Goal: Information Seeking & Learning: Learn about a topic

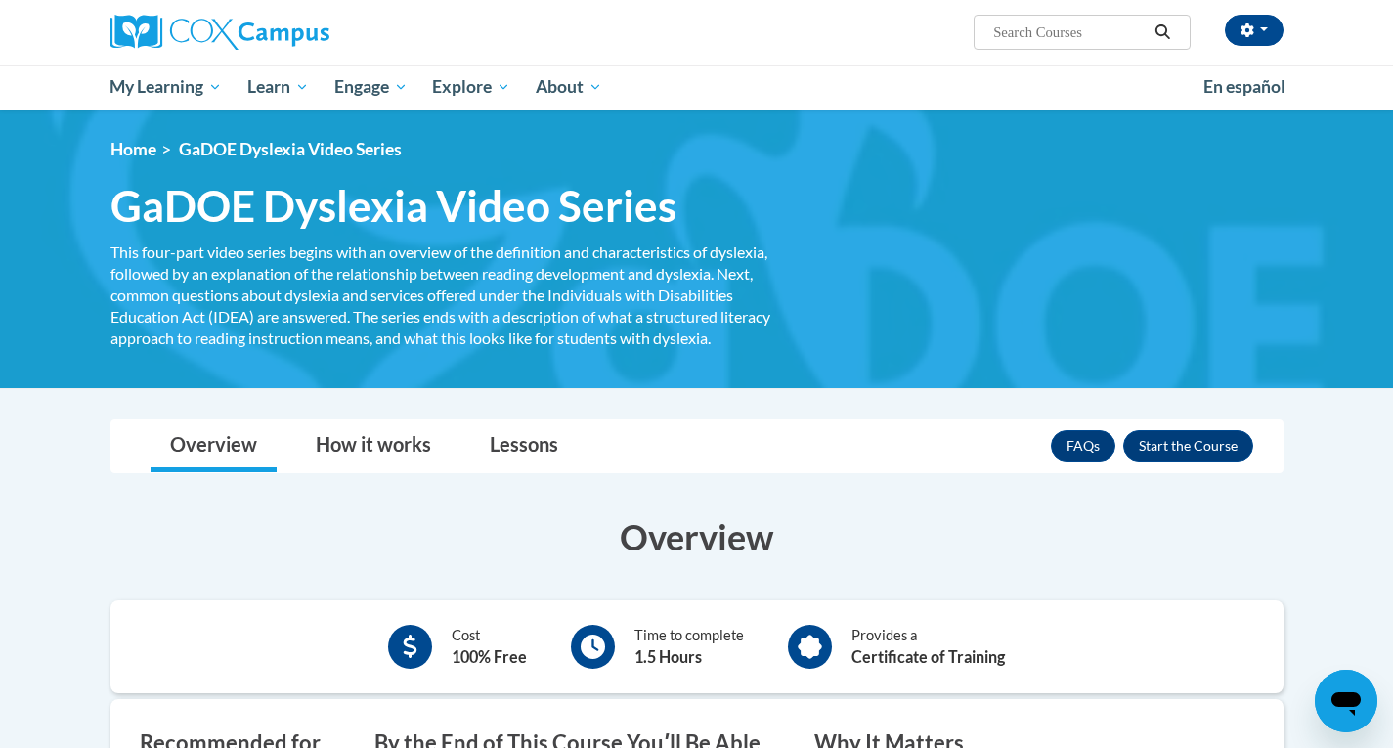
scroll to position [2, 0]
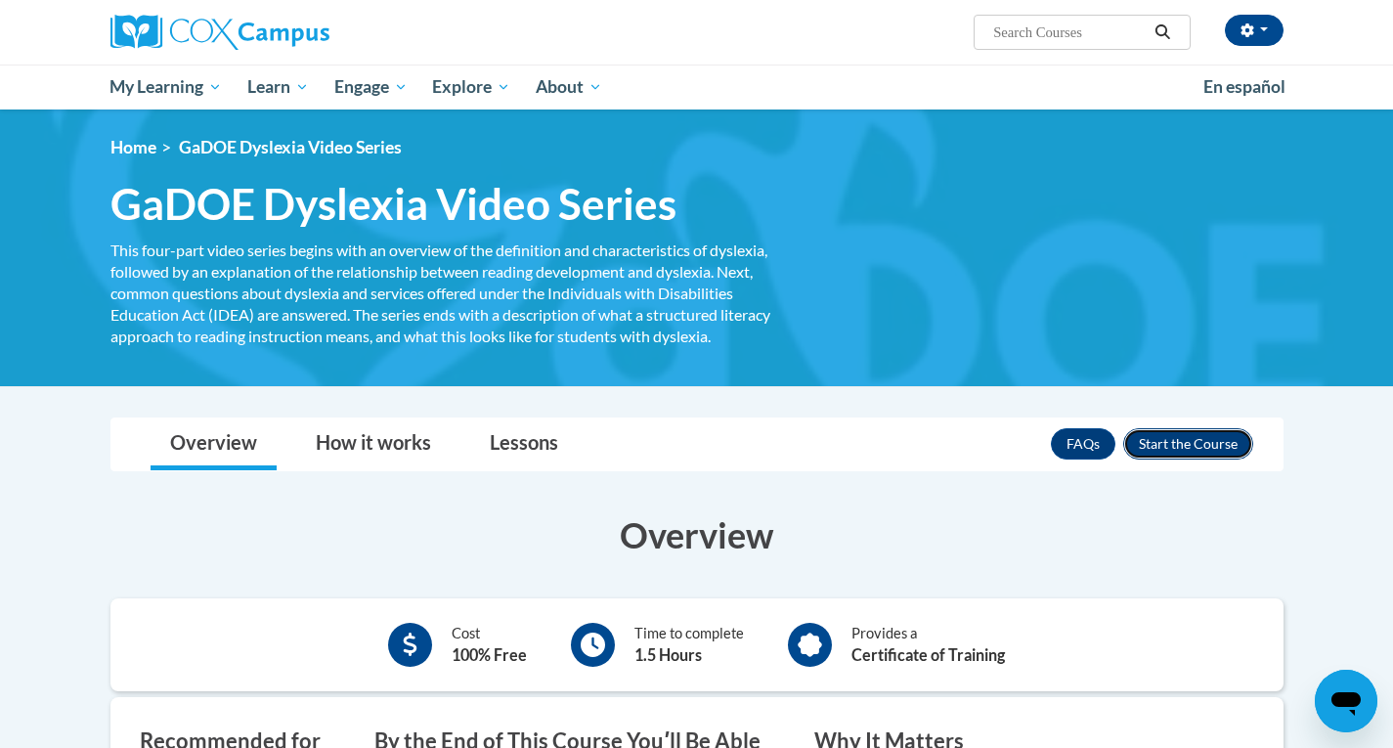
click at [1168, 446] on button "Enroll" at bounding box center [1188, 443] width 130 height 31
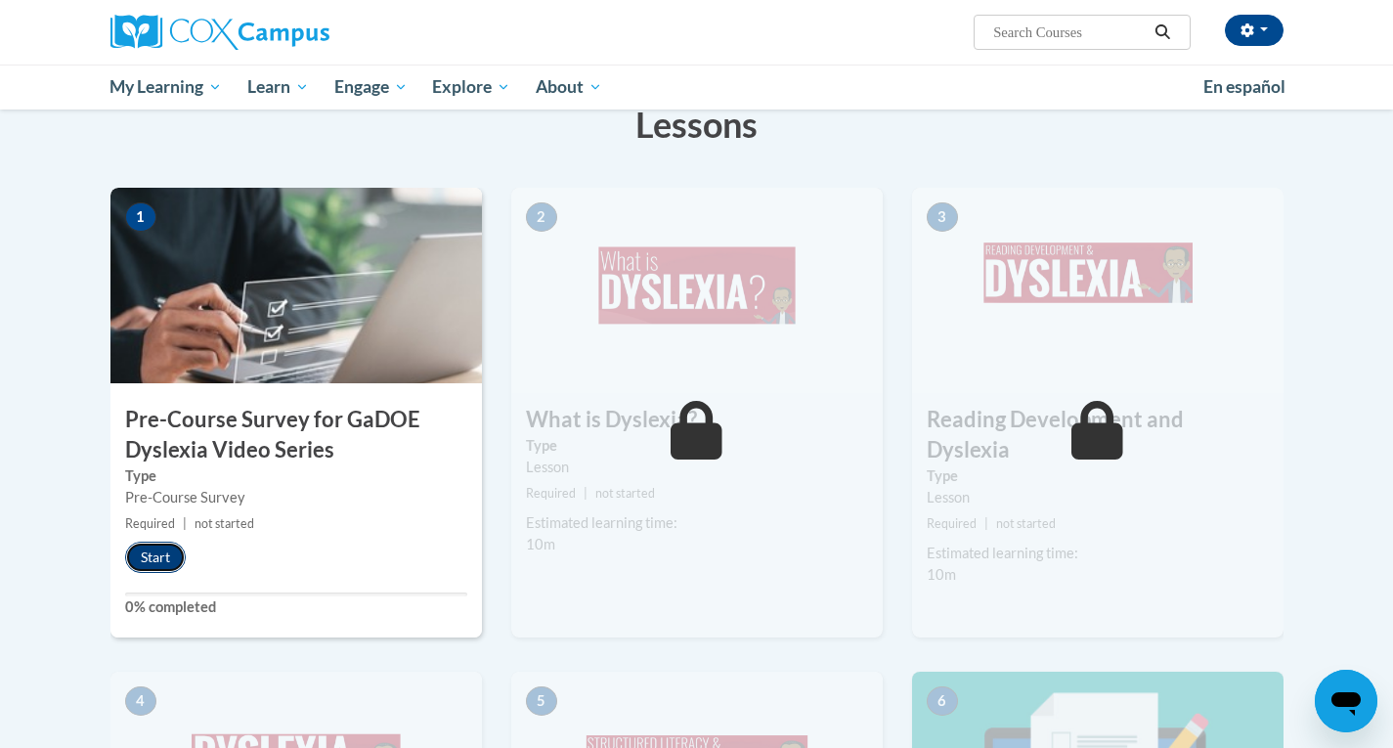
click at [147, 552] on button "Start" at bounding box center [155, 556] width 61 height 31
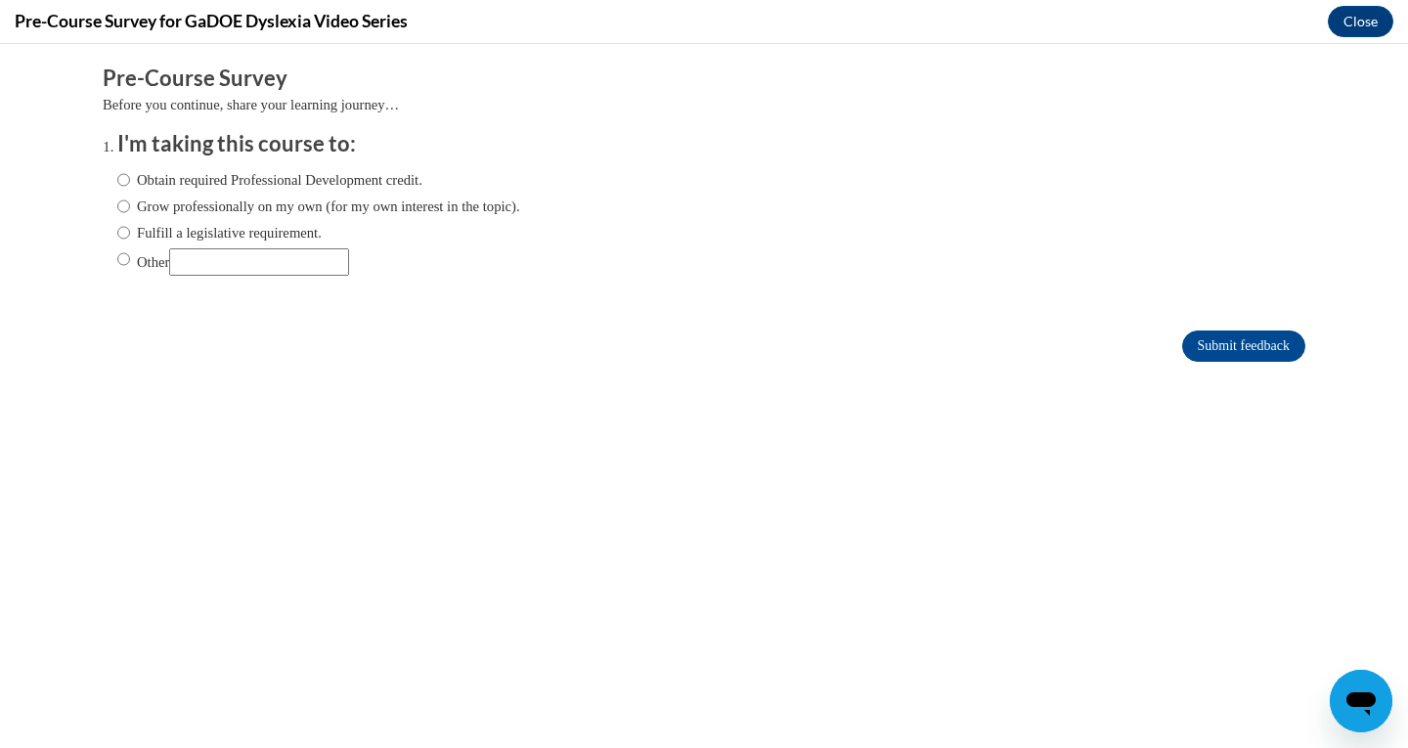
click at [130, 259] on label "Other" at bounding box center [233, 261] width 232 height 27
click at [130, 259] on input "Other" at bounding box center [123, 259] width 13 height 22
radio input "true"
click at [225, 256] on input "Other" at bounding box center [259, 261] width 180 height 27
type input "For my Masters program"
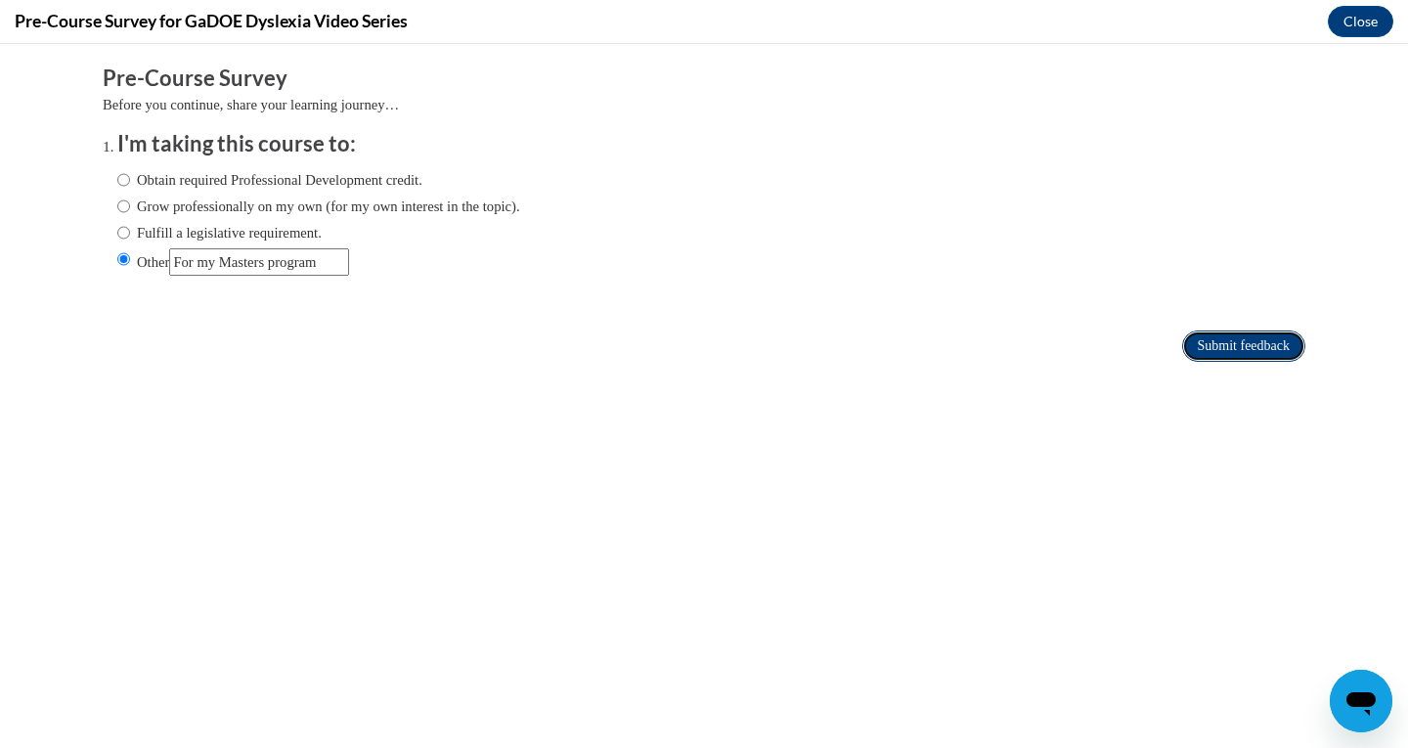
click at [1198, 345] on input "Submit feedback" at bounding box center [1243, 345] width 123 height 31
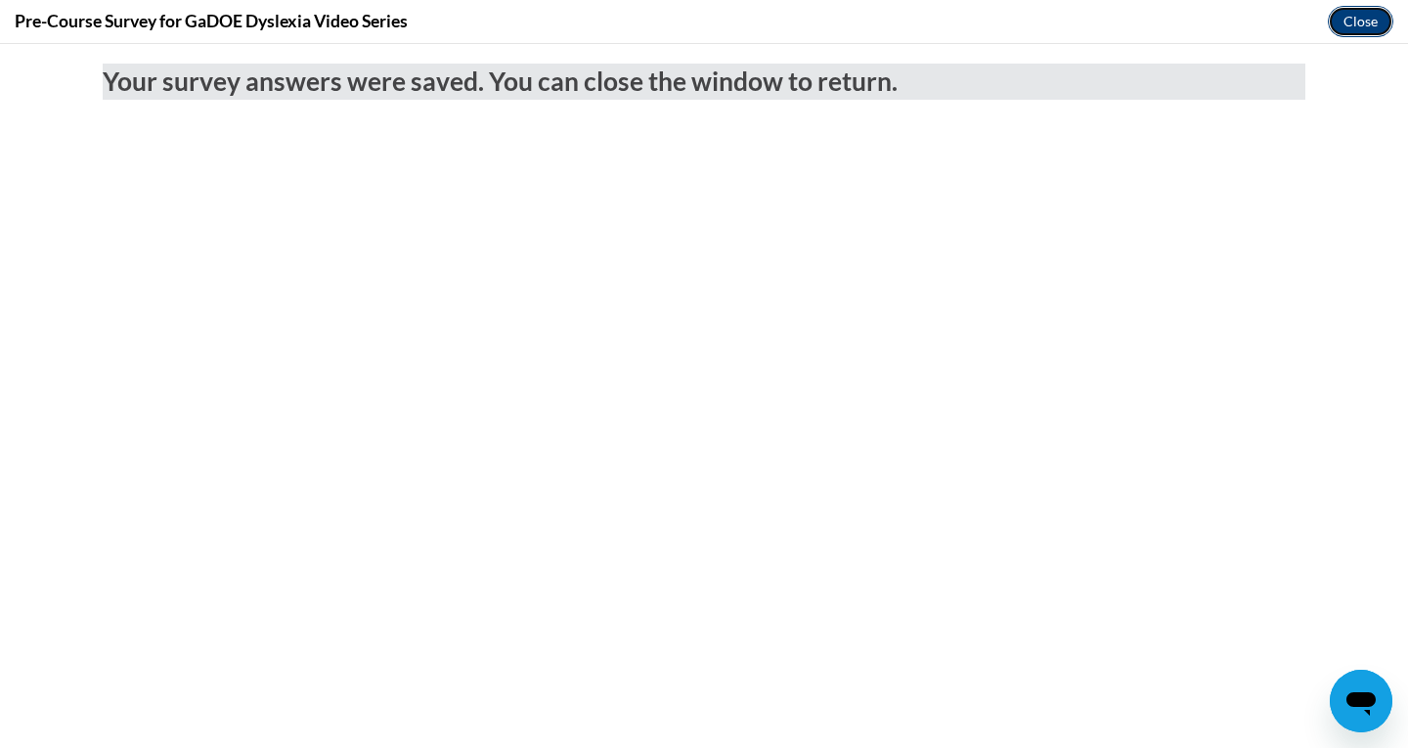
click at [1359, 22] on button "Close" at bounding box center [1359, 21] width 65 height 31
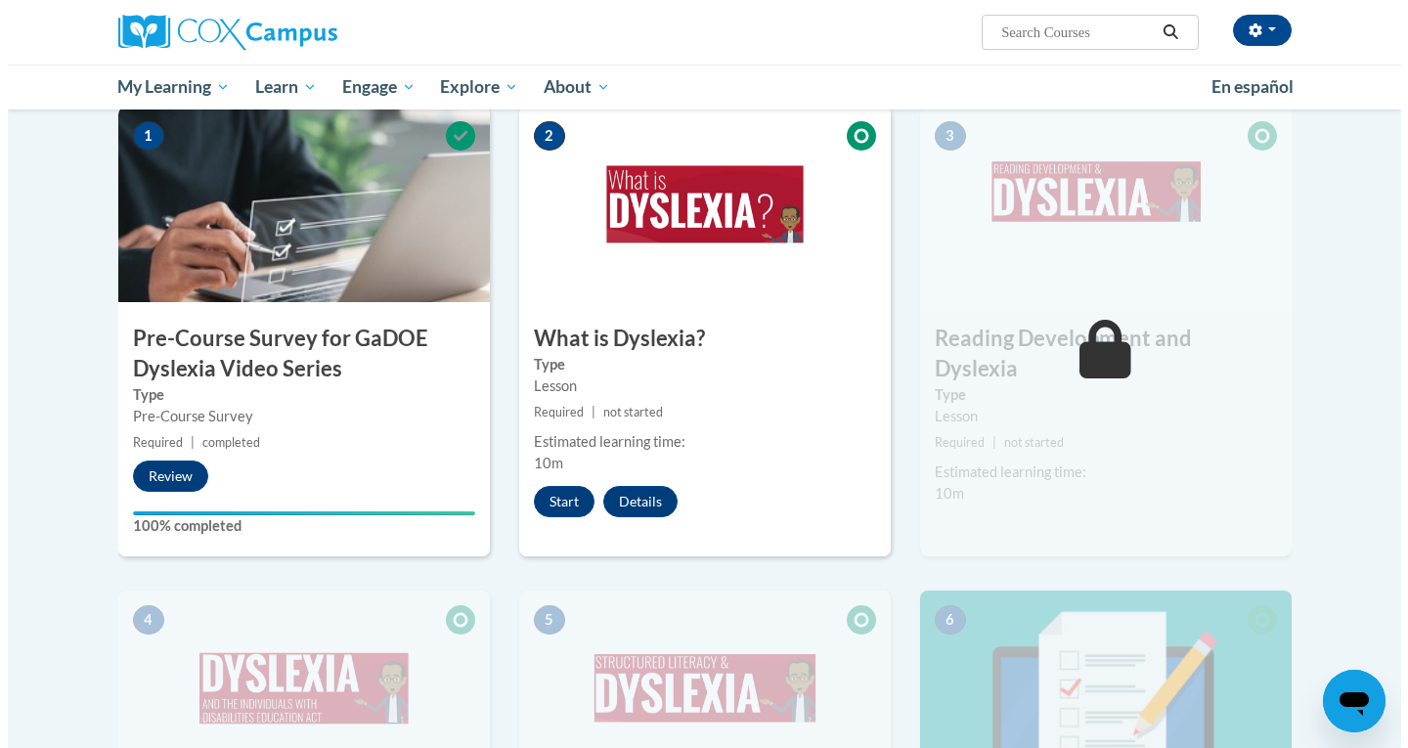
scroll to position [433, 0]
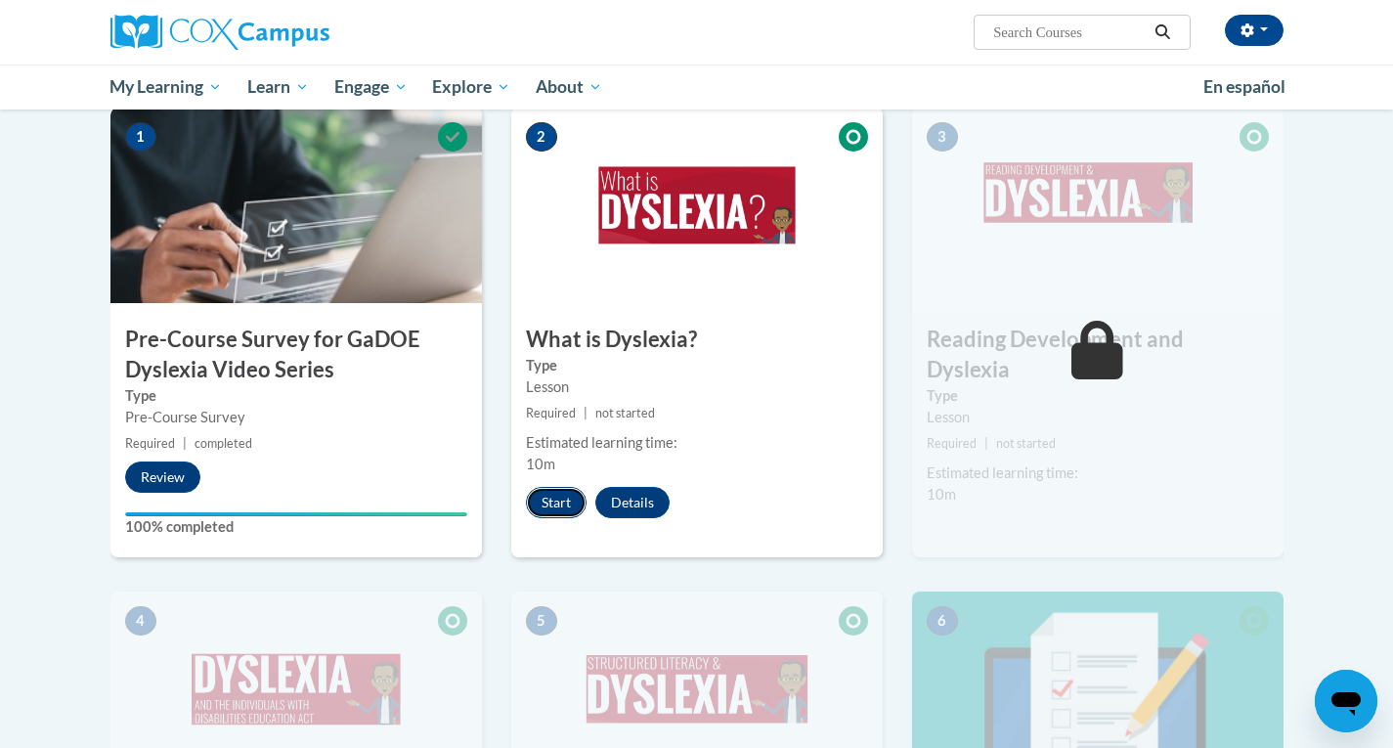
click at [540, 508] on button "Start" at bounding box center [556, 502] width 61 height 31
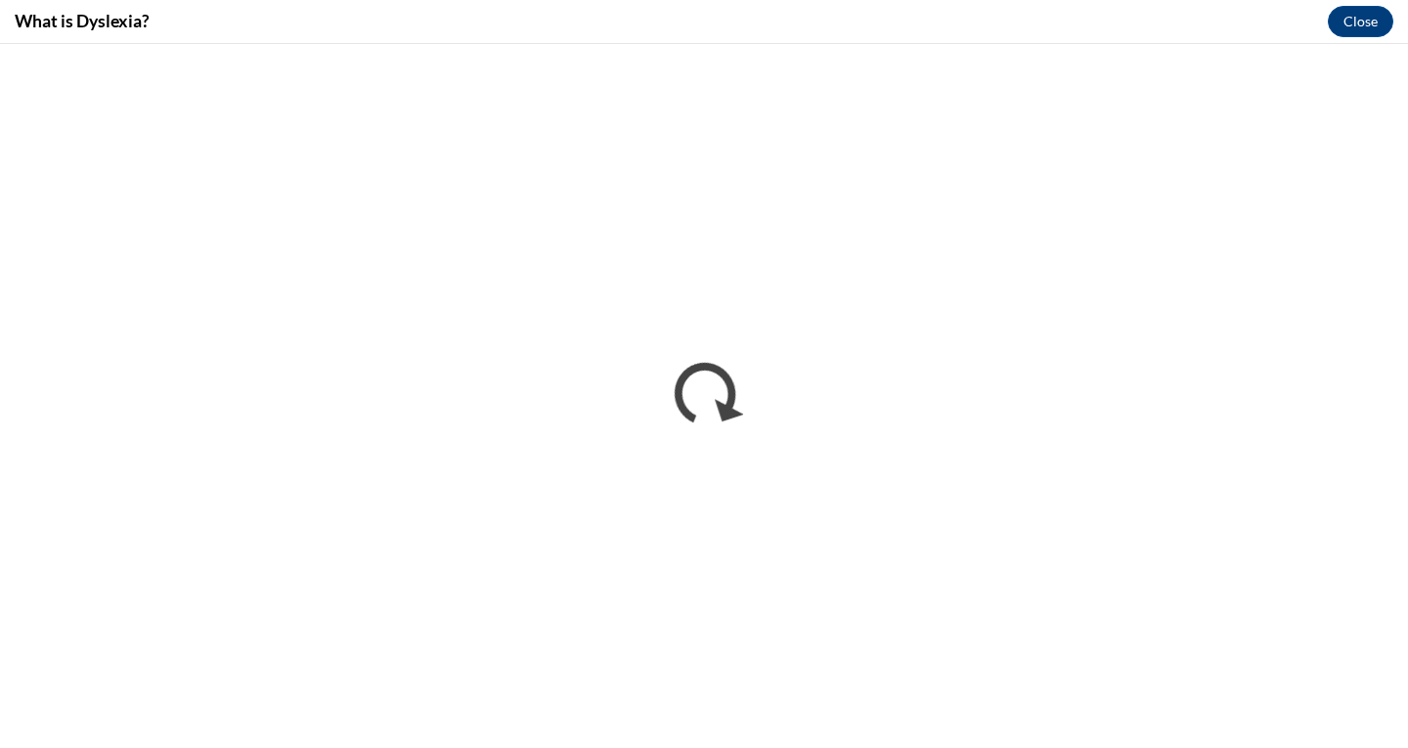
scroll to position [0, 0]
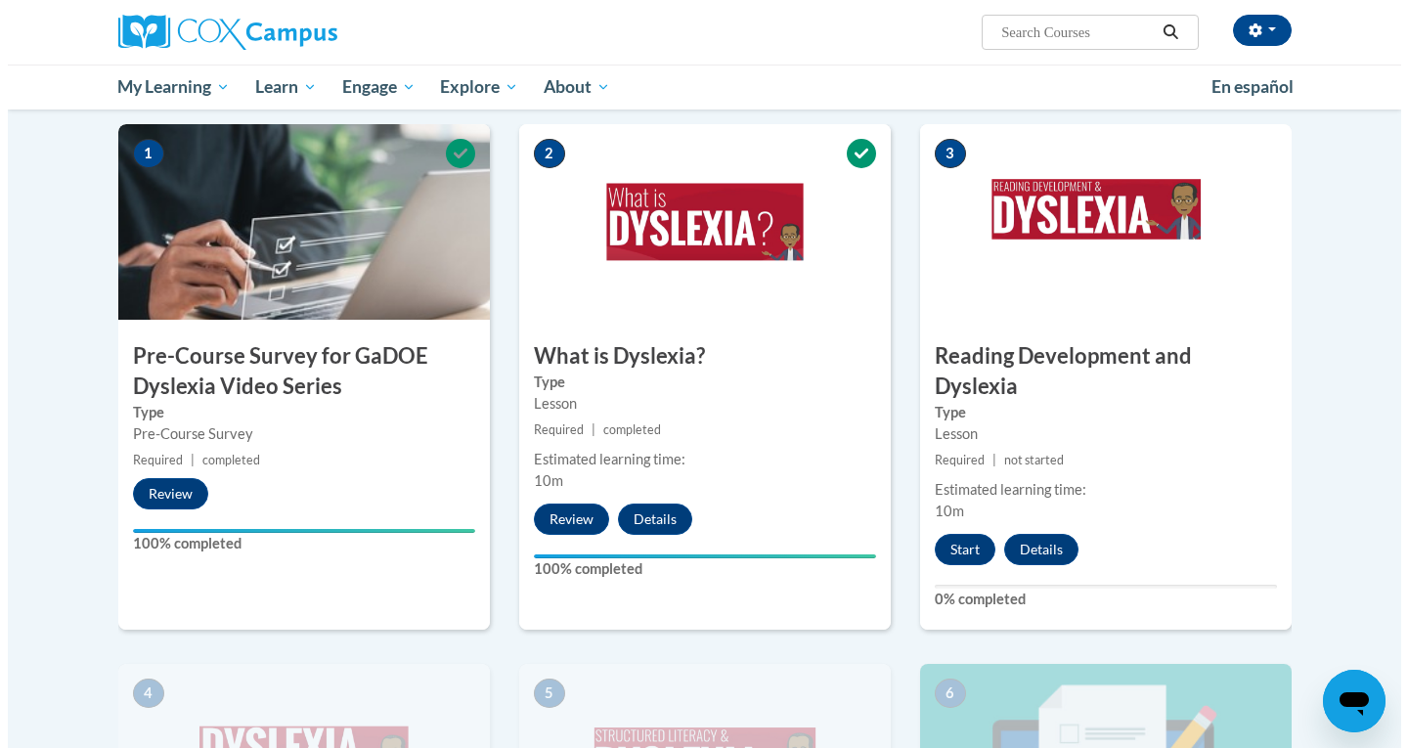
scroll to position [415, 0]
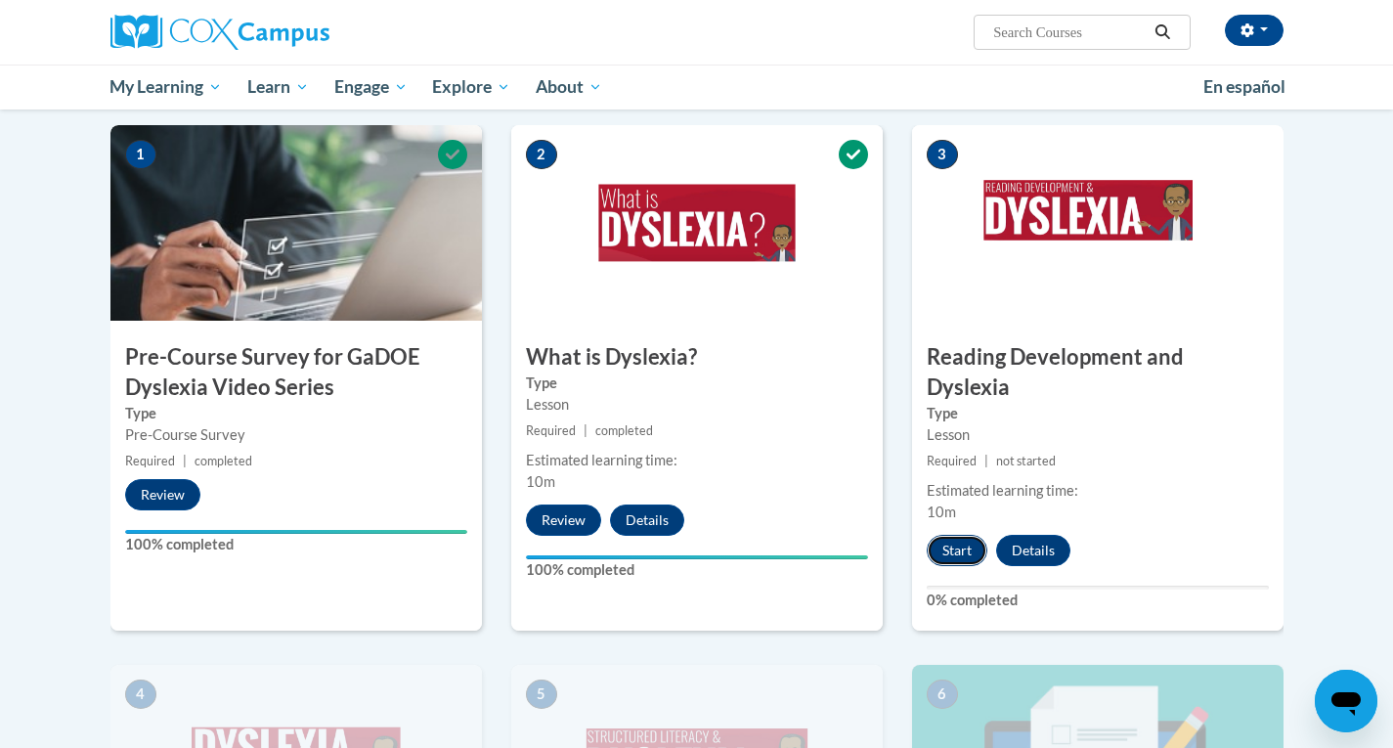
click at [962, 535] on button "Start" at bounding box center [957, 550] width 61 height 31
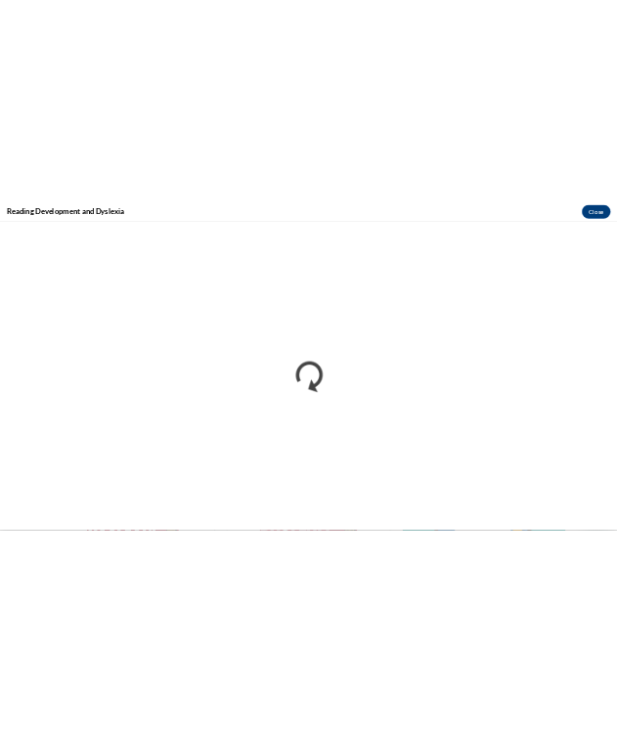
scroll to position [0, 0]
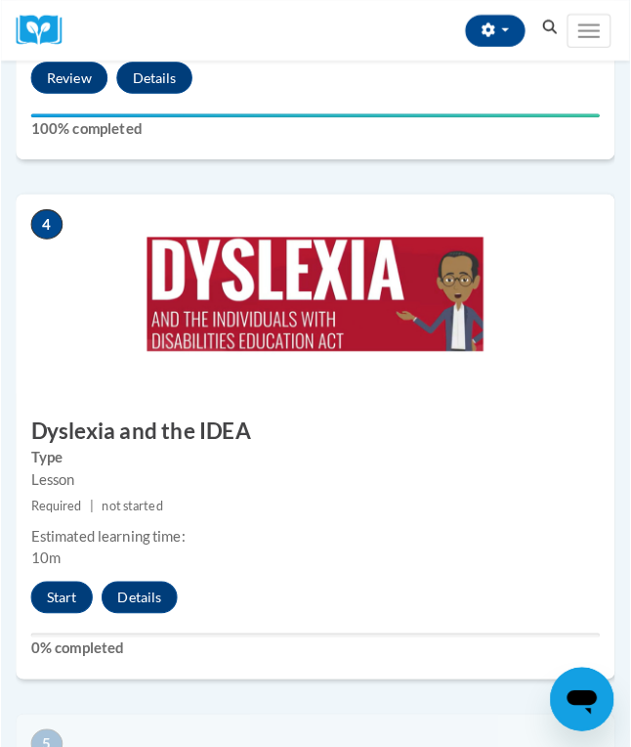
scroll to position [1754, 0]
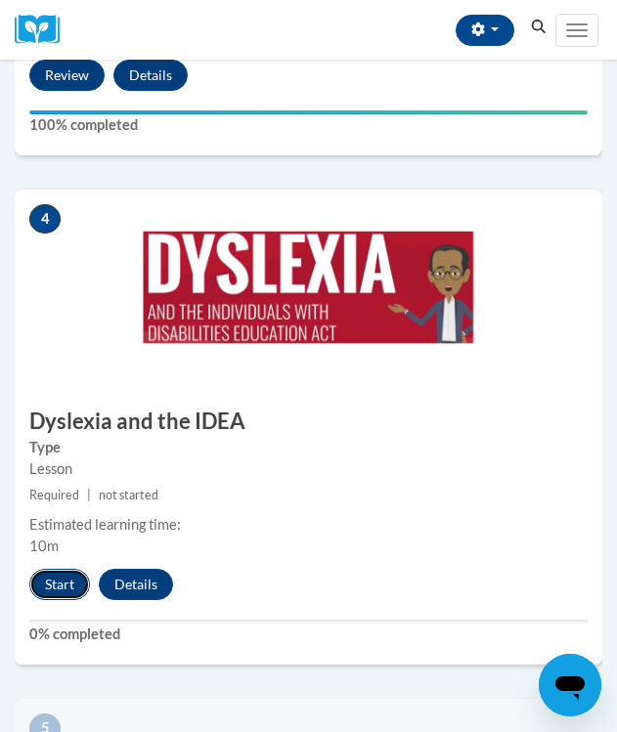
click at [56, 580] on button "Start" at bounding box center [59, 584] width 61 height 31
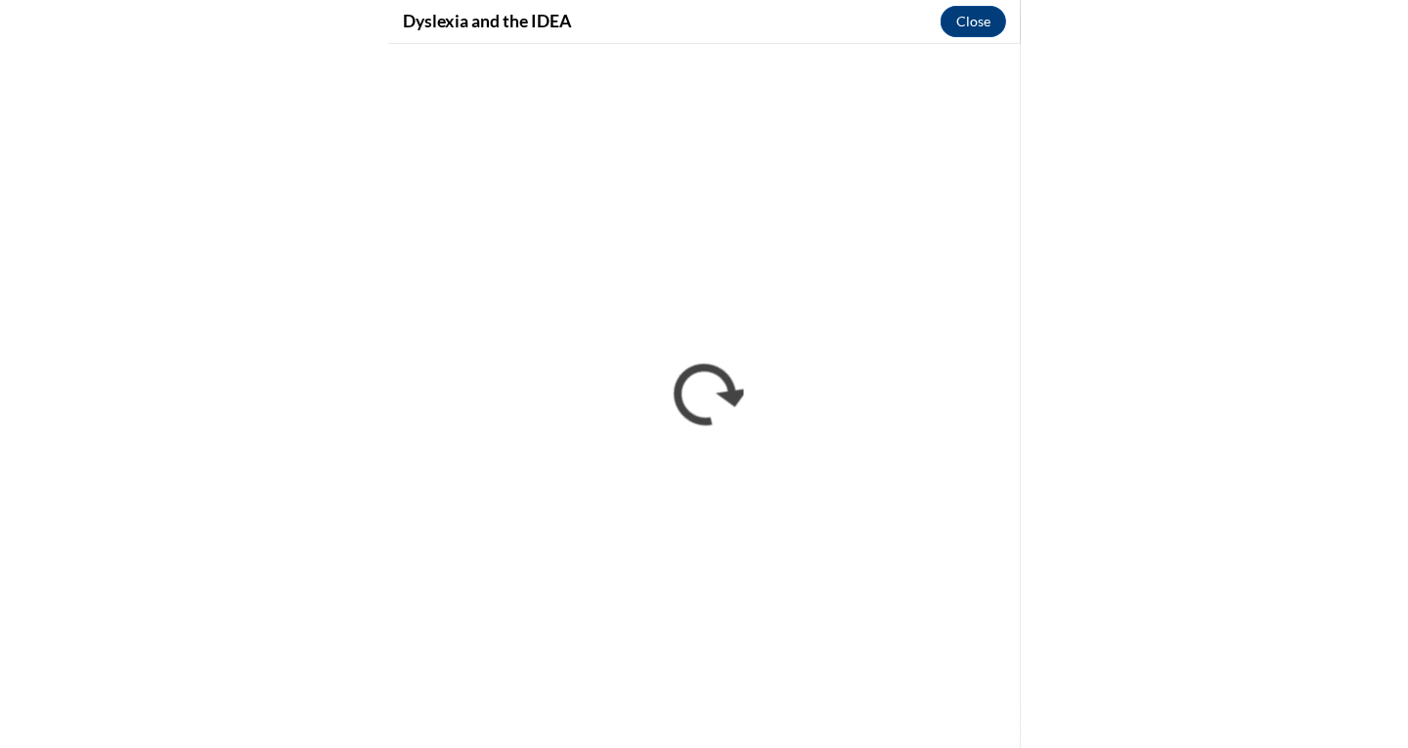
scroll to position [1277, 0]
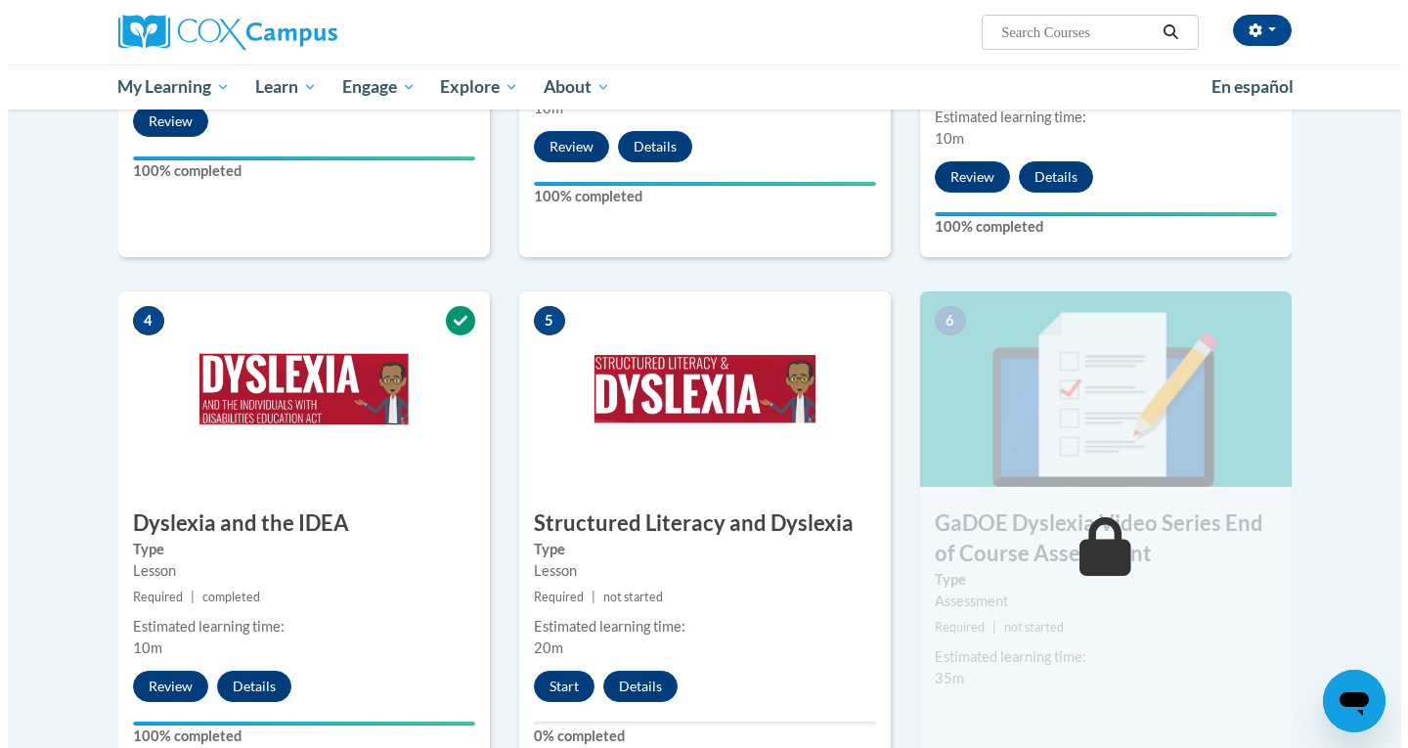
scroll to position [793, 0]
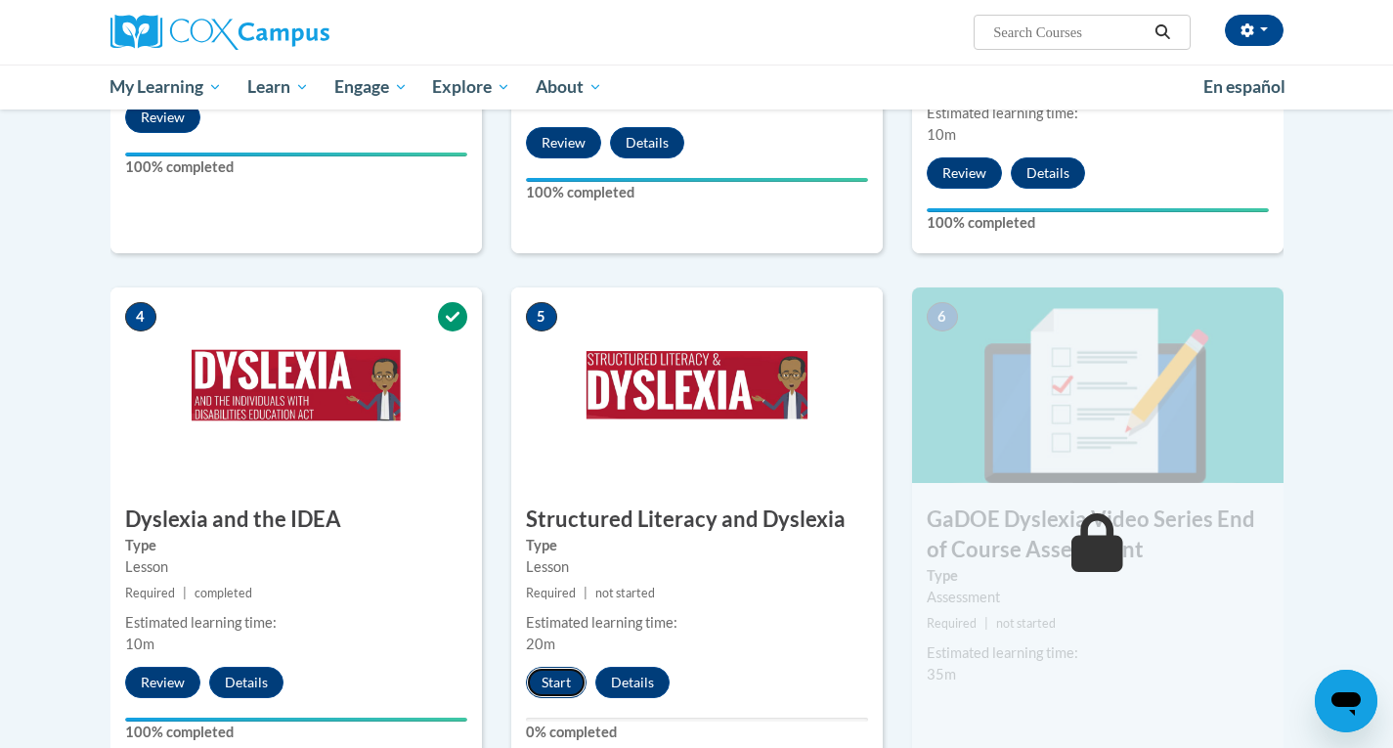
click at [563, 667] on button "Start" at bounding box center [556, 682] width 61 height 31
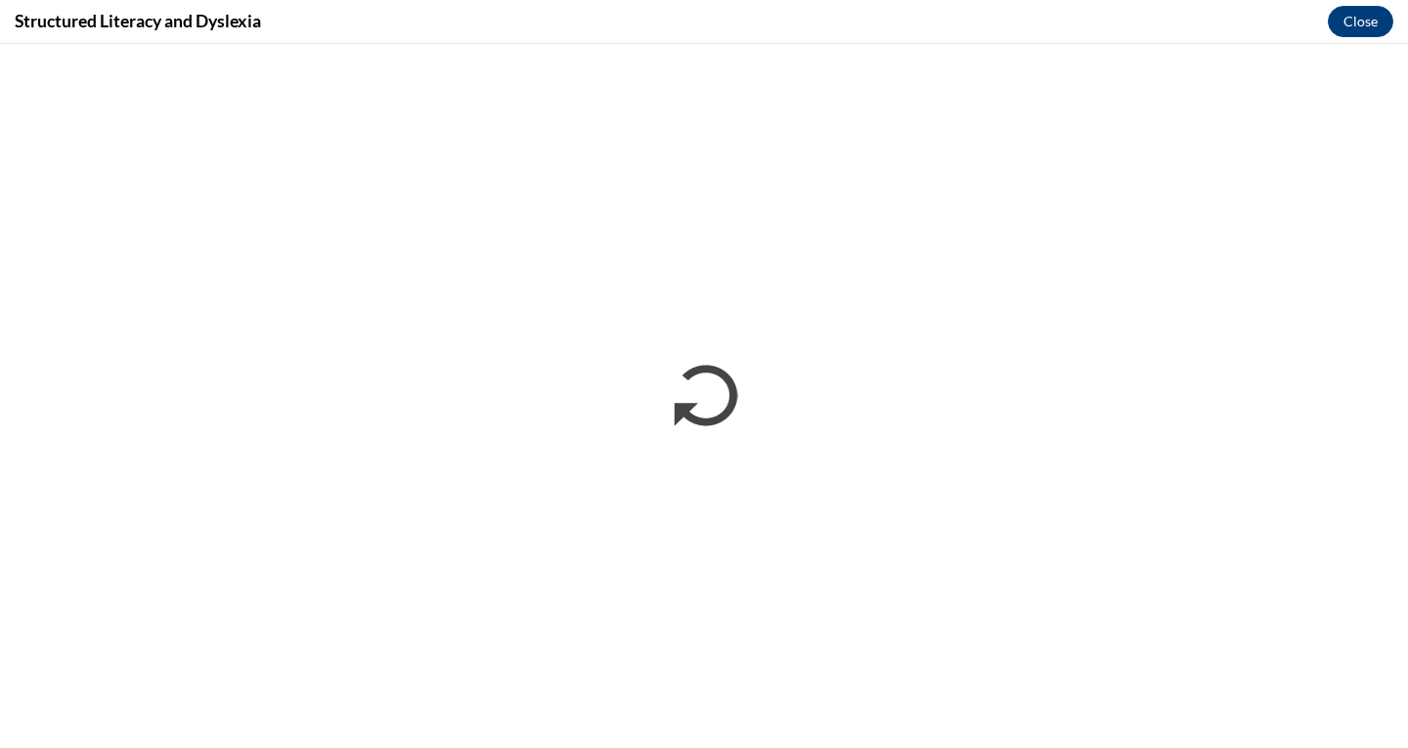
scroll to position [0, 0]
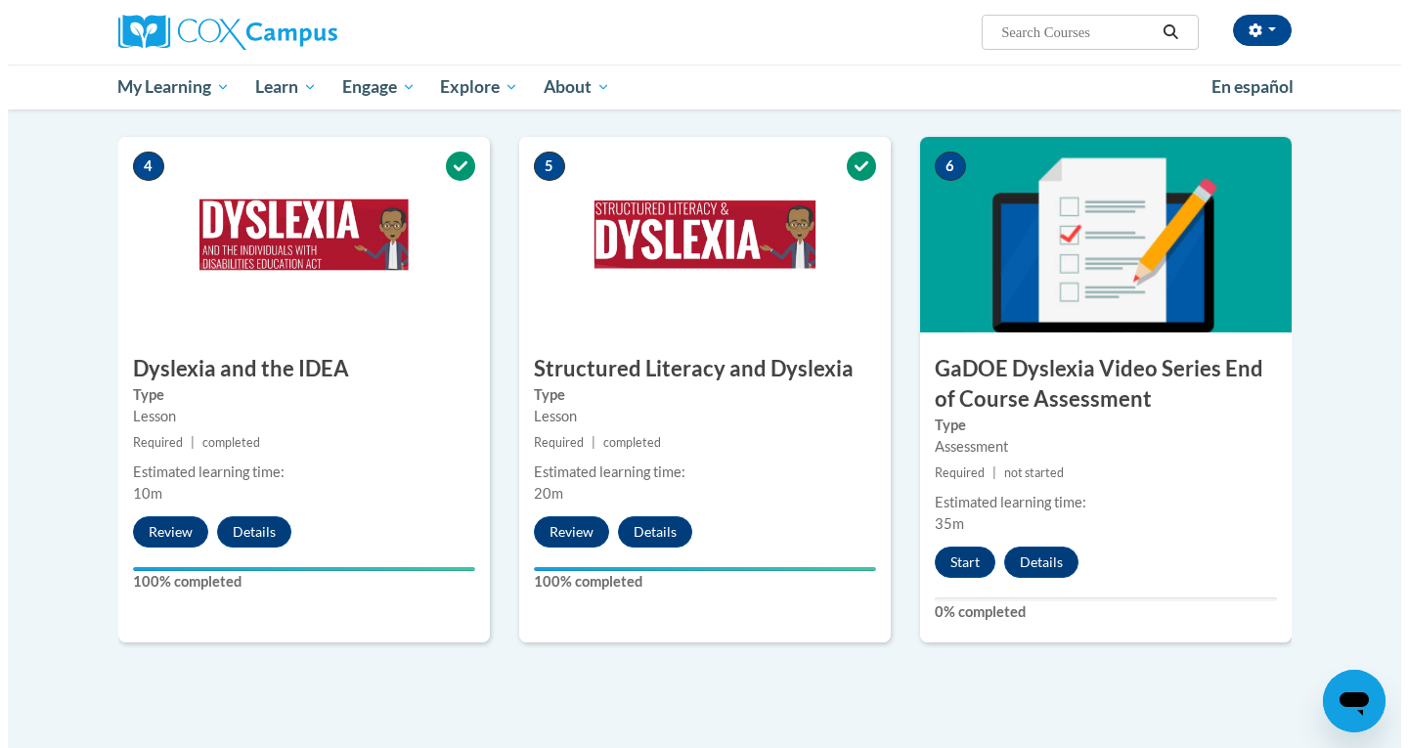
scroll to position [946, 0]
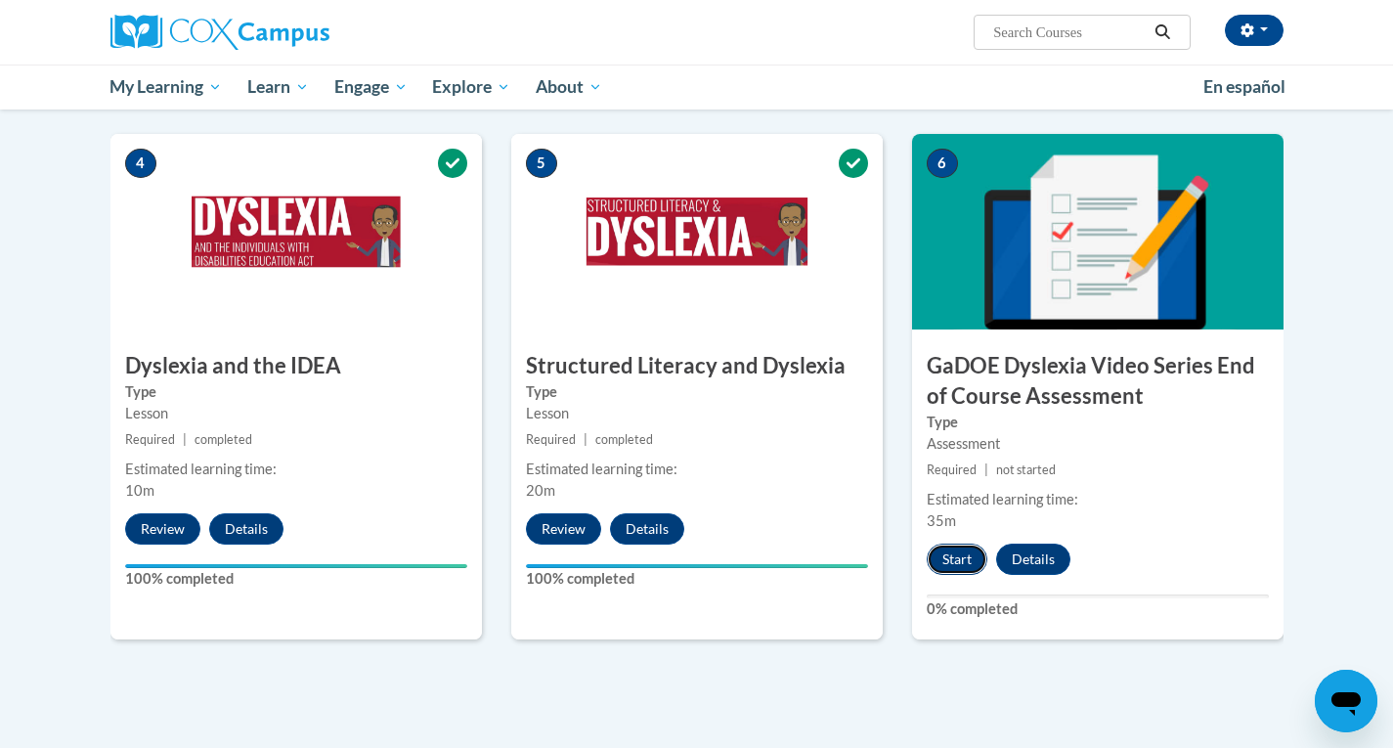
click at [960, 543] on button "Start" at bounding box center [957, 558] width 61 height 31
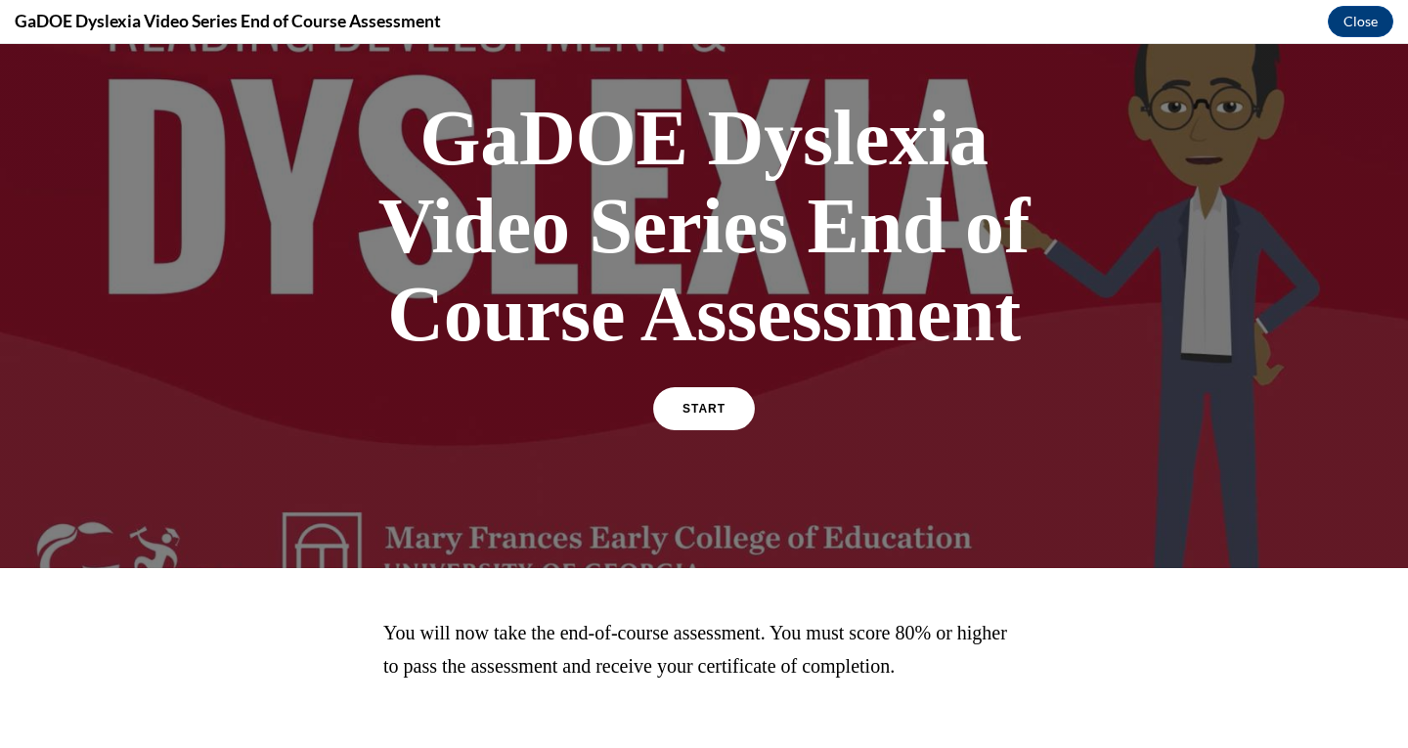
scroll to position [43, 0]
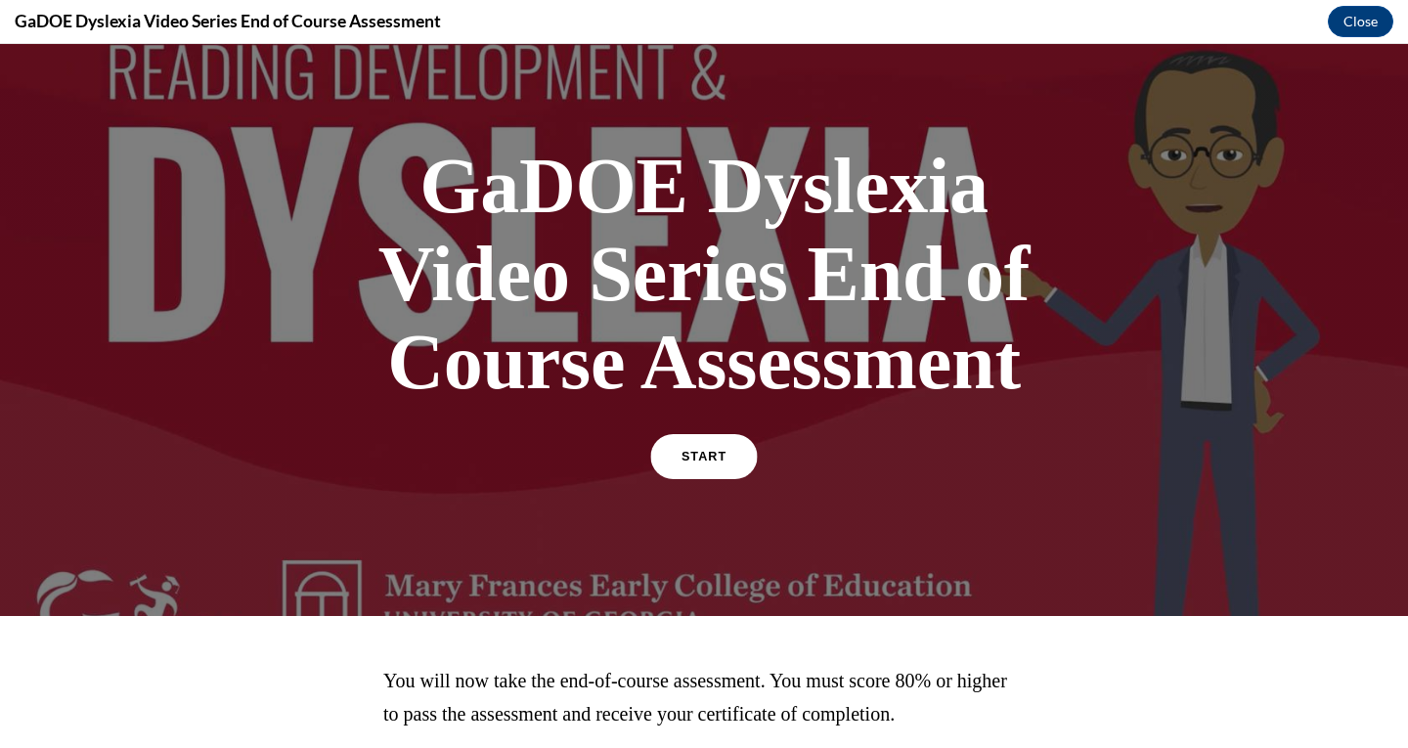
click at [733, 460] on link "START" at bounding box center [703, 456] width 107 height 45
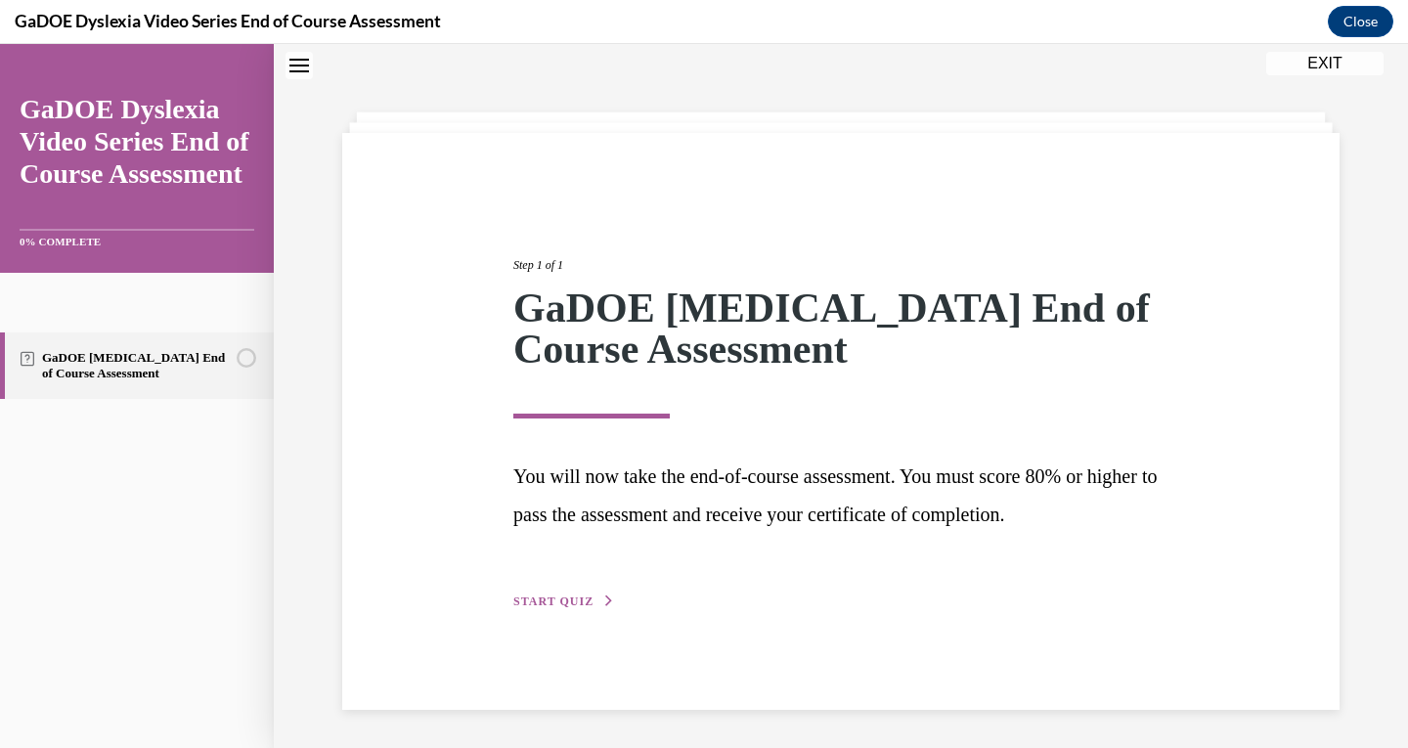
scroll to position [62, 0]
click at [542, 591] on button "START QUIZ" at bounding box center [564, 600] width 102 height 18
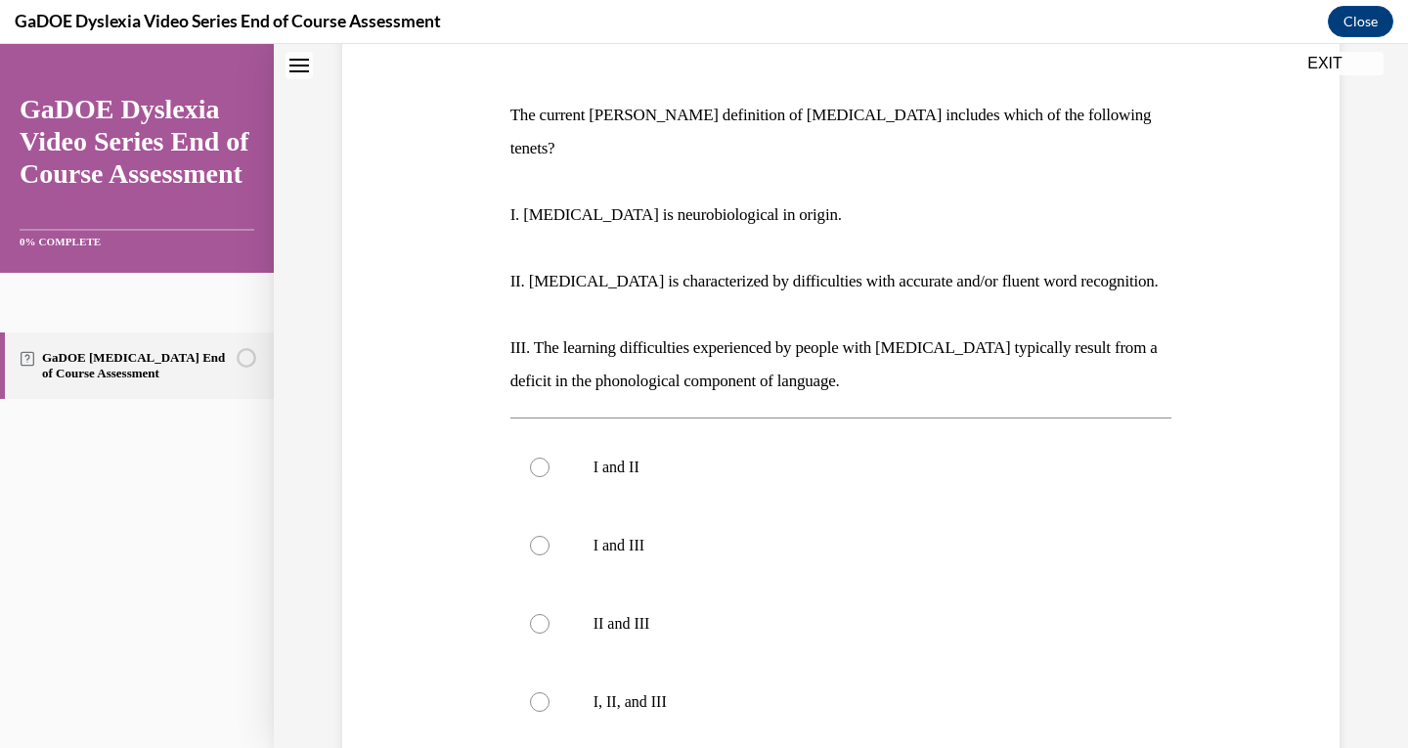
scroll to position [273, 0]
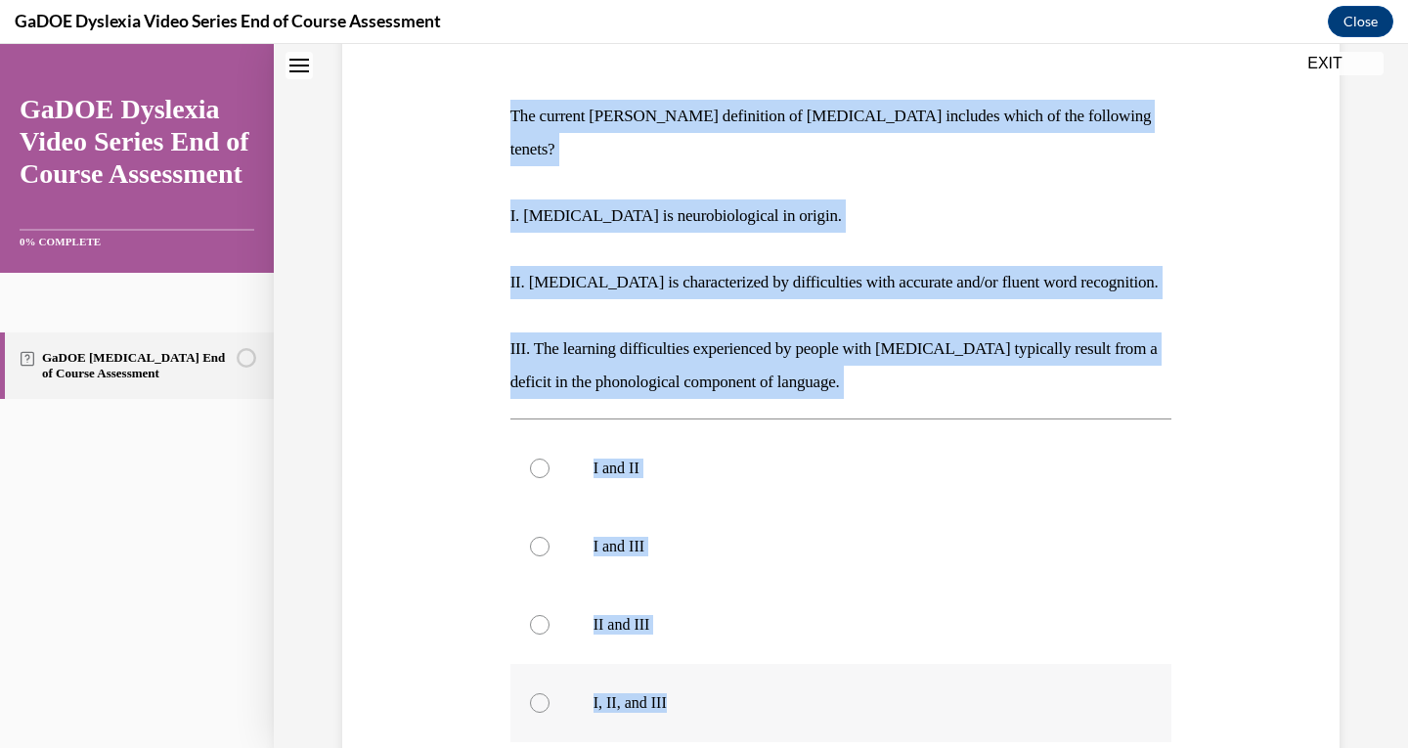
drag, startPoint x: 492, startPoint y: 110, endPoint x: 655, endPoint y: 707, distance: 618.2
click at [655, 707] on div "Question 01/22 The current IDA definition of dyslexia includes which of the fol…" at bounding box center [840, 462] width 1007 height 1044
copy div "The current IDA definition of dyslexia includes which of the following tenets? …"
click at [621, 664] on label "I, II, and III" at bounding box center [841, 703] width 662 height 78
click at [549, 693] on input "I, II, and III" at bounding box center [540, 703] width 20 height 20
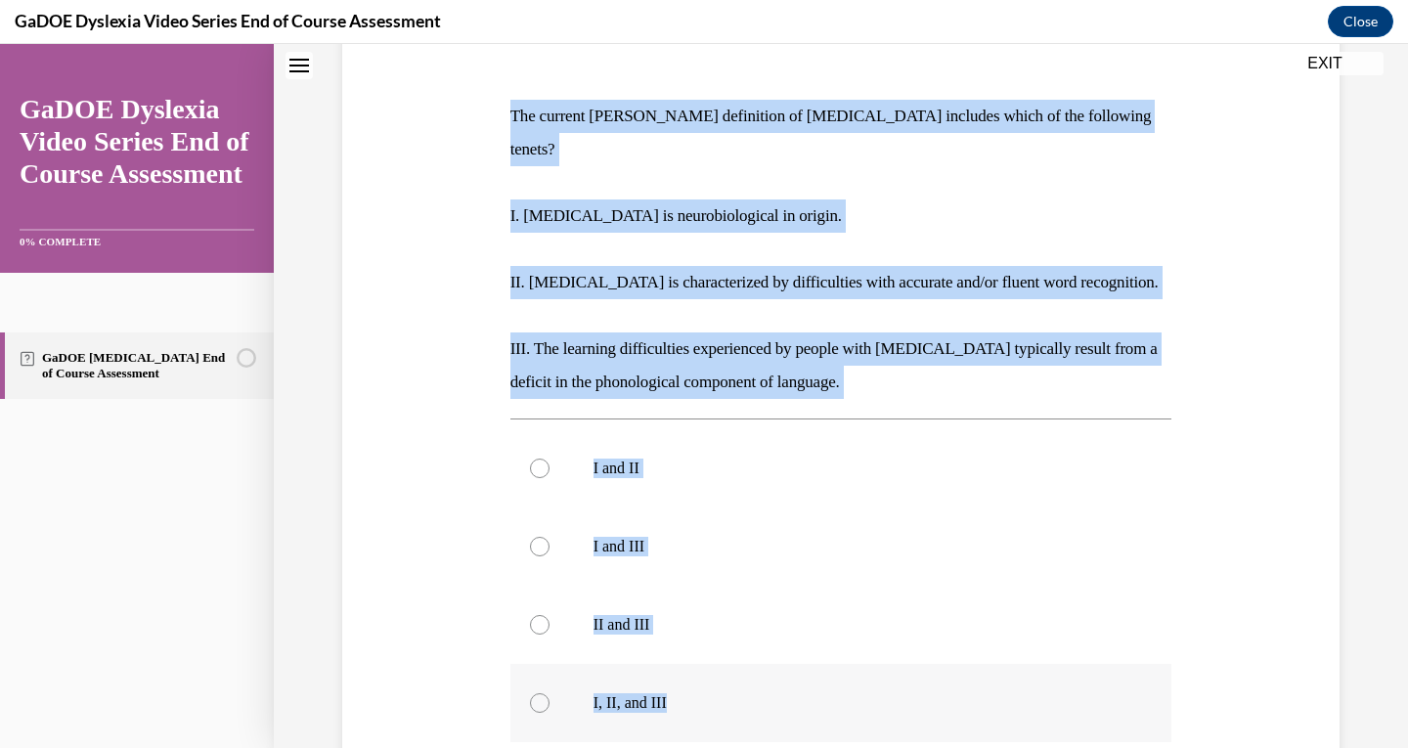
radio input "true"
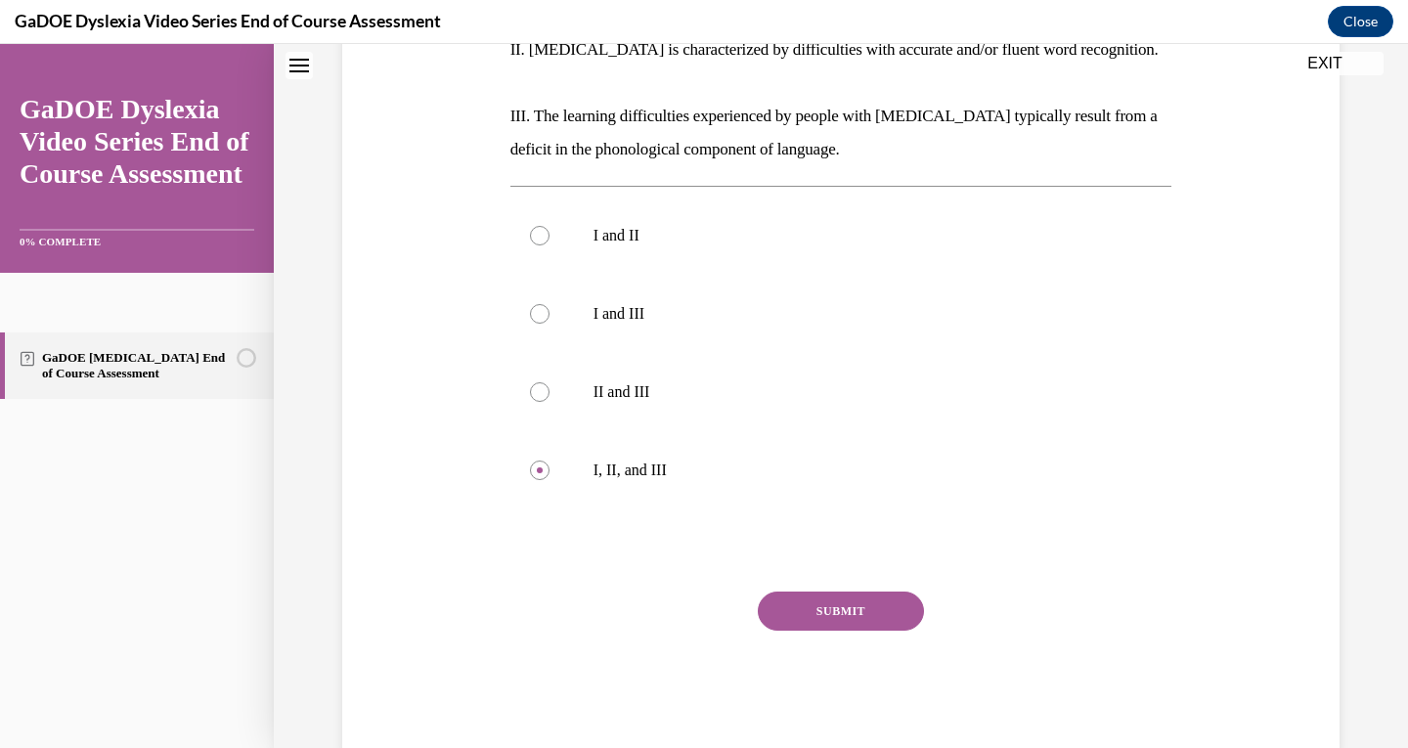
scroll to position [515, 0]
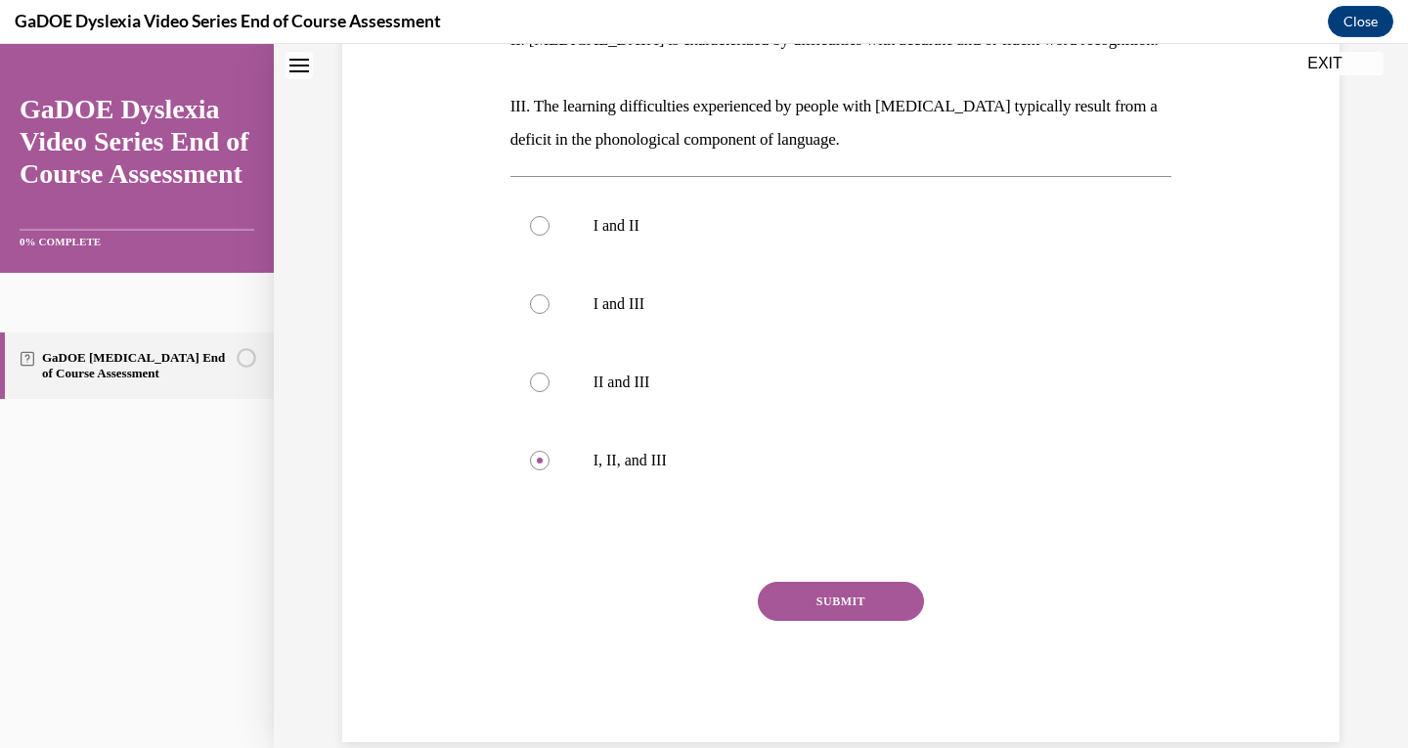
click at [867, 582] on button "SUBMIT" at bounding box center [841, 601] width 166 height 39
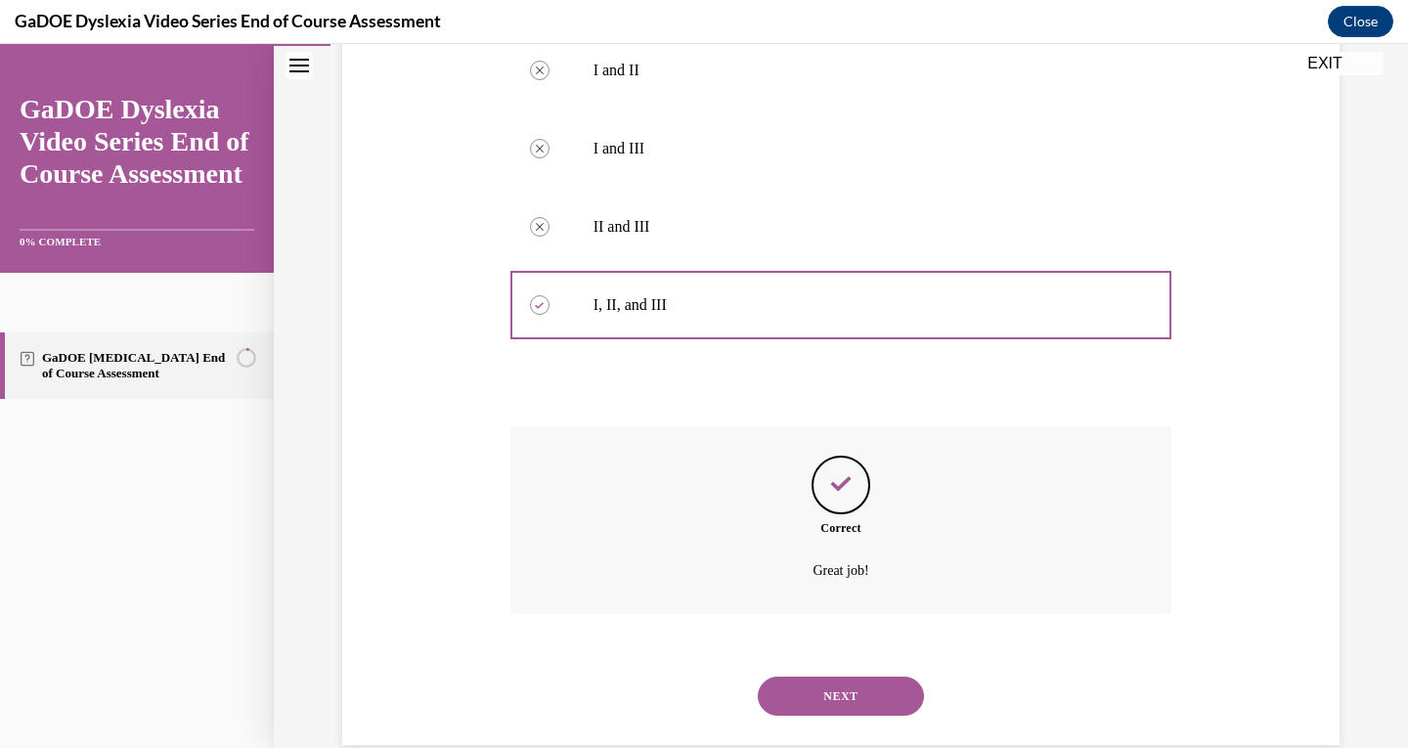
scroll to position [673, 0]
click at [849, 682] on div "NEXT" at bounding box center [841, 693] width 662 height 78
click at [848, 673] on button "NEXT" at bounding box center [841, 692] width 166 height 39
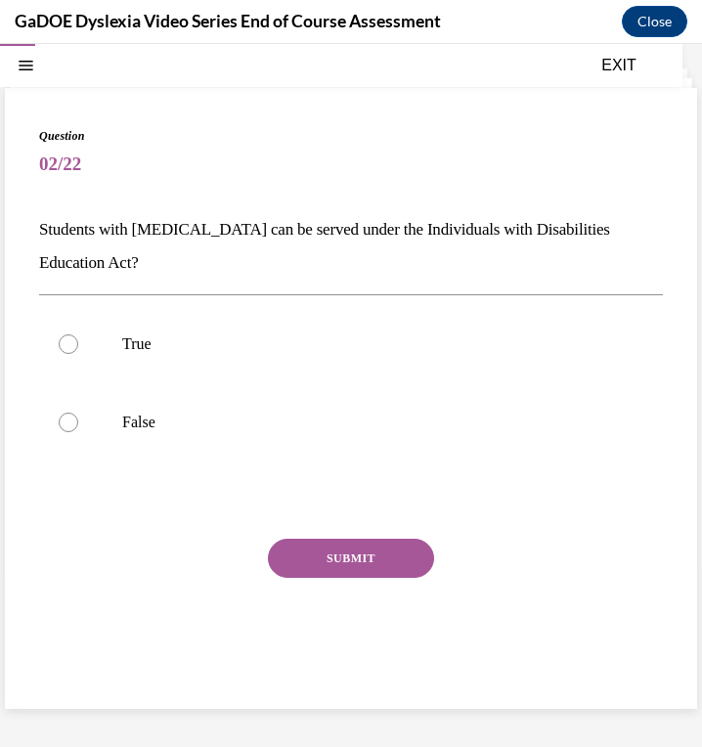
scroll to position [62, 0]
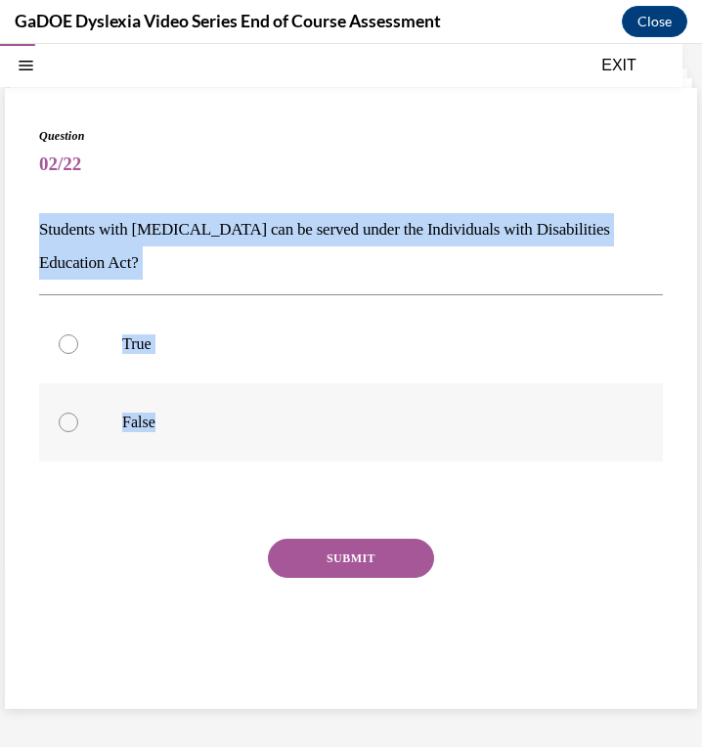
drag, startPoint x: 33, startPoint y: 225, endPoint x: 184, endPoint y: 405, distance: 234.5
click at [184, 405] on div "Question 02/22 Students with dyslexia can be served under the Individuals with …" at bounding box center [351, 398] width 692 height 621
copy div "Students with dyslexia can be served under the Individuals with Disabilities Ed…"
click at [100, 344] on label "True" at bounding box center [351, 344] width 624 height 78
click at [78, 344] on input "True" at bounding box center [69, 344] width 20 height 20
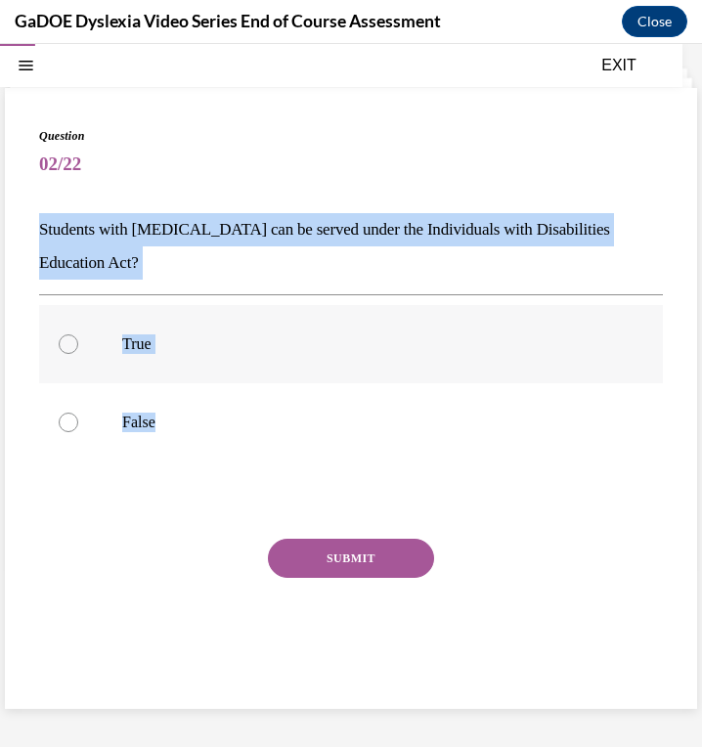
radio input "true"
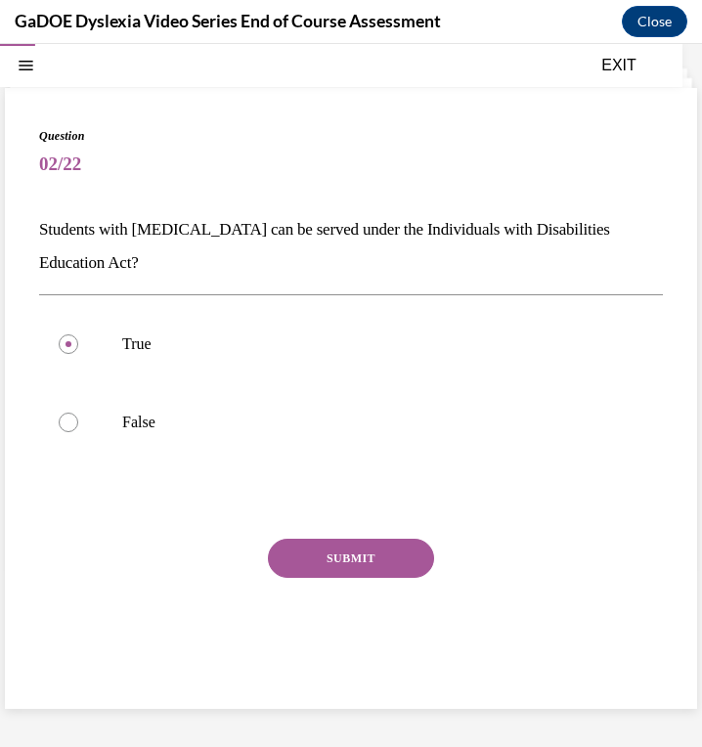
click at [376, 553] on button "SUBMIT" at bounding box center [351, 558] width 166 height 39
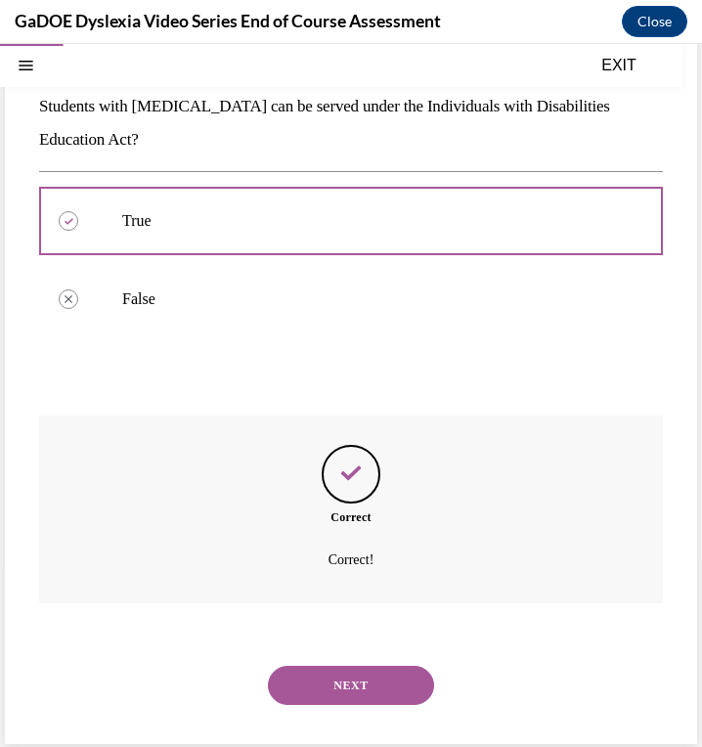
scroll to position [192, 0]
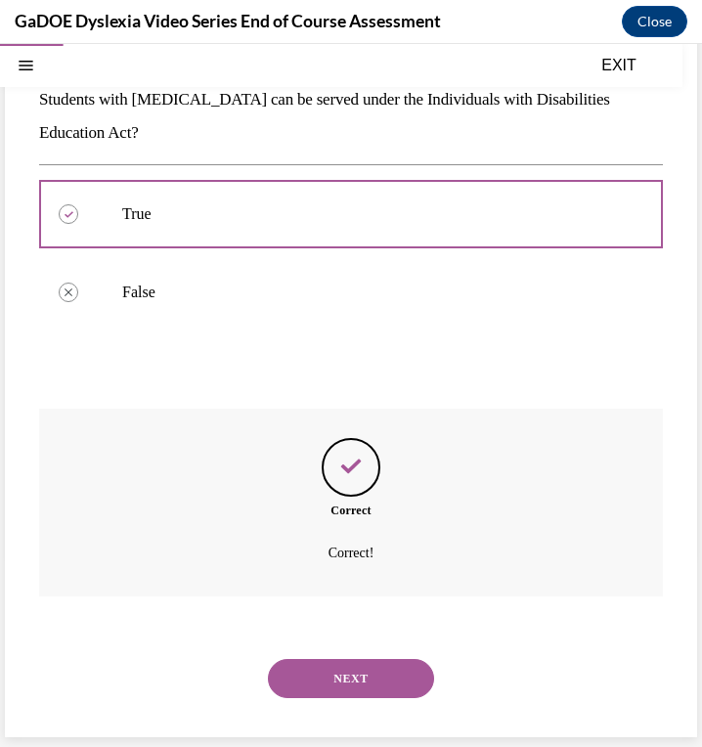
click at [350, 680] on button "NEXT" at bounding box center [351, 678] width 166 height 39
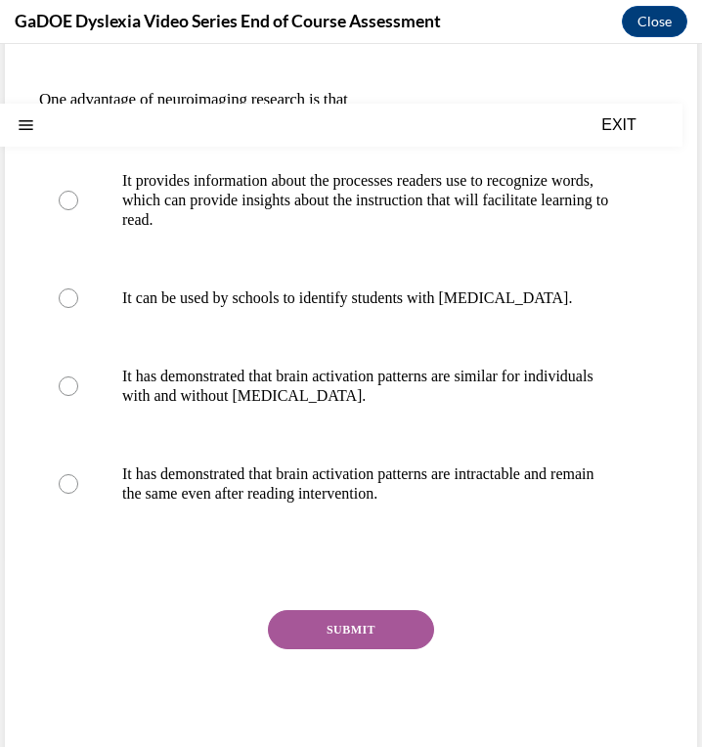
scroll to position [0, 0]
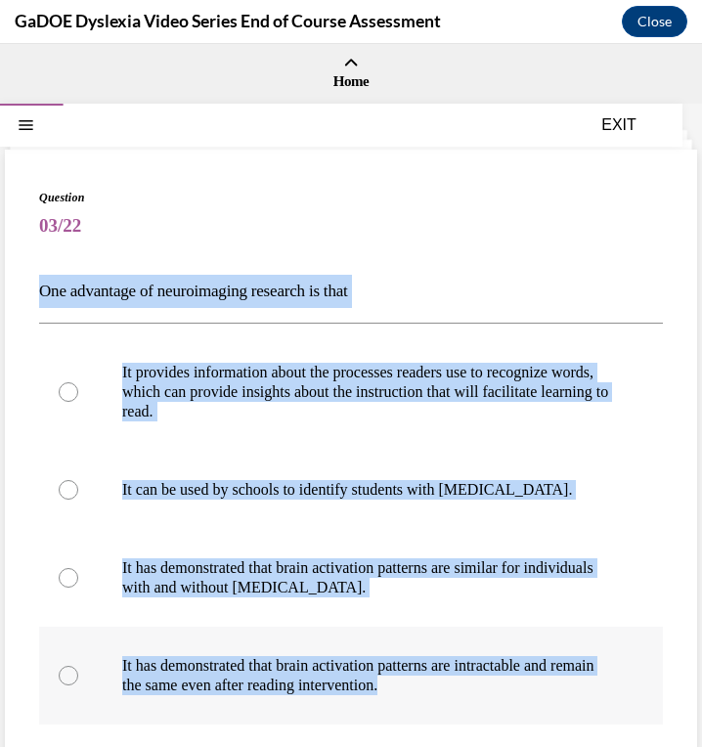
drag, startPoint x: 40, startPoint y: 283, endPoint x: 477, endPoint y: 696, distance: 600.9
click at [477, 696] on div "Question 03/22 One advantage of neuroimaging research is that It provides infor…" at bounding box center [351, 575] width 624 height 773
copy div "One advantage of neuroimaging research is that It provides information about th…"
click at [541, 245] on div "Question 03/22 One advantage of neuroimaging research is that It provides infor…" at bounding box center [351, 575] width 624 height 773
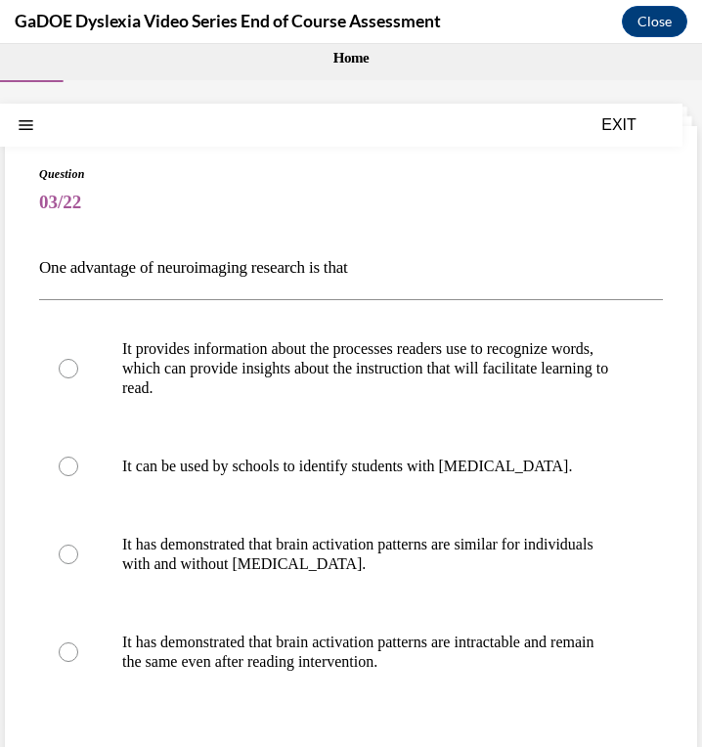
scroll to position [25, 0]
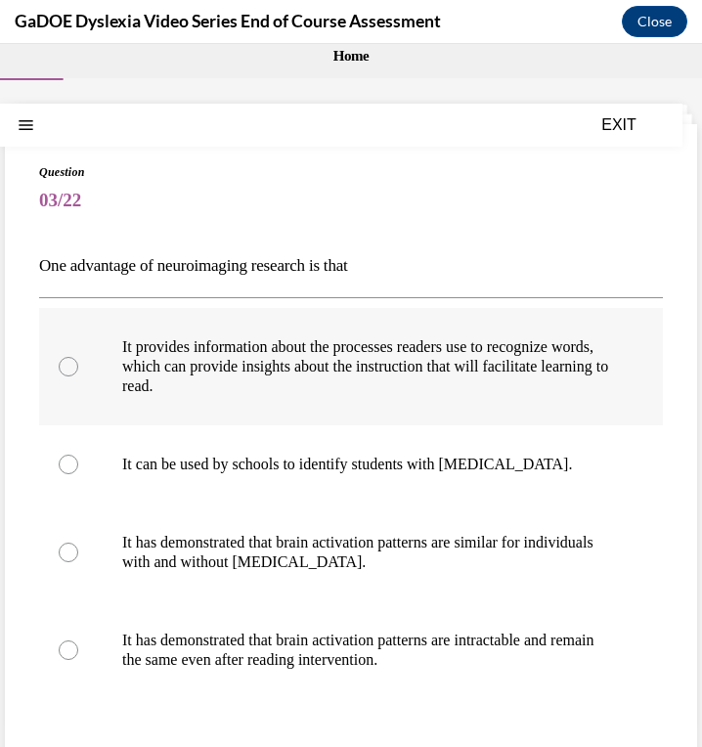
click at [275, 377] on p "It provides information about the processes readers use to recognize words, whi…" at bounding box center [368, 366] width 492 height 59
click at [78, 376] on input "It provides information about the processes readers use to recognize words, whi…" at bounding box center [69, 367] width 20 height 20
radio input "true"
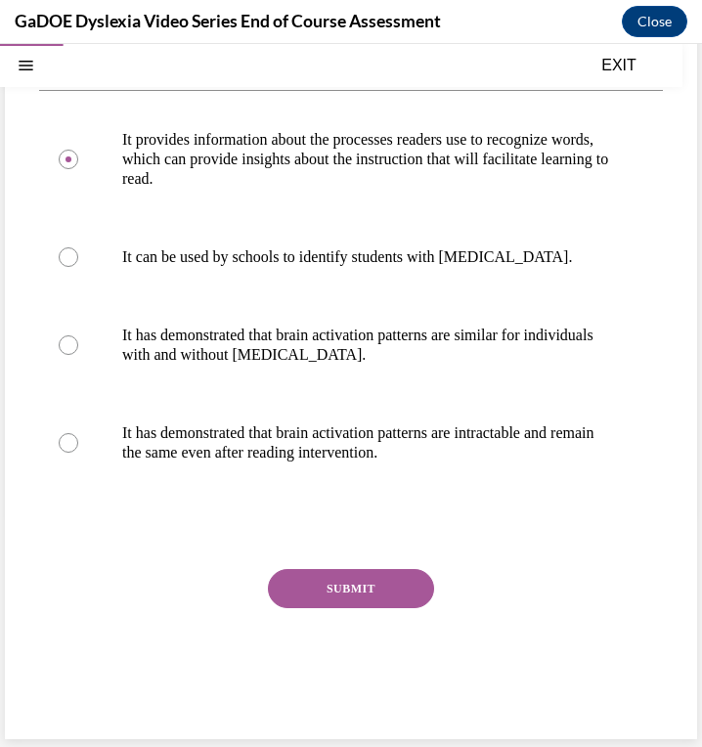
click at [312, 586] on button "SUBMIT" at bounding box center [351, 588] width 166 height 39
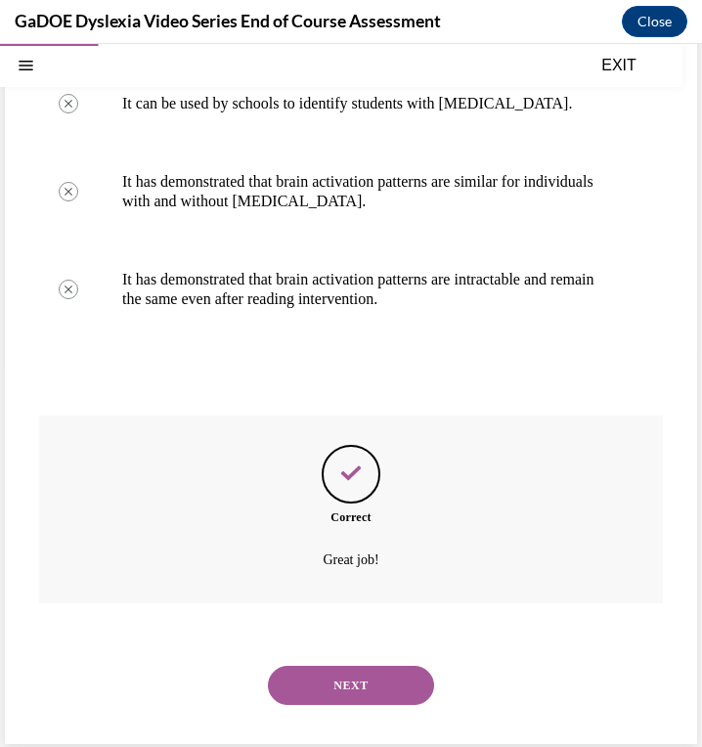
scroll to position [393, 0]
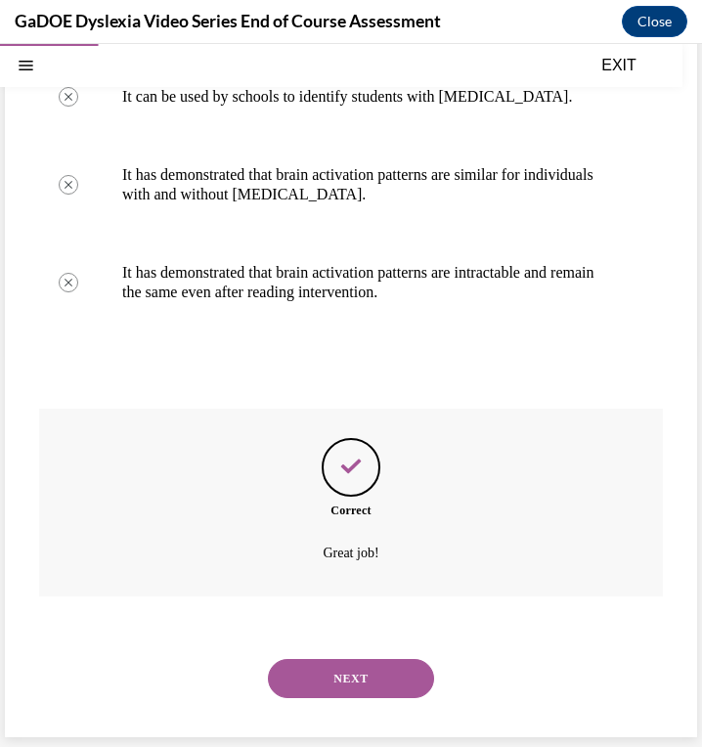
click at [335, 687] on button "NEXT" at bounding box center [351, 678] width 166 height 39
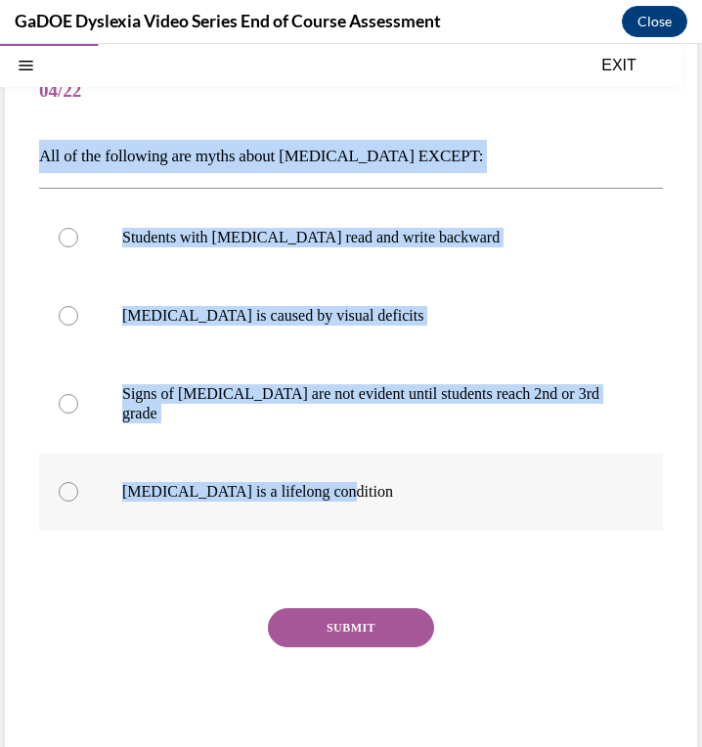
drag, startPoint x: 28, startPoint y: 139, endPoint x: 384, endPoint y: 498, distance: 505.9
click at [384, 498] on div "Question 04/22 All of the following are myths about dyslexia EXCEPT: Students w…" at bounding box center [351, 396] width 692 height 763
copy div "All of the following are myths about dyslexia EXCEPT: Students with dyslexia re…"
click at [518, 176] on div "Question 04/22 All of the following are myths about dyslexia EXCEPT: Students w…" at bounding box center [351, 411] width 624 height 715
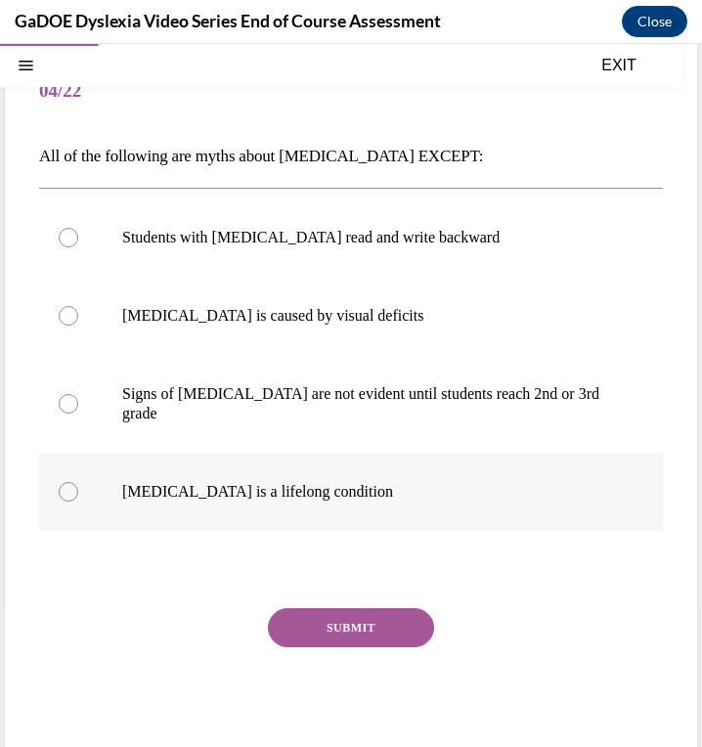
click at [287, 476] on label "Dyslexia is a lifelong condition" at bounding box center [351, 492] width 624 height 78
click at [78, 482] on input "Dyslexia is a lifelong condition" at bounding box center [69, 492] width 20 height 20
radio input "true"
click at [336, 612] on button "SUBMIT" at bounding box center [351, 627] width 166 height 39
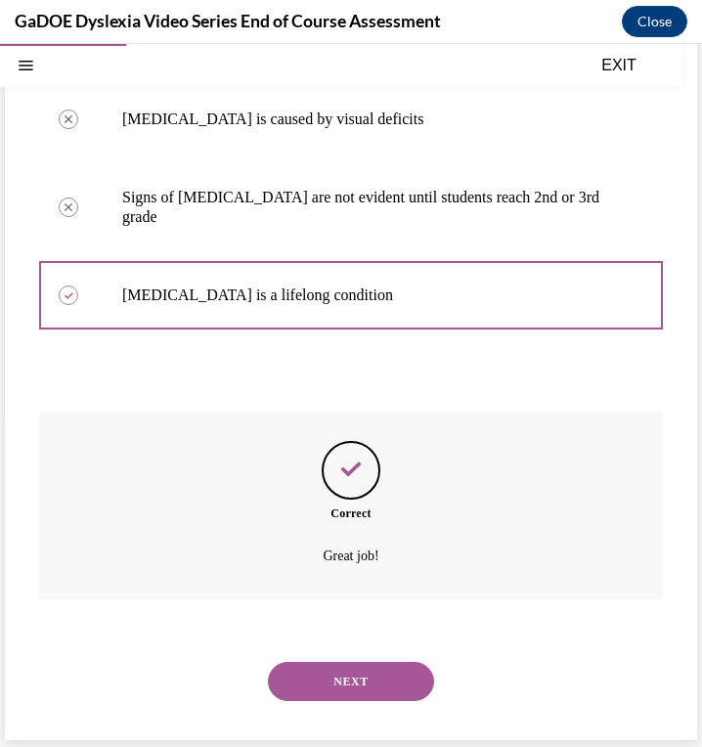
scroll to position [334, 0]
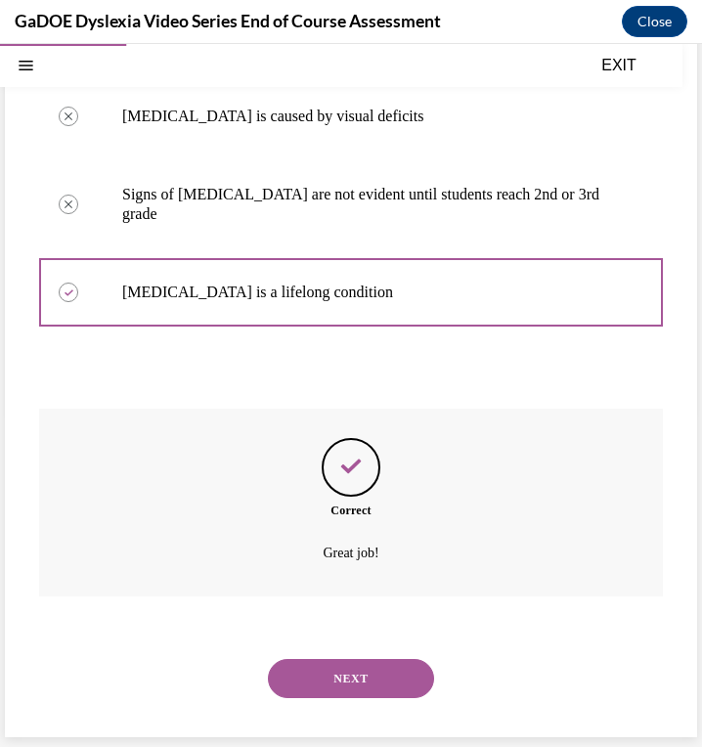
click at [359, 679] on button "NEXT" at bounding box center [351, 678] width 166 height 39
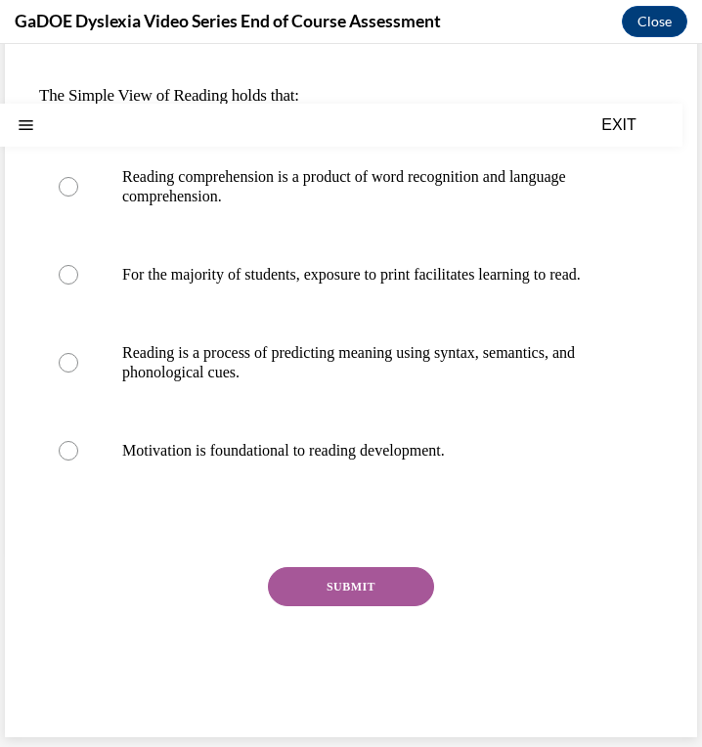
scroll to position [0, 0]
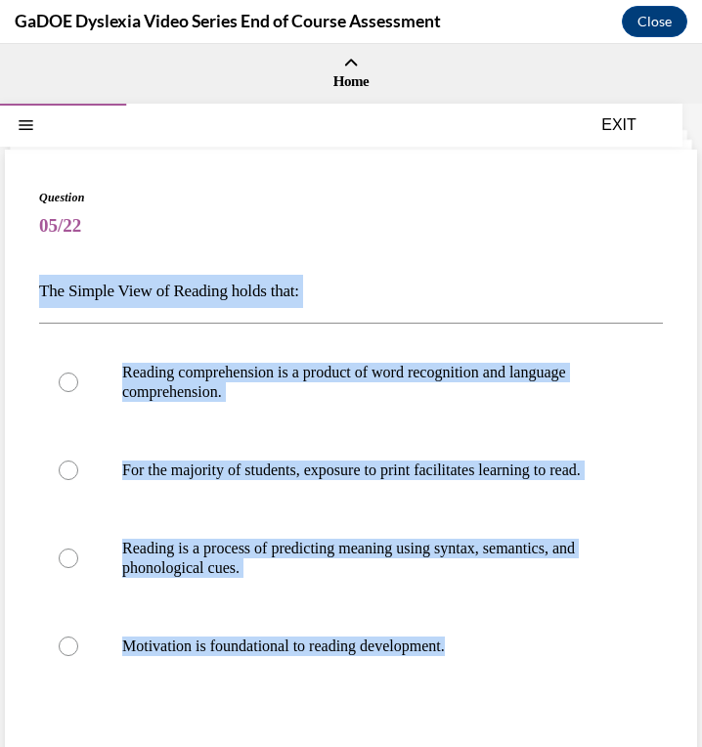
drag, startPoint x: 37, startPoint y: 285, endPoint x: 493, endPoint y: 725, distance: 633.2
click at [493, 725] on div "Question 05/22 The Simple View of Reading holds that: Reading comprehension is …" at bounding box center [351, 541] width 692 height 783
copy div "The Simple View of Reading holds that: Reading comprehension is a product of wo…"
click at [409, 312] on div "Question 05/22 The Simple View of Reading holds that: Reading comprehension is …" at bounding box center [351, 556] width 624 height 734
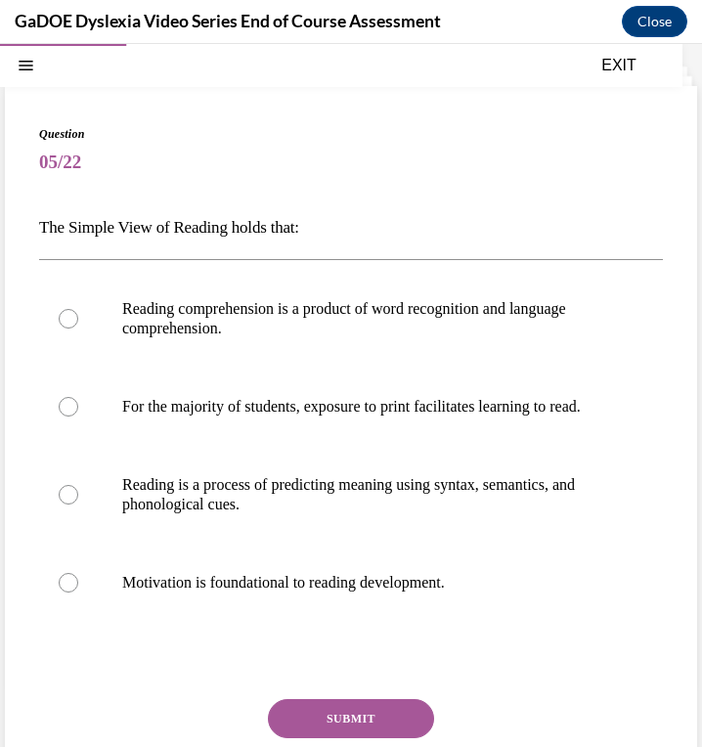
scroll to position [73, 0]
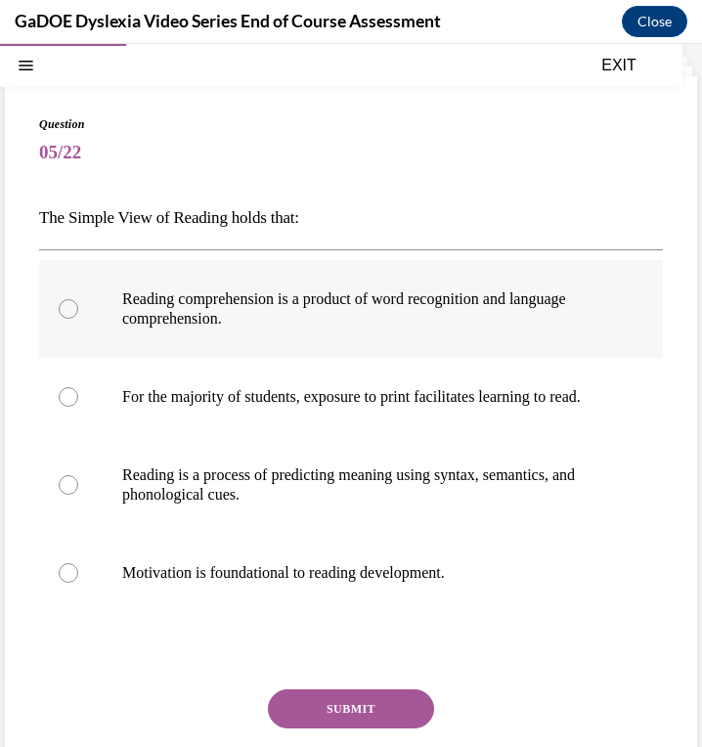
click at [386, 311] on p "Reading comprehension is a product of word recognition and language comprehensi…" at bounding box center [368, 308] width 492 height 39
click at [78, 311] on input "Reading comprehension is a product of word recognition and language comprehensi…" at bounding box center [69, 309] width 20 height 20
radio input "true"
click at [380, 721] on button "SUBMIT" at bounding box center [351, 708] width 166 height 39
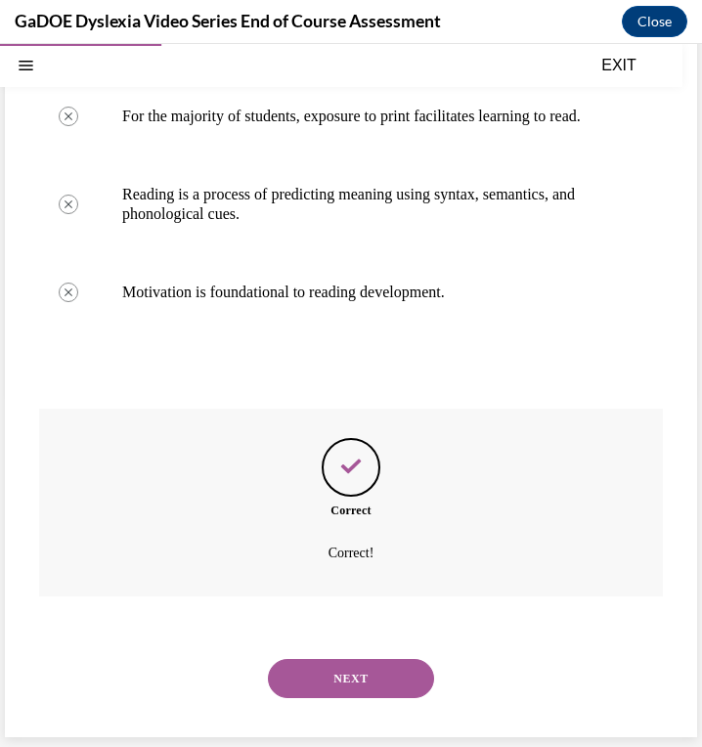
scroll to position [373, 0]
click at [368, 684] on button "NEXT" at bounding box center [351, 678] width 166 height 39
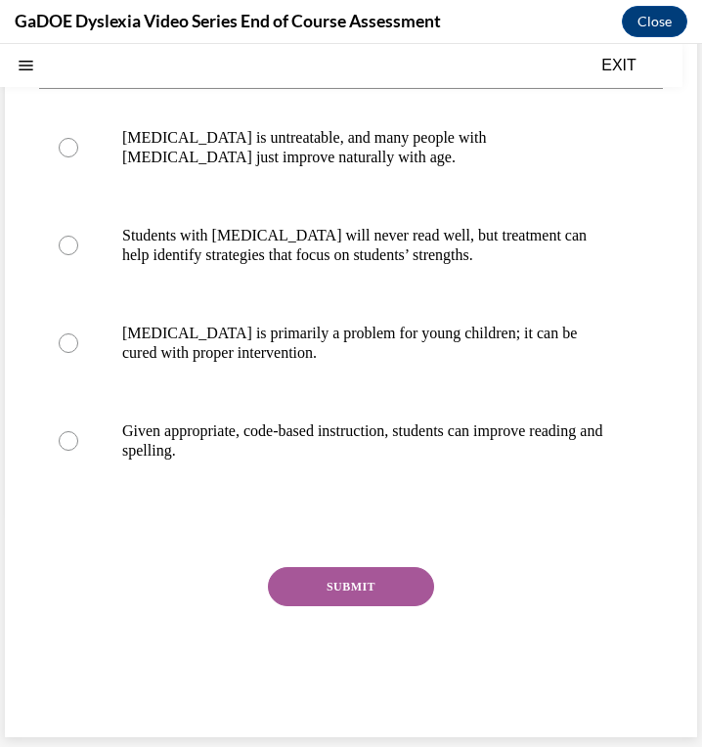
scroll to position [0, 0]
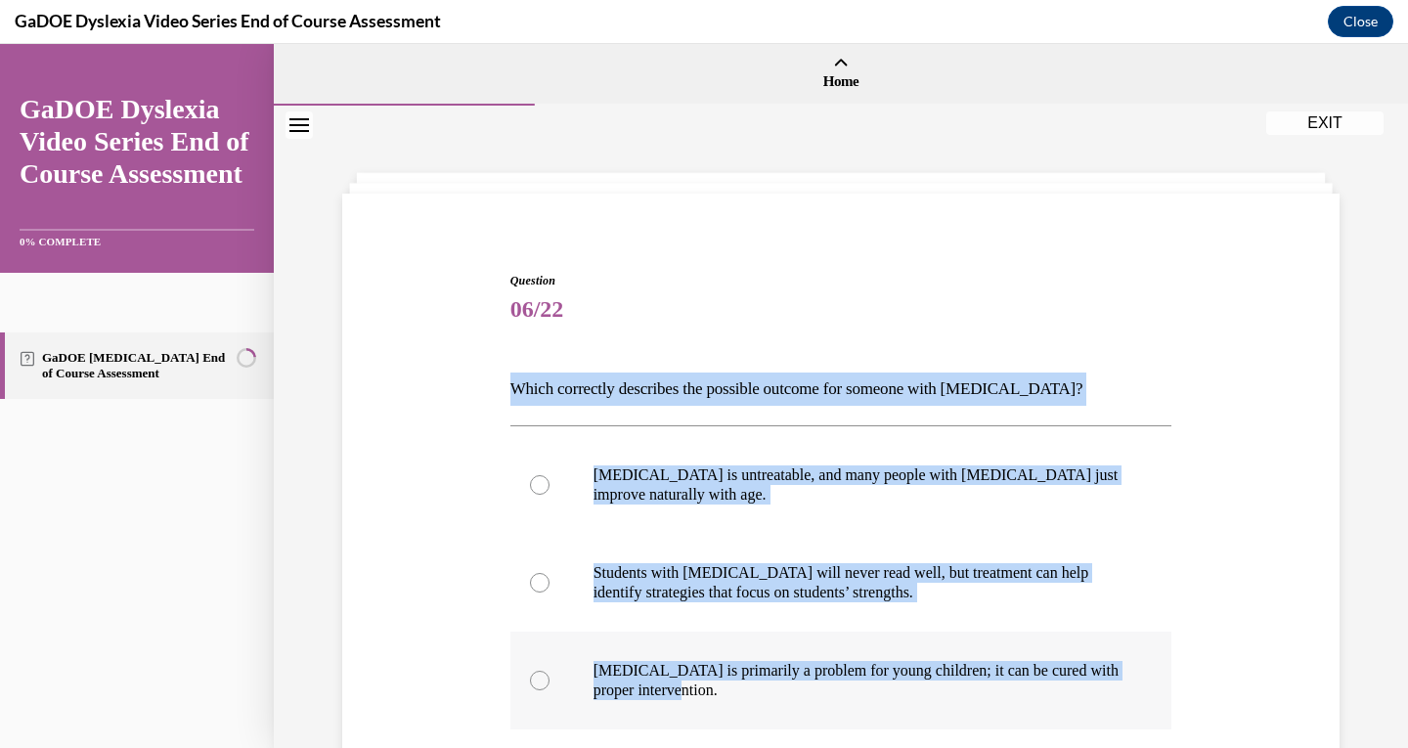
drag, startPoint x: 497, startPoint y: 386, endPoint x: 842, endPoint y: 690, distance: 459.8
click at [842, 690] on div "Question 06/22 Which correctly describes the possible outcome for someone with …" at bounding box center [840, 641] width 1007 height 856
copy div "Which correctly describes the possible outcome for someone with dyslexia? Dysle…"
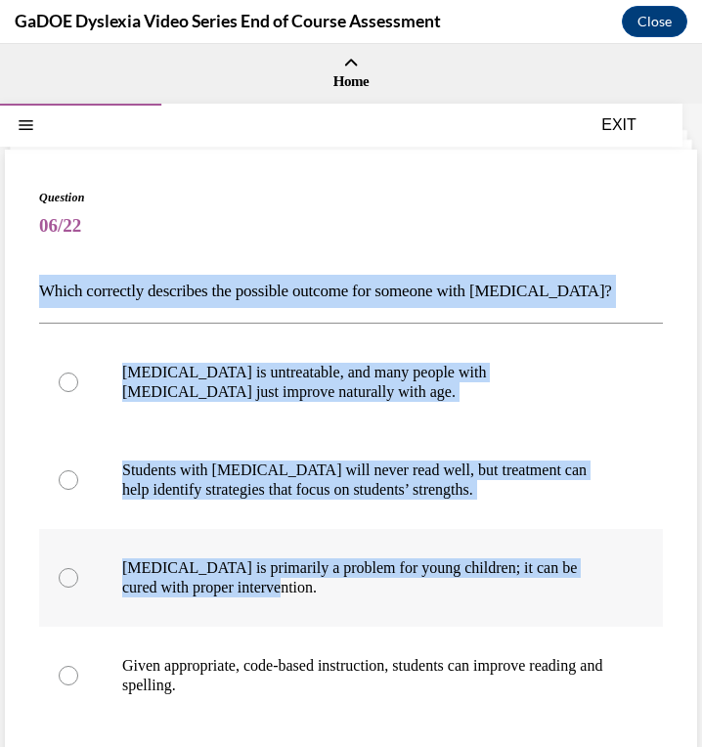
click at [399, 531] on label "Dyslexia is primarily a problem for young children; it can be cured with proper…" at bounding box center [351, 578] width 624 height 98
click at [78, 568] on input "Dyslexia is primarily a problem for young children; it can be cured with proper…" at bounding box center [69, 578] width 20 height 20
radio input "true"
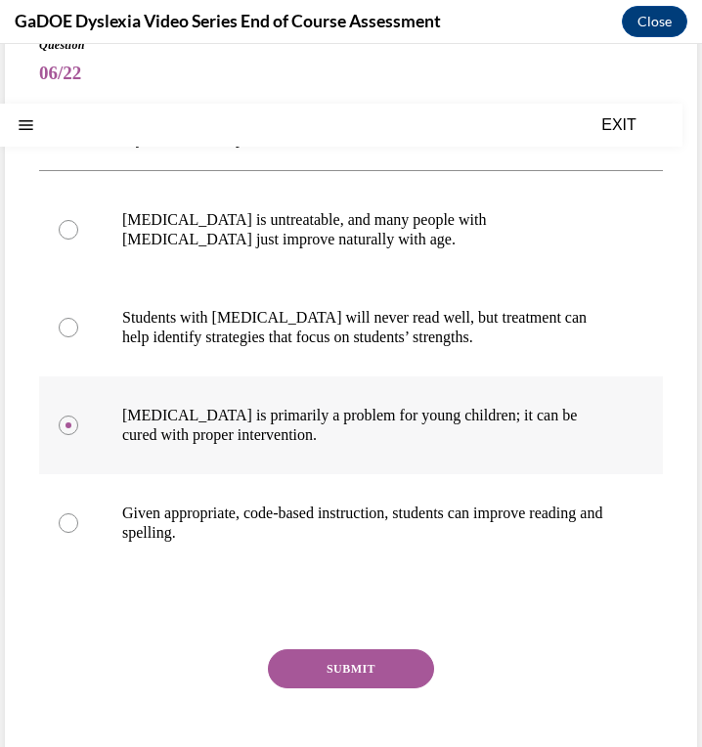
scroll to position [159, 0]
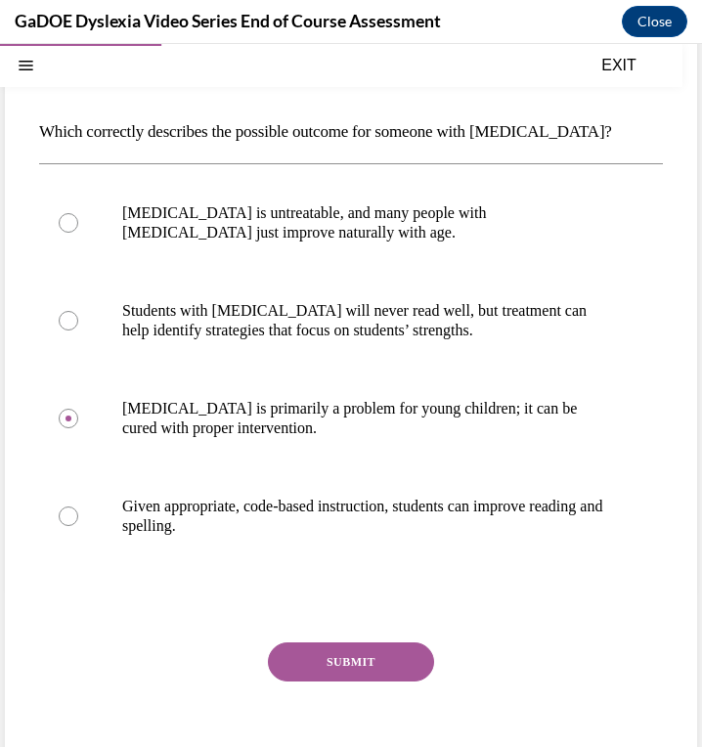
drag, startPoint x: 375, startPoint y: 527, endPoint x: 34, endPoint y: 106, distance: 542.1
click at [34, 106] on div "Question 06/22 Which correctly describes the possible outcome for someone with …" at bounding box center [351, 401] width 692 height 822
copy div "Which correctly describes the possible outcome for someone with dyslexia? Dysle…"
click at [410, 504] on p "Given appropriate, code-based instruction, students can improve reading and spe…" at bounding box center [368, 516] width 492 height 39
click at [78, 506] on input "Given appropriate, code-based instruction, students can improve reading and spe…" at bounding box center [69, 516] width 20 height 20
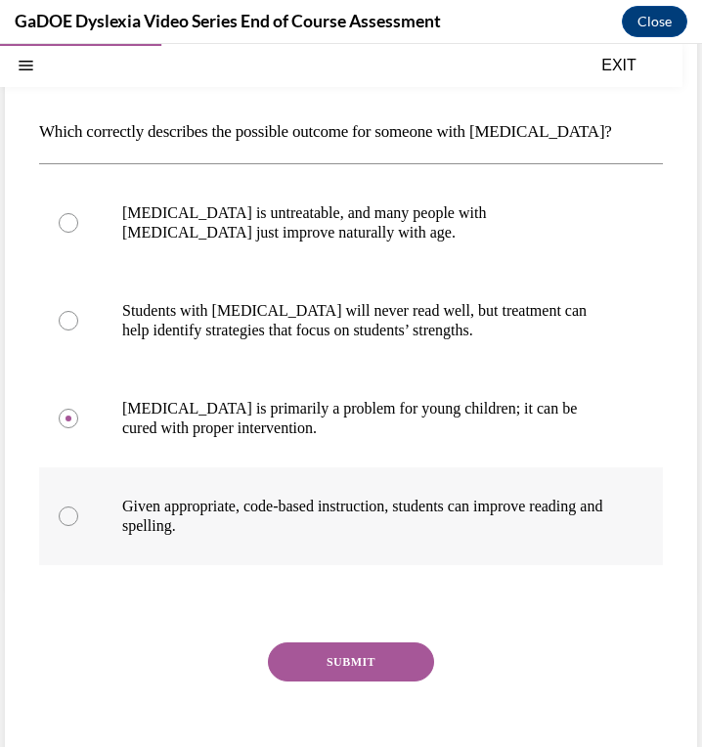
radio input "true"
click at [348, 664] on button "SUBMIT" at bounding box center [351, 661] width 166 height 39
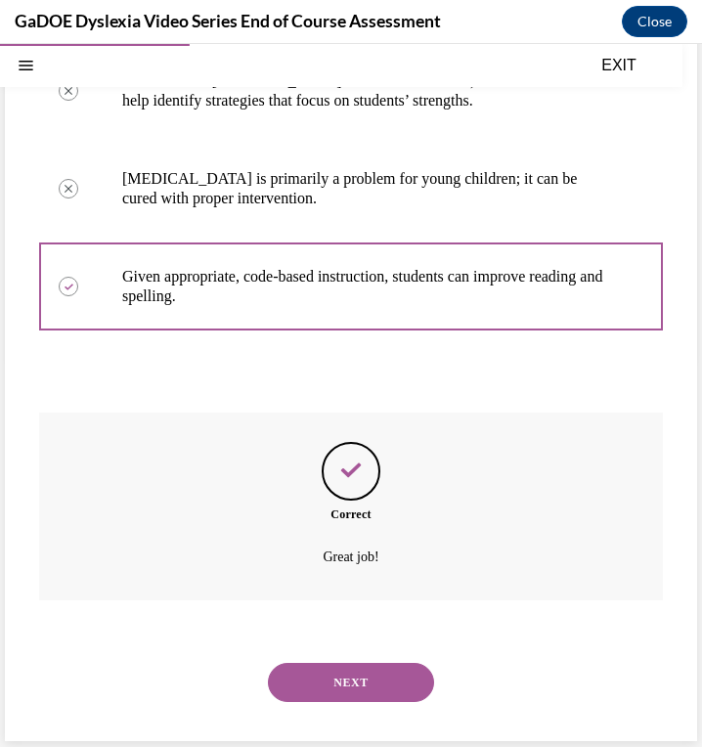
scroll to position [393, 0]
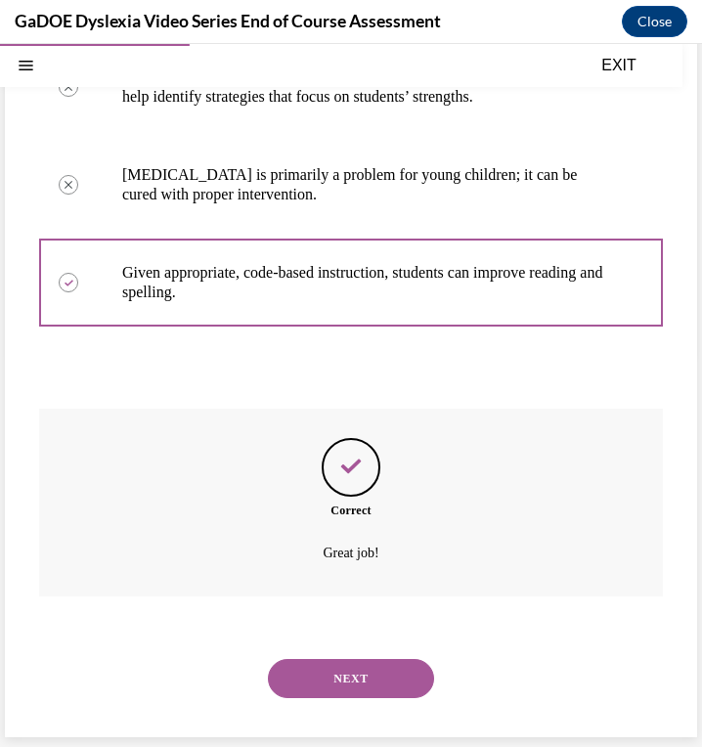
click at [377, 682] on button "NEXT" at bounding box center [351, 678] width 166 height 39
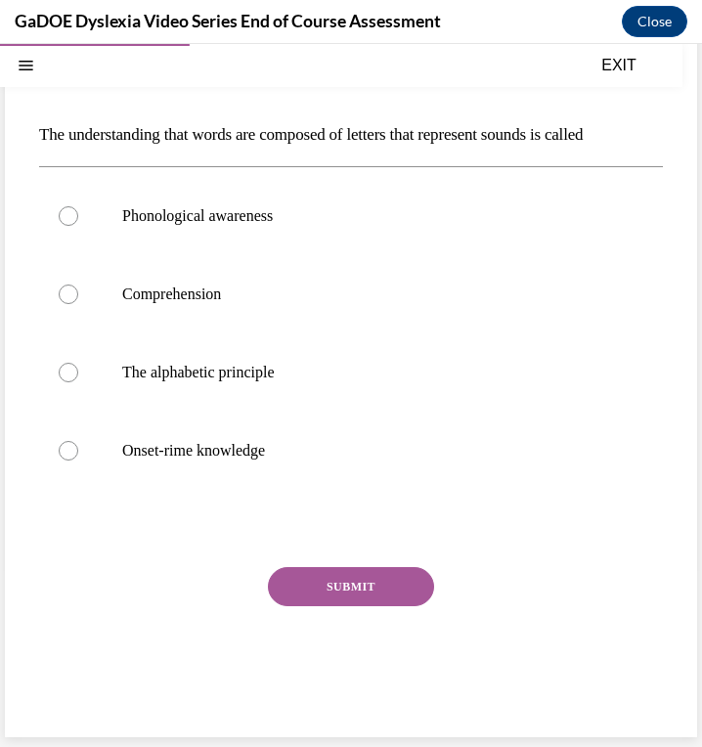
scroll to position [135, 0]
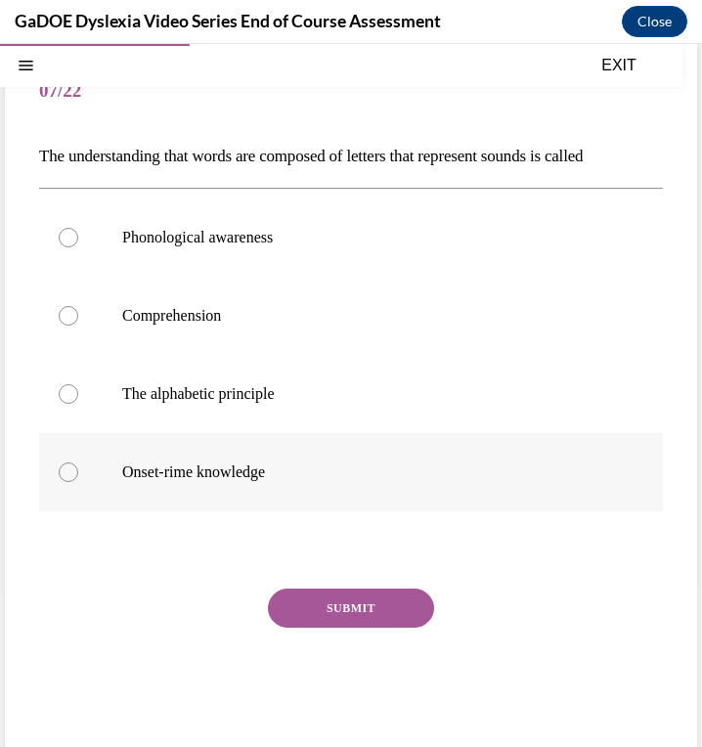
drag, startPoint x: 36, startPoint y: 145, endPoint x: 337, endPoint y: 475, distance: 447.0
click at [337, 475] on div "Question 07/22 The understanding that words are composed of letters that repres…" at bounding box center [351, 387] width 692 height 744
copy div "The understanding that words are composed of letters that represent sounds is c…"
click at [262, 396] on p "The alphabetic principle" at bounding box center [368, 394] width 492 height 20
click at [78, 396] on input "The alphabetic principle" at bounding box center [69, 394] width 20 height 20
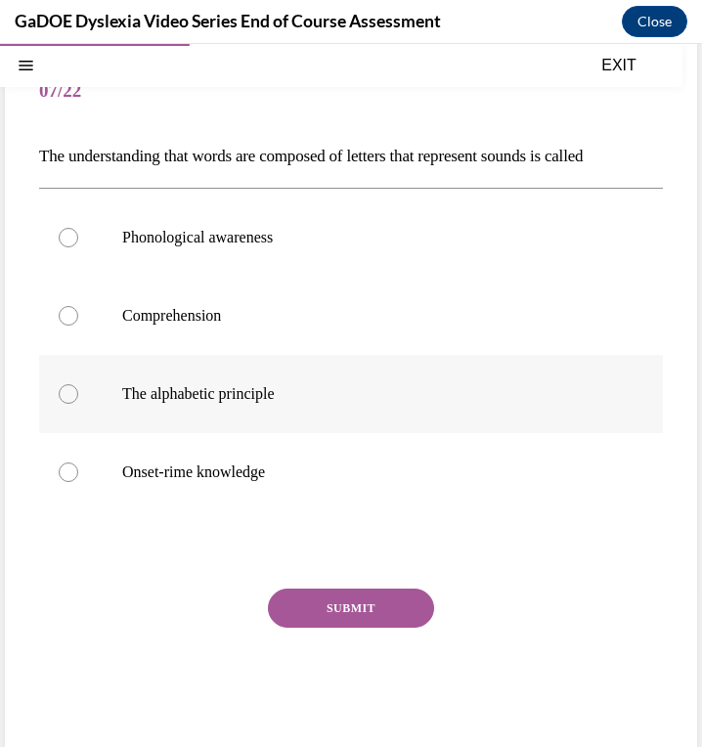
radio input "true"
click at [347, 605] on button "SUBMIT" at bounding box center [351, 607] width 166 height 39
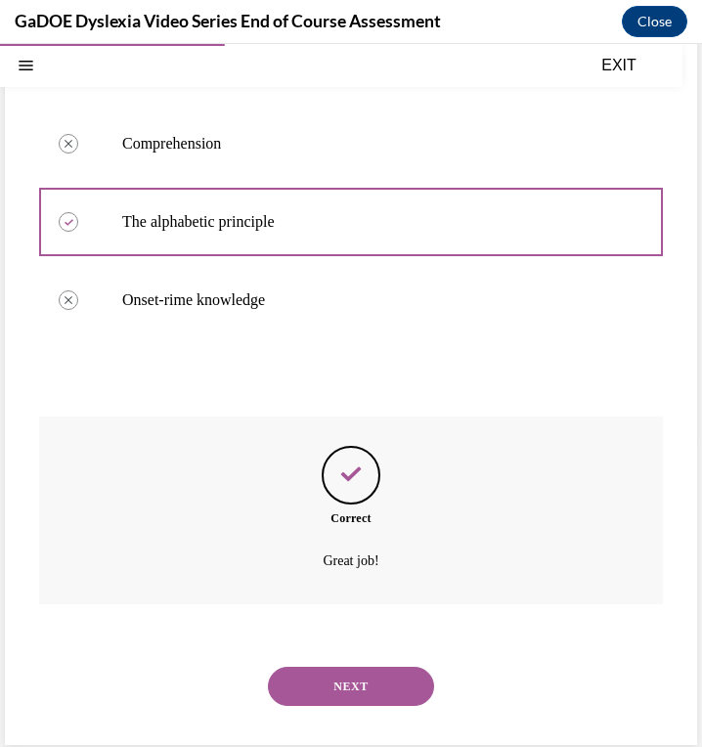
scroll to position [315, 0]
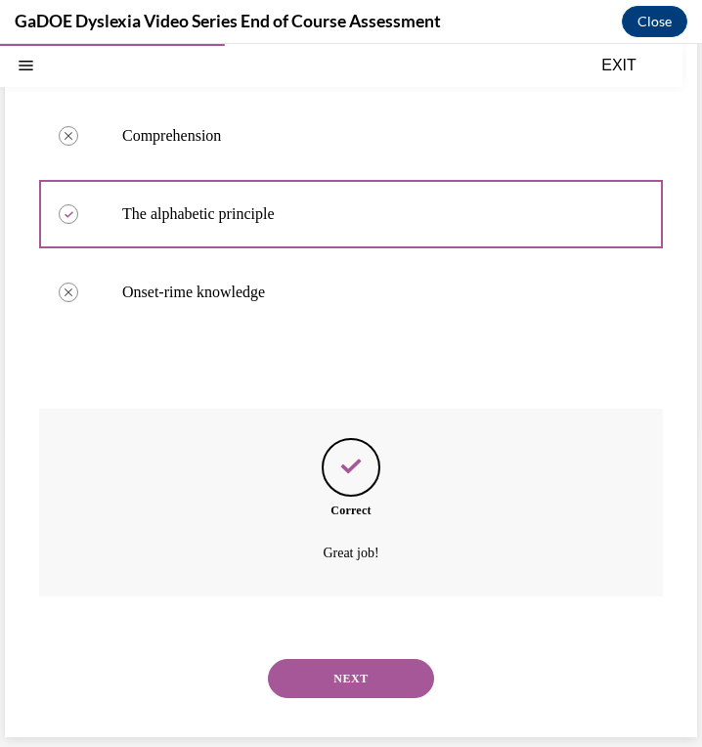
click at [348, 667] on button "NEXT" at bounding box center [351, 678] width 166 height 39
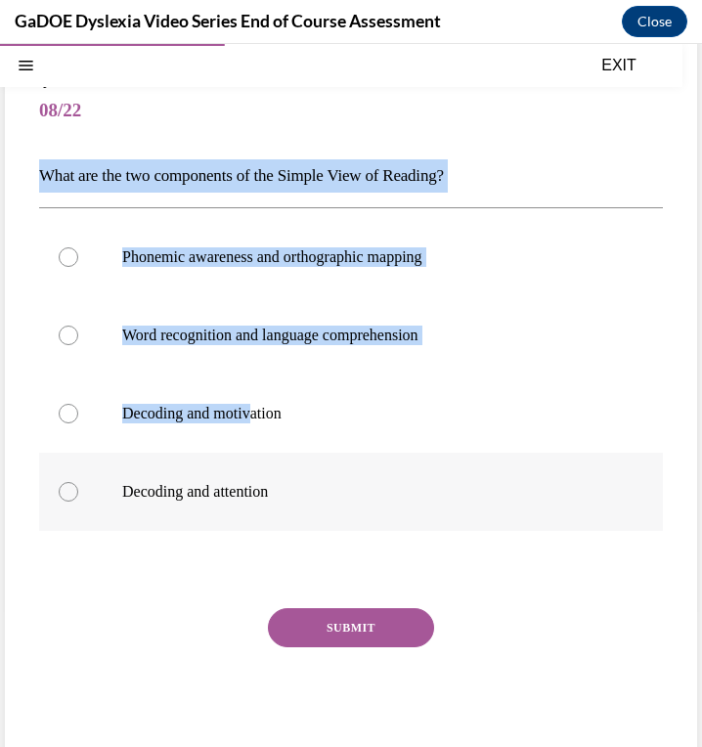
scroll to position [156, 0]
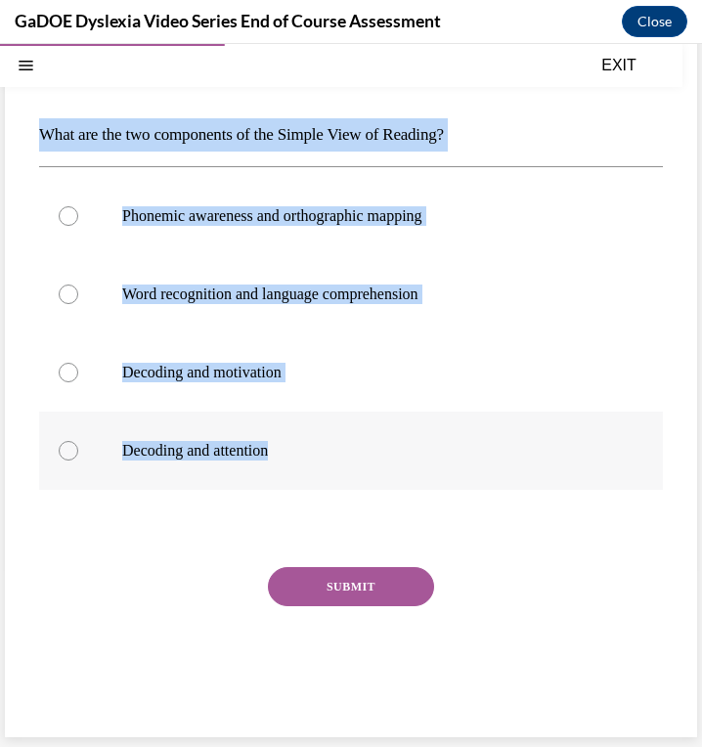
drag, startPoint x: 36, startPoint y: 154, endPoint x: 328, endPoint y: 471, distance: 430.9
click at [328, 471] on div "Question 08/22 What are the two components of the Simple View of Reading? Phone…" at bounding box center [351, 365] width 692 height 744
copy div "What are the two components of the Simple View of Reading? Phonemic awareness a…"
click at [482, 451] on p "Decoding and attention" at bounding box center [368, 451] width 492 height 20
click at [78, 451] on input "Decoding and attention" at bounding box center [69, 451] width 20 height 20
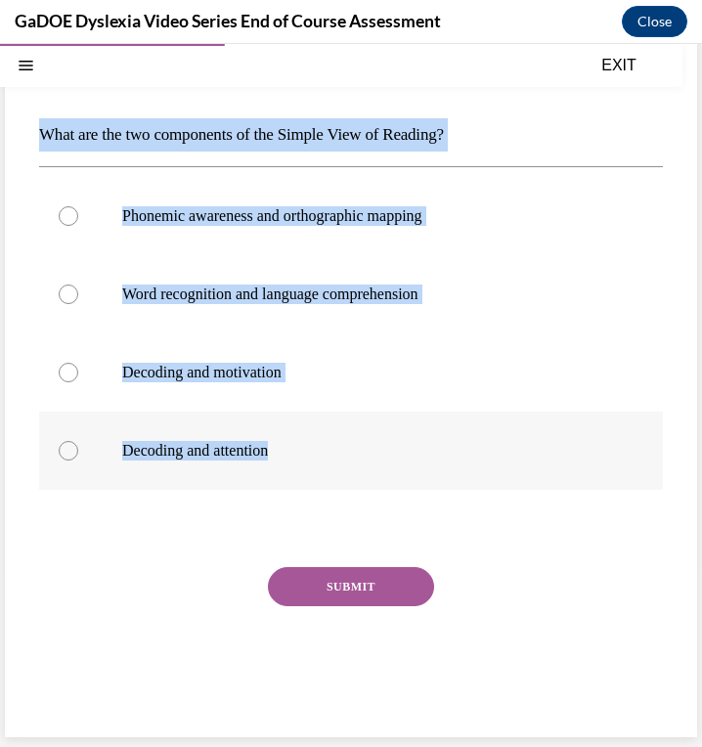
radio input "true"
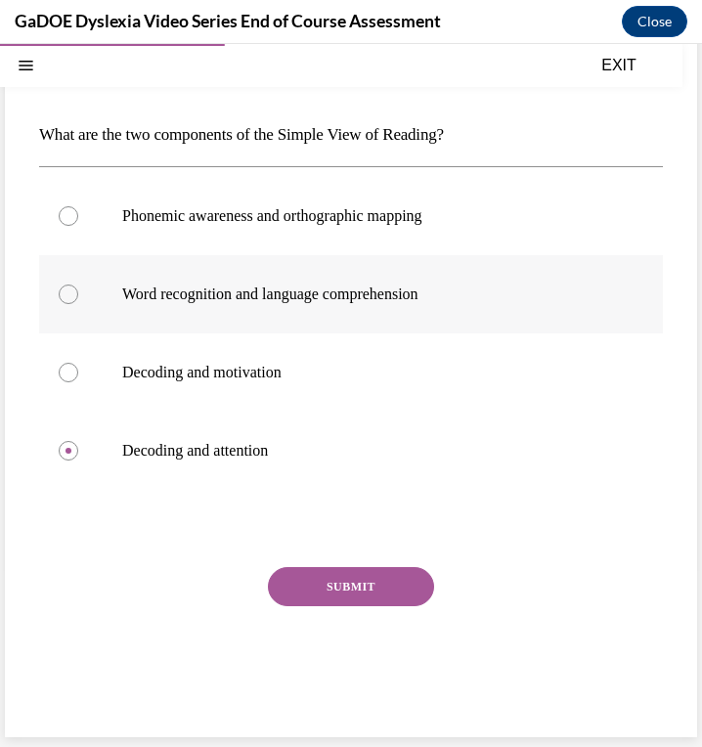
click at [421, 312] on label "Word recognition and language comprehension" at bounding box center [351, 294] width 624 height 78
click at [78, 304] on input "Word recognition and language comprehension" at bounding box center [69, 294] width 20 height 20
radio input "true"
click at [371, 578] on button "SUBMIT" at bounding box center [351, 586] width 166 height 39
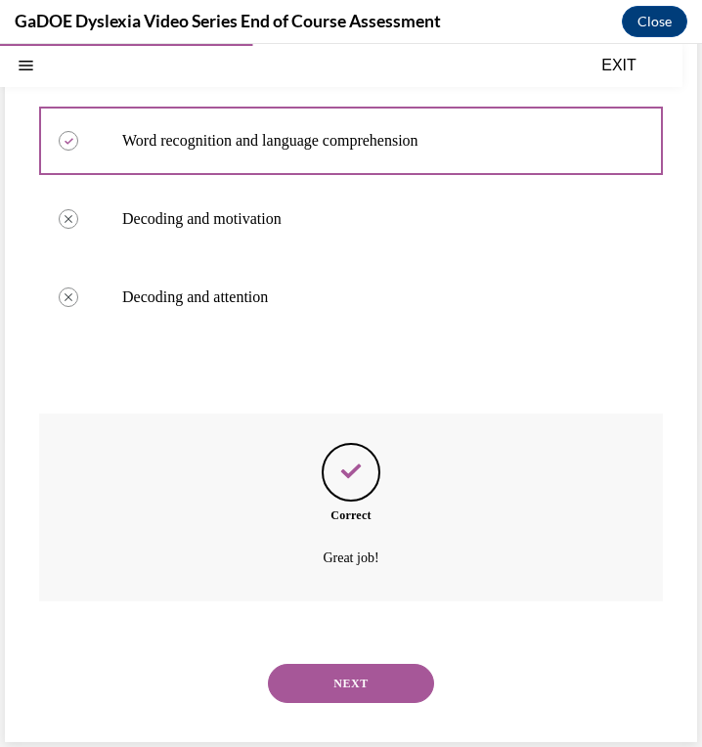
scroll to position [315, 0]
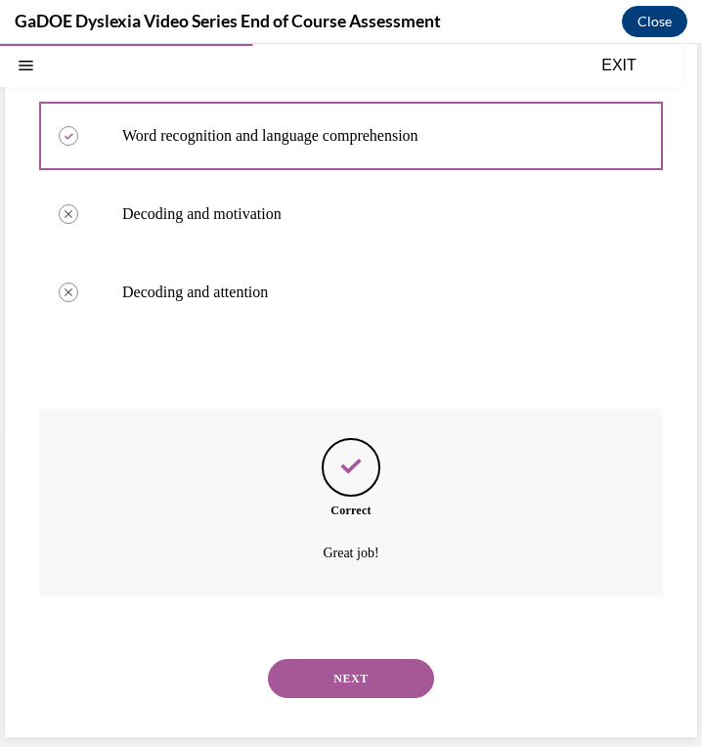
click at [358, 681] on button "NEXT" at bounding box center [351, 678] width 166 height 39
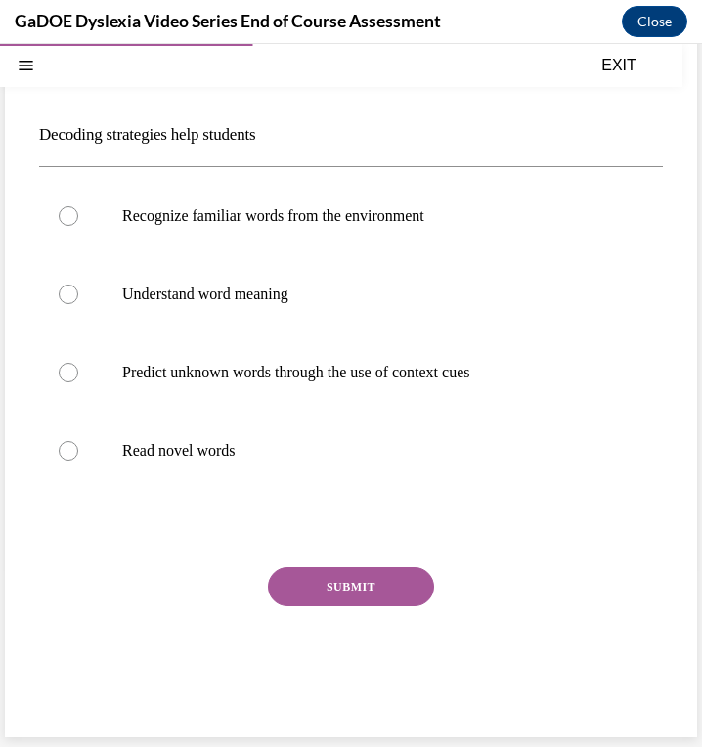
scroll to position [135, 0]
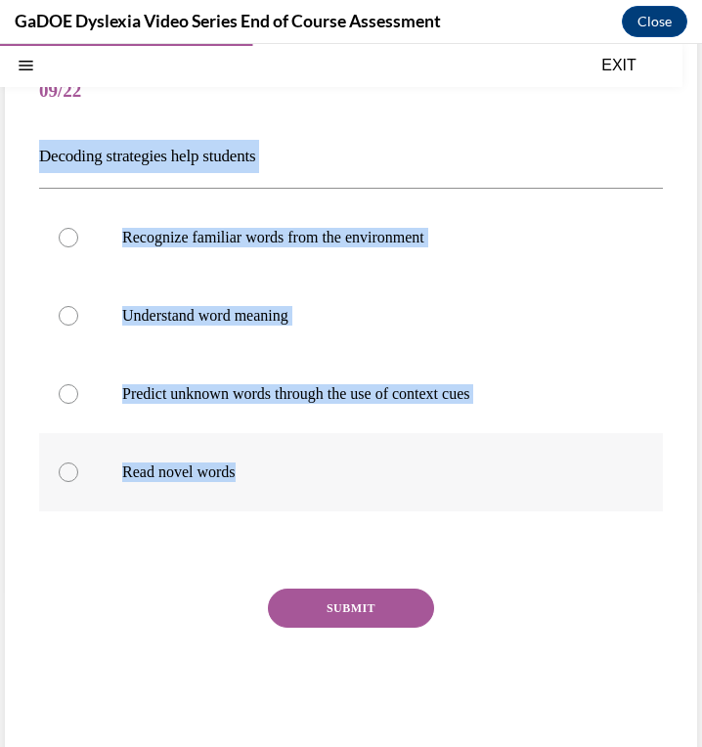
drag, startPoint x: 34, startPoint y: 151, endPoint x: 347, endPoint y: 479, distance: 453.5
click at [347, 479] on div "Question 09/22 Decoding strategies help students Recognize familiar words from …" at bounding box center [351, 387] width 692 height 744
copy div "Decoding strategies help students Recognize familiar words from the environment…"
click at [195, 470] on p "Read novel words" at bounding box center [368, 472] width 492 height 20
click at [78, 470] on input "Read novel words" at bounding box center [69, 472] width 20 height 20
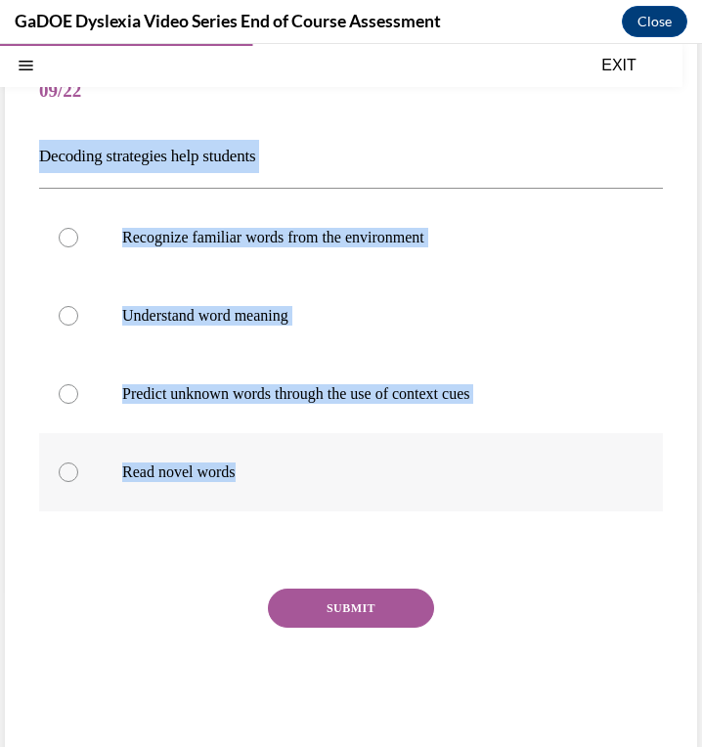
radio input "true"
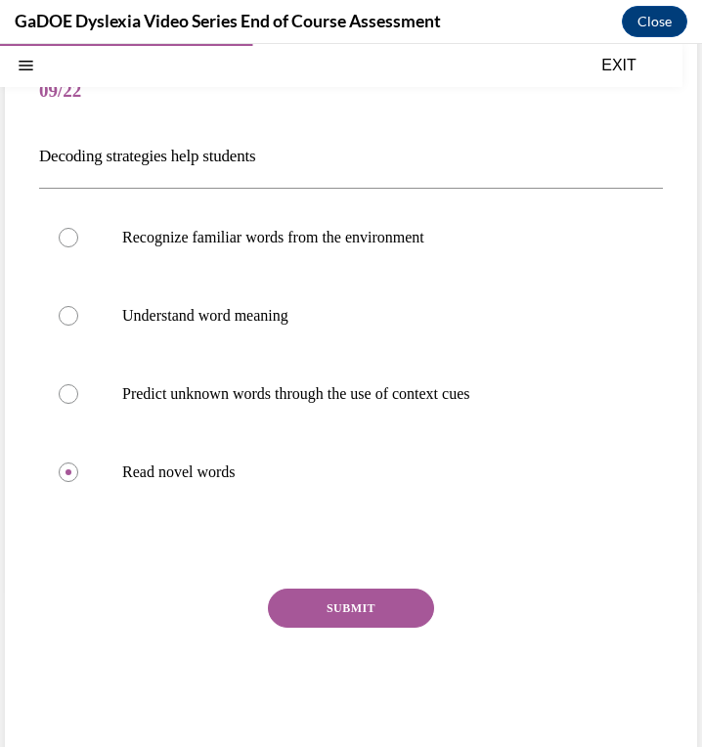
click at [371, 622] on button "SUBMIT" at bounding box center [351, 607] width 166 height 39
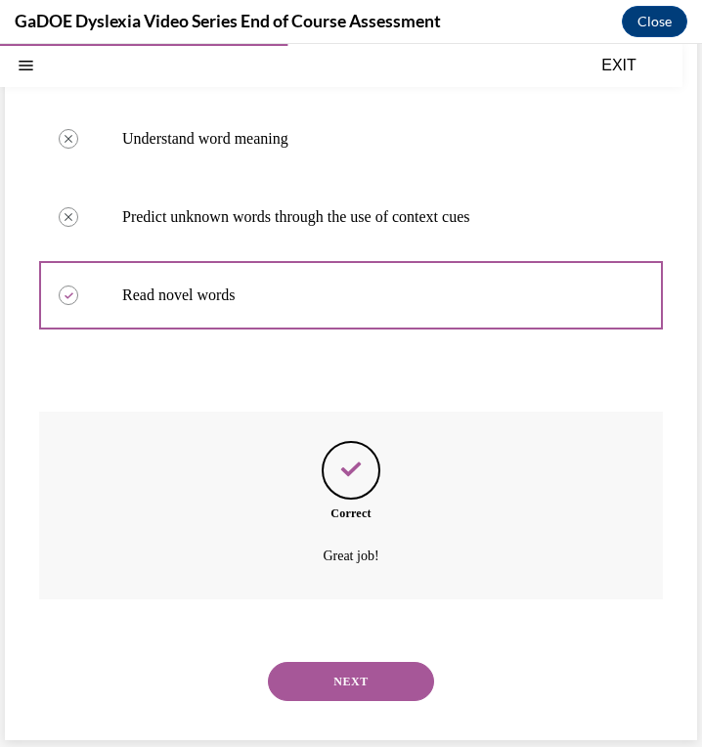
scroll to position [315, 0]
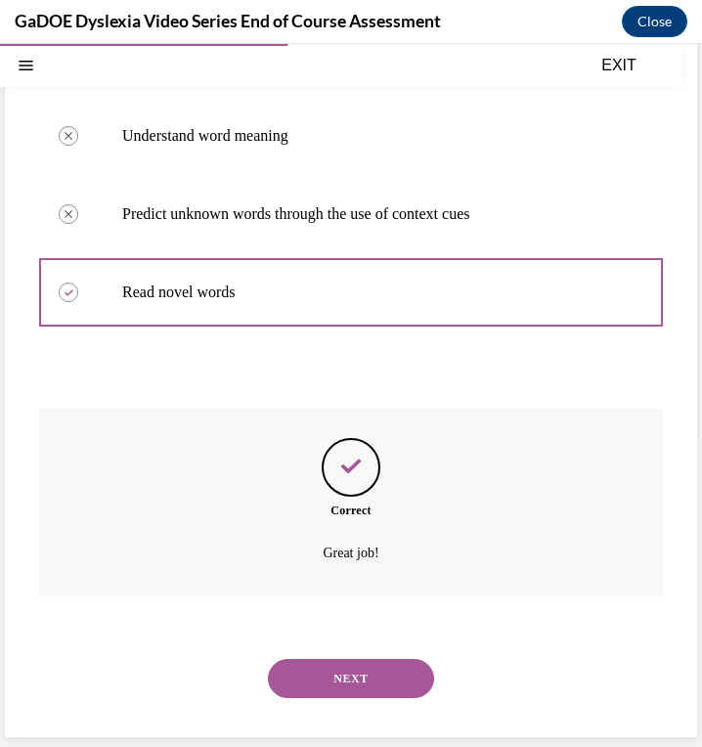
click at [400, 674] on button "NEXT" at bounding box center [351, 678] width 166 height 39
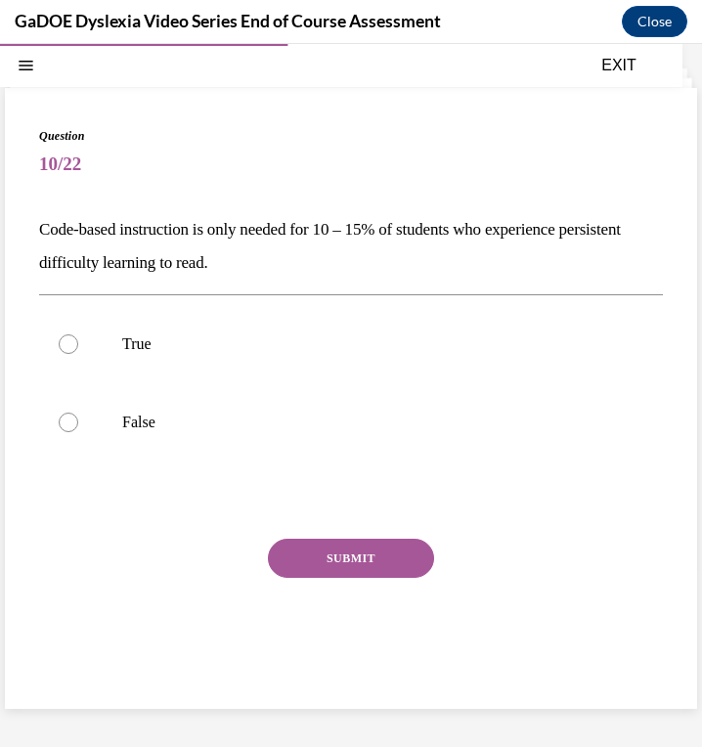
scroll to position [62, 0]
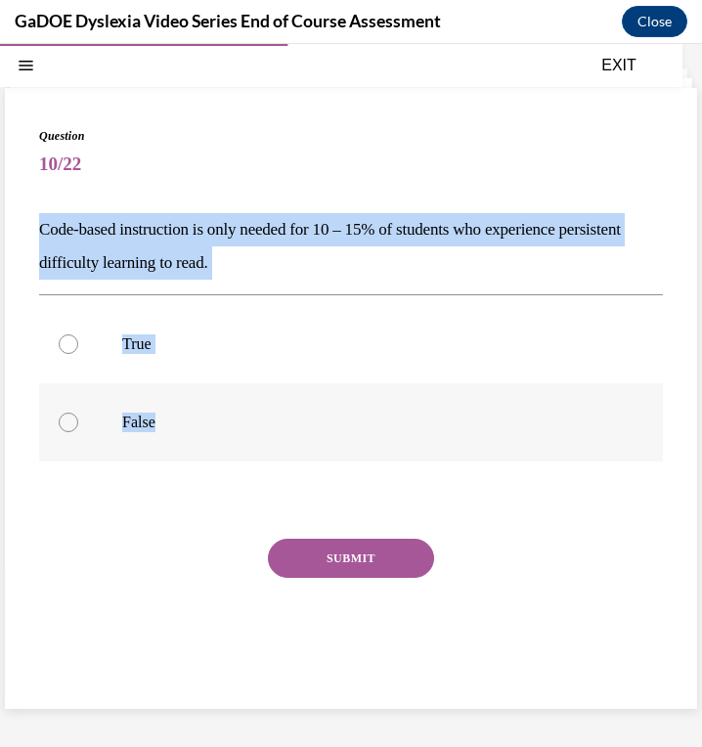
drag, startPoint x: 34, startPoint y: 220, endPoint x: 226, endPoint y: 421, distance: 277.9
click at [226, 421] on div "Question 10/22 Code-based instruction is only needed for 10 – 15% of students w…" at bounding box center [351, 398] width 692 height 621
click at [184, 426] on p "False" at bounding box center [368, 422] width 492 height 20
click at [78, 426] on input "False" at bounding box center [69, 422] width 20 height 20
radio input "true"
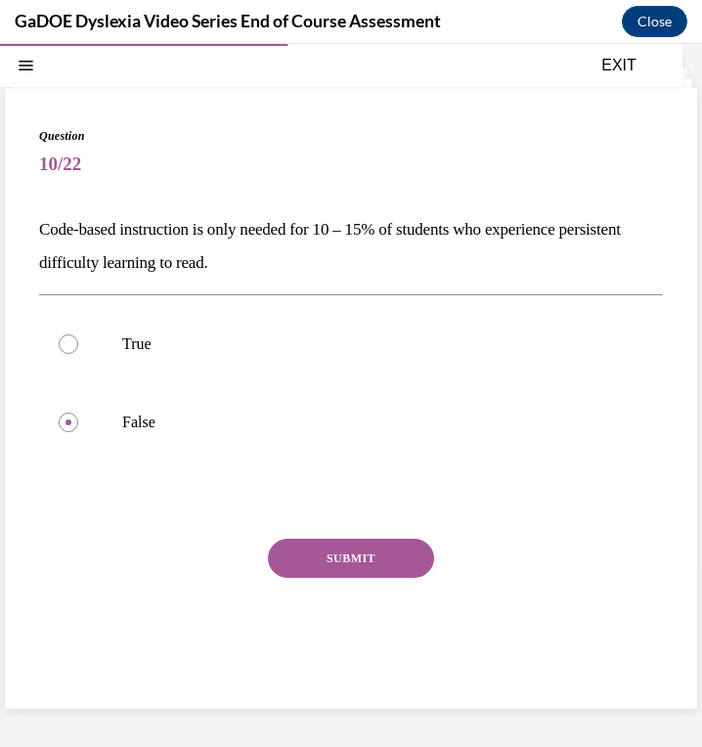
click at [412, 549] on button "SUBMIT" at bounding box center [351, 558] width 166 height 39
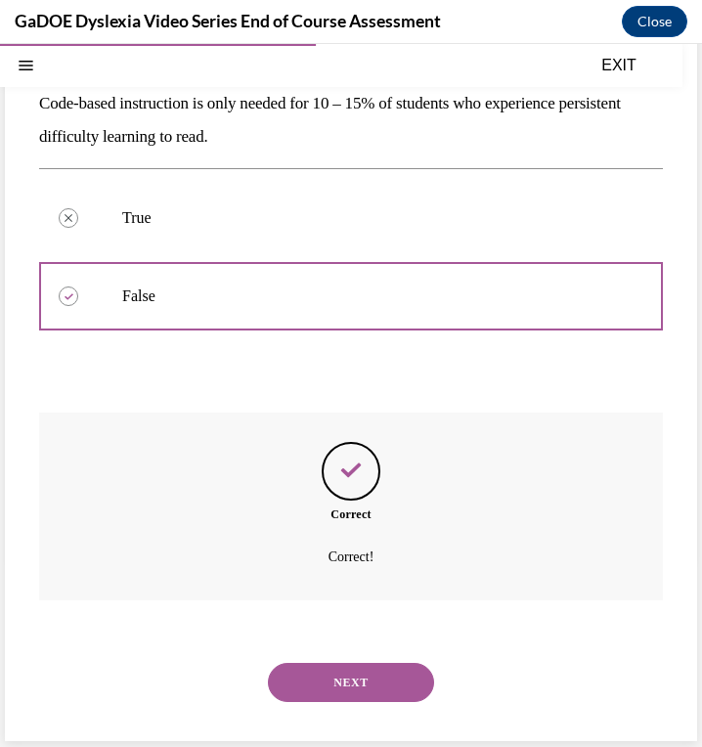
scroll to position [192, 0]
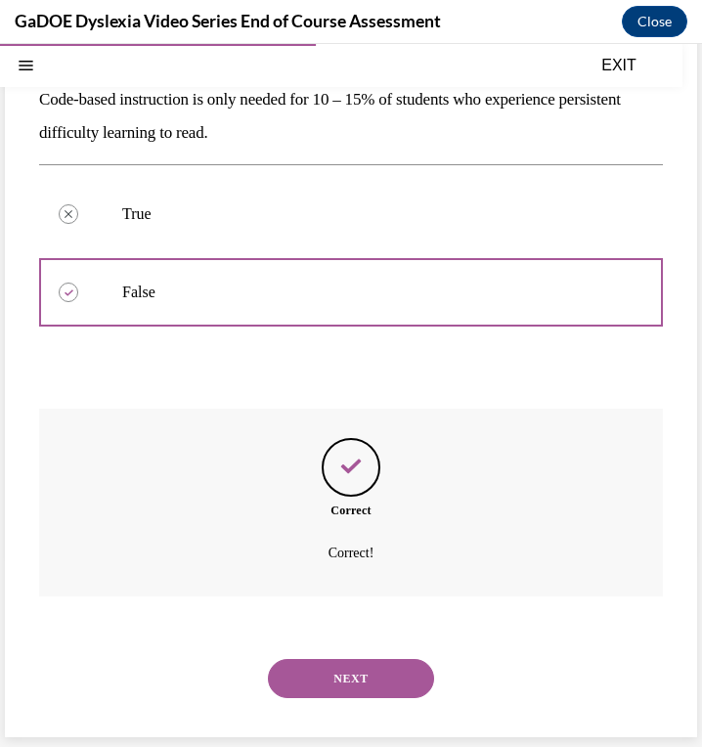
click at [364, 670] on button "NEXT" at bounding box center [351, 678] width 166 height 39
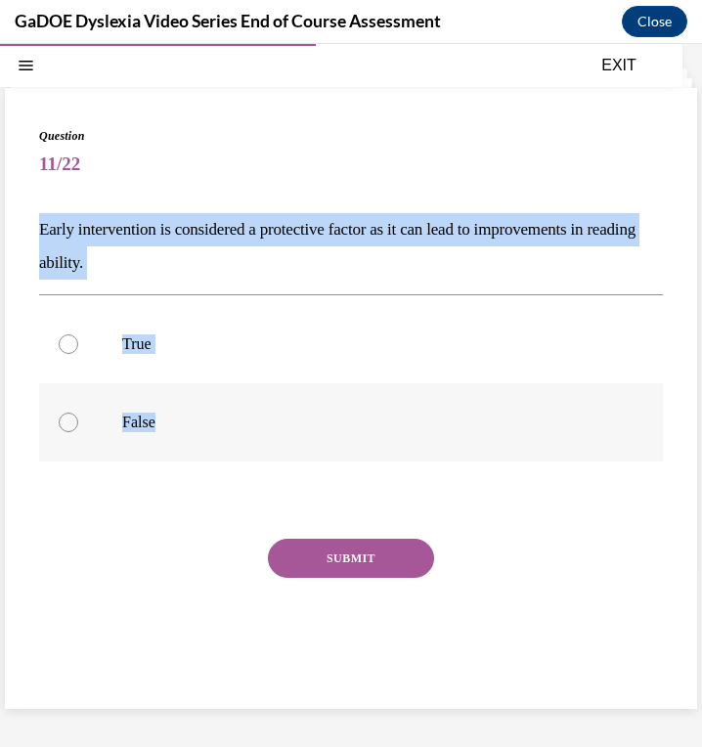
drag, startPoint x: 39, startPoint y: 225, endPoint x: 206, endPoint y: 413, distance: 252.0
click at [206, 413] on div "Question 11/22 Early intervention is considered a protective factor as it can l…" at bounding box center [351, 413] width 624 height 572
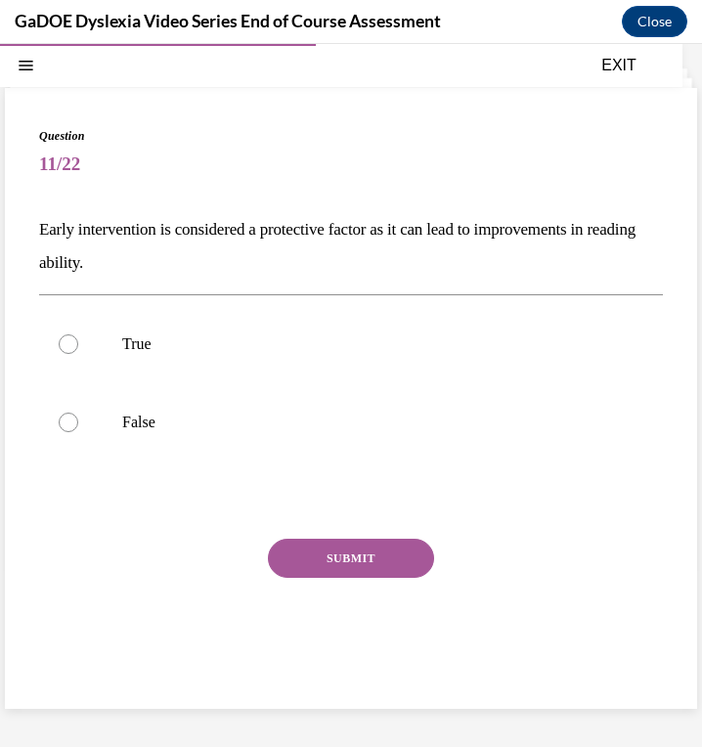
click at [229, 162] on span "11/22" at bounding box center [351, 164] width 624 height 39
click at [129, 353] on p "True" at bounding box center [368, 344] width 492 height 20
click at [78, 353] on input "True" at bounding box center [69, 344] width 20 height 20
radio input "true"
click at [354, 555] on button "SUBMIT" at bounding box center [351, 558] width 166 height 39
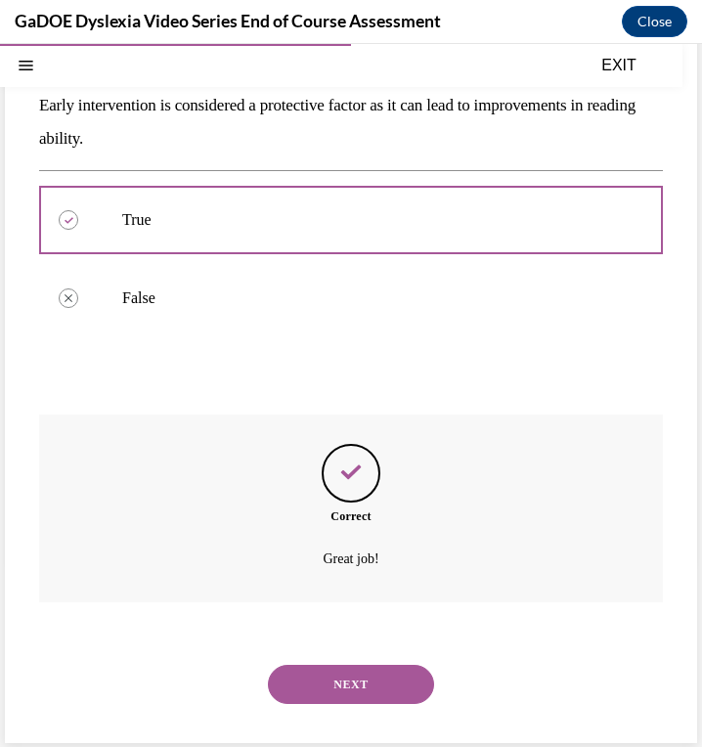
scroll to position [192, 0]
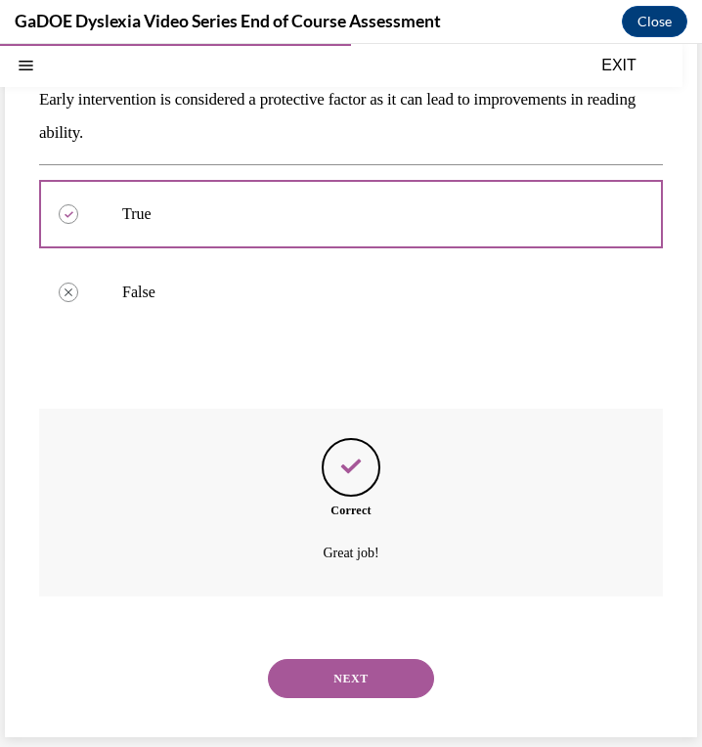
click at [371, 665] on button "NEXT" at bounding box center [351, 678] width 166 height 39
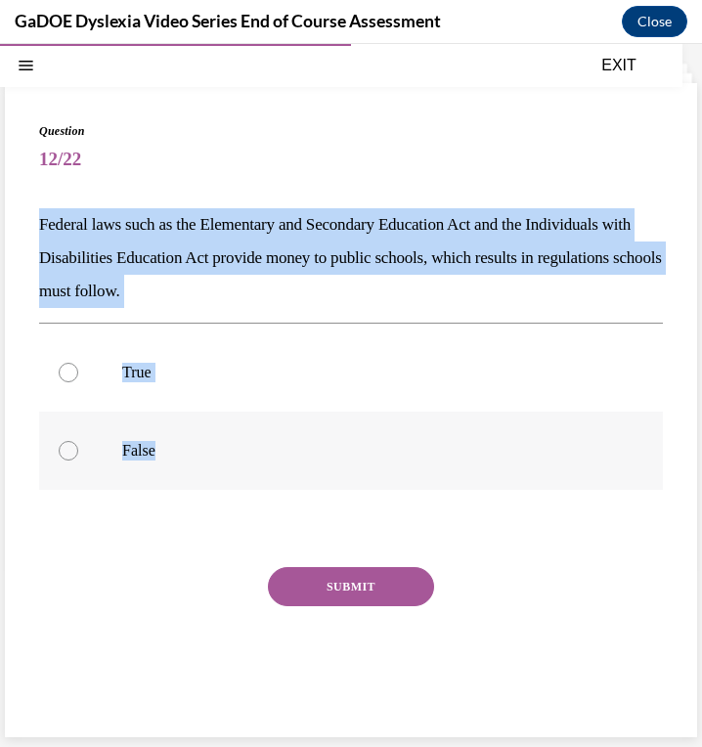
drag, startPoint x: 36, startPoint y: 217, endPoint x: 215, endPoint y: 462, distance: 303.6
click at [215, 462] on div "Question 12/22 Federal laws such as the Elementary and Secondary Education Act …" at bounding box center [351, 410] width 692 height 654
click at [385, 591] on button "SUBMIT" at bounding box center [351, 586] width 166 height 39
click at [118, 376] on label "True" at bounding box center [351, 372] width 624 height 78
click at [78, 376] on input "True" at bounding box center [69, 373] width 20 height 20
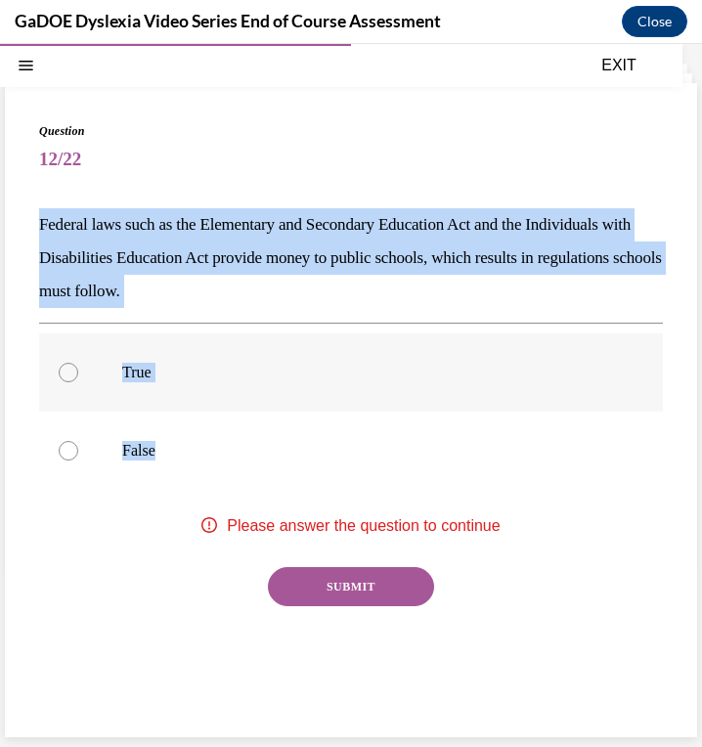
radio input "true"
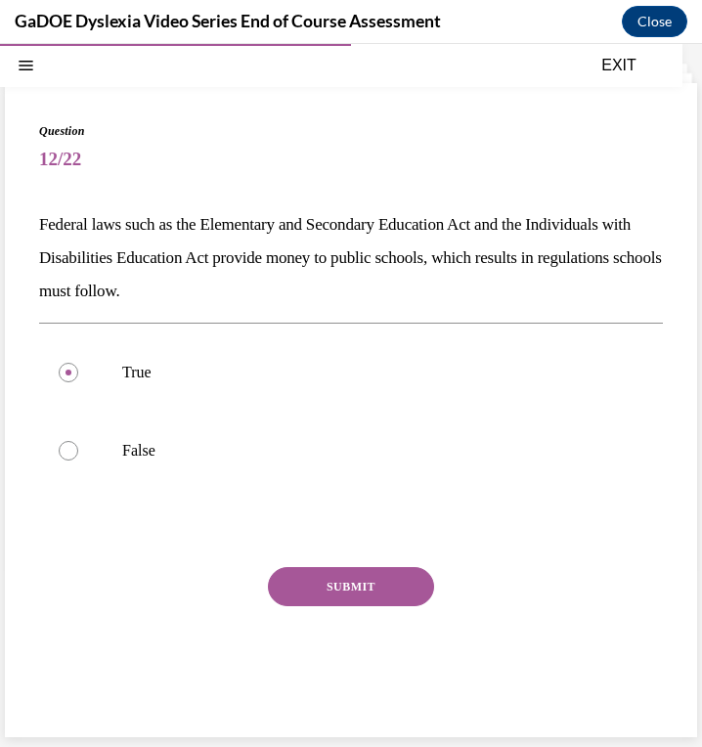
click at [346, 584] on button "SUBMIT" at bounding box center [351, 586] width 166 height 39
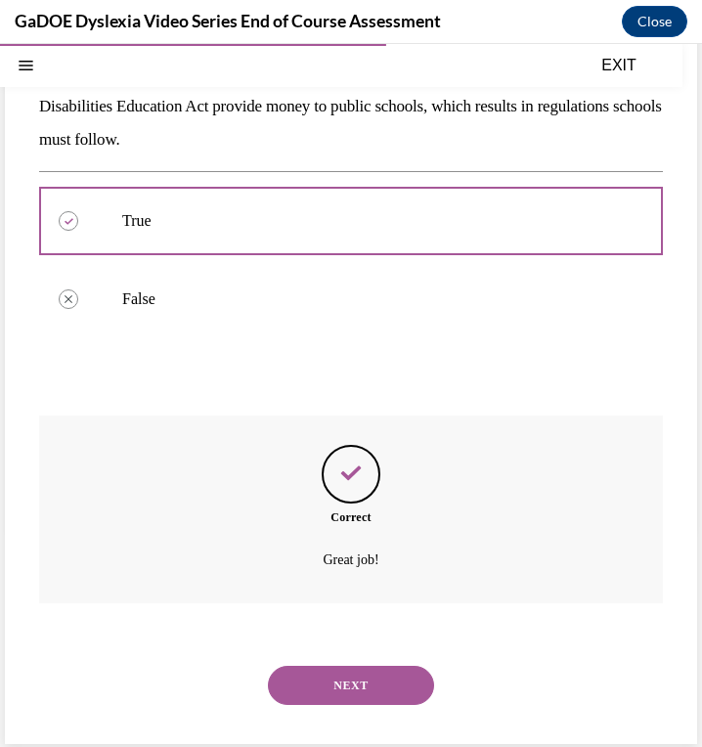
scroll to position [225, 0]
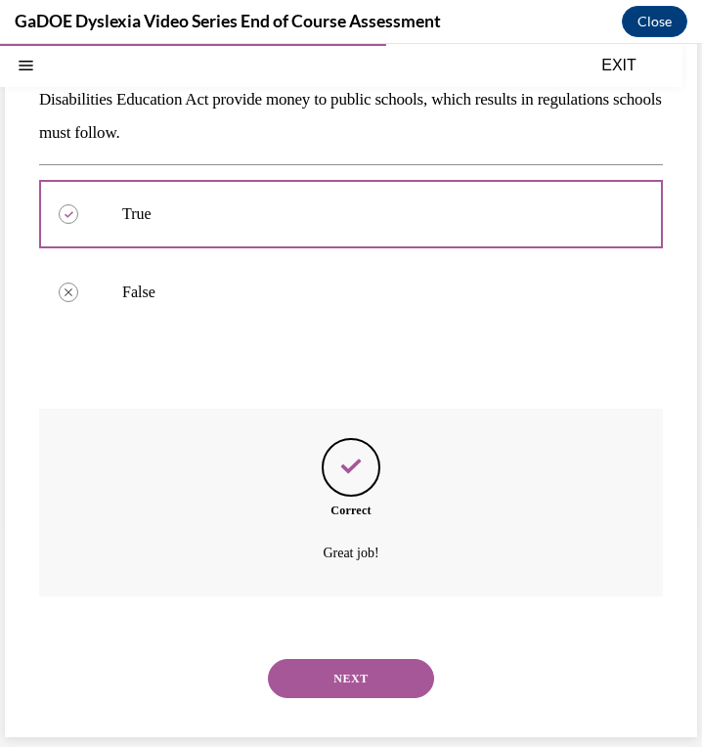
click at [350, 674] on button "NEXT" at bounding box center [351, 678] width 166 height 39
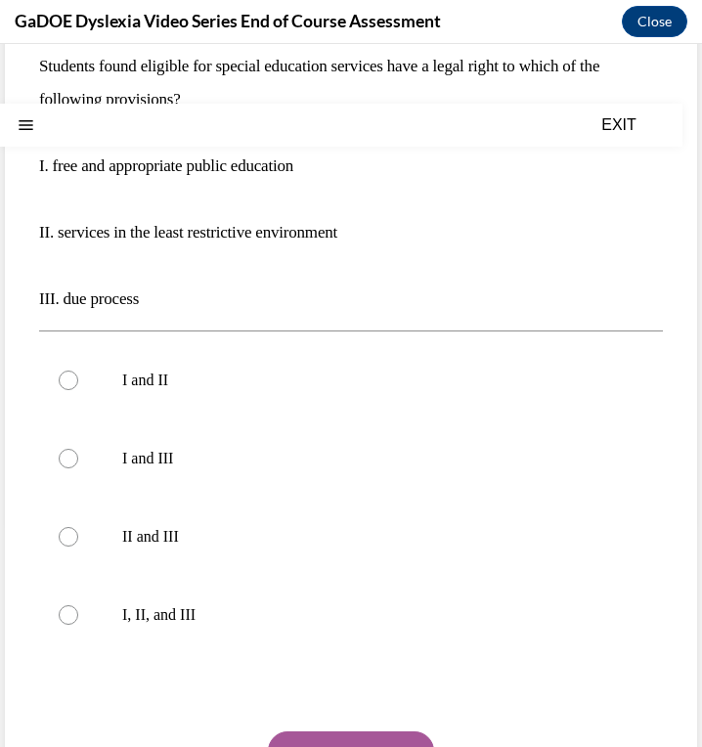
scroll to position [0, 0]
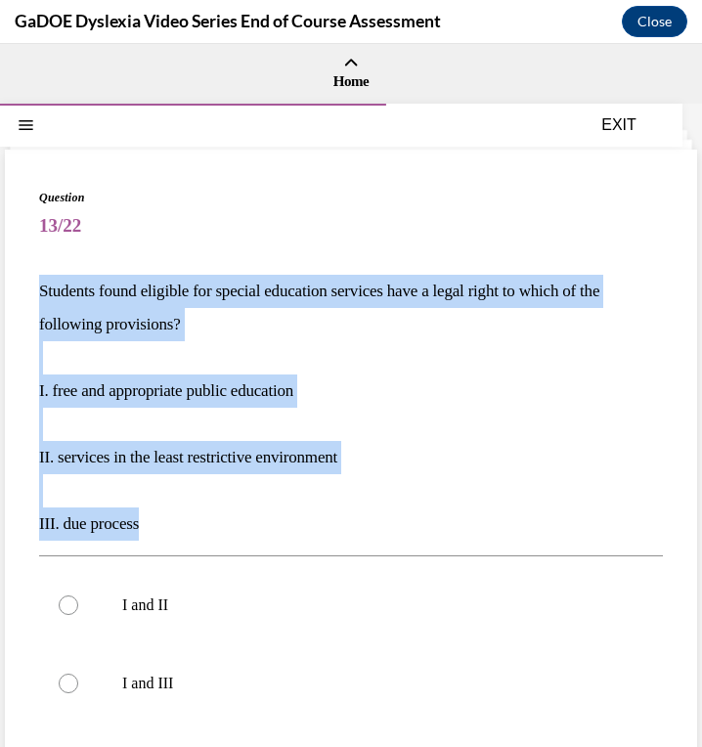
drag, startPoint x: 33, startPoint y: 280, endPoint x: 243, endPoint y: 534, distance: 329.8
click at [243, 534] on div "Question 13/22 Students found eligible for special education services have a le…" at bounding box center [351, 638] width 692 height 976
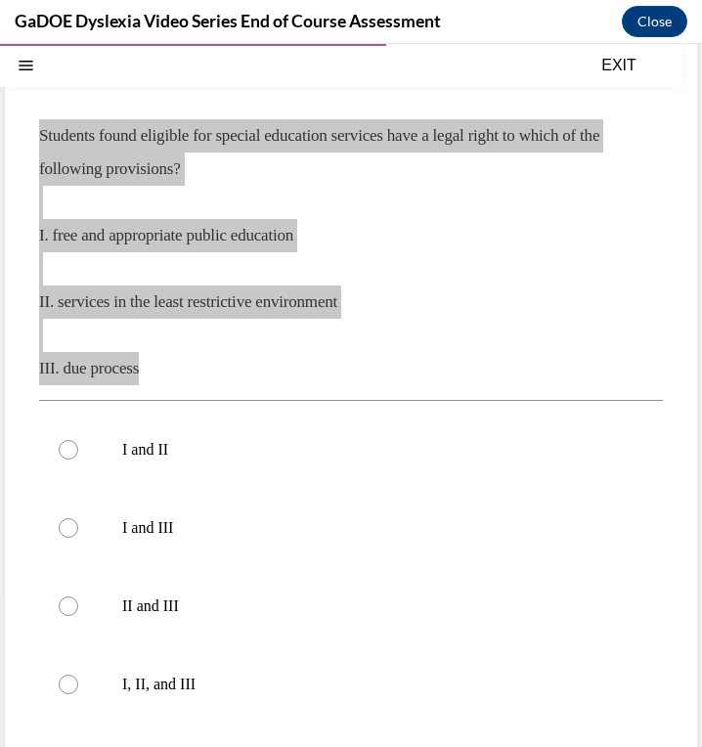
scroll to position [190, 0]
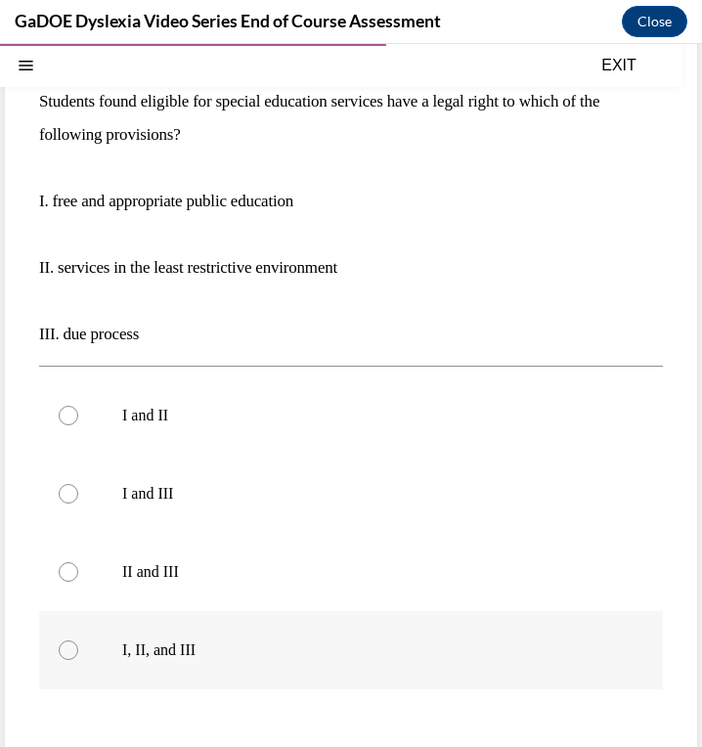
click at [186, 659] on p "I, II, and III" at bounding box center [368, 650] width 492 height 20
click at [78, 659] on input "I, II, and III" at bounding box center [69, 650] width 20 height 20
radio input "true"
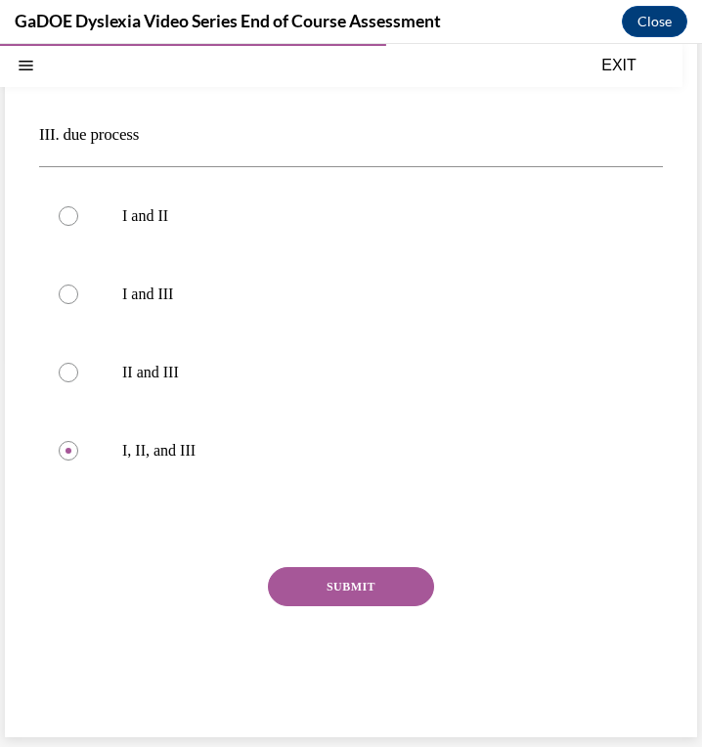
click at [322, 595] on button "SUBMIT" at bounding box center [351, 586] width 166 height 39
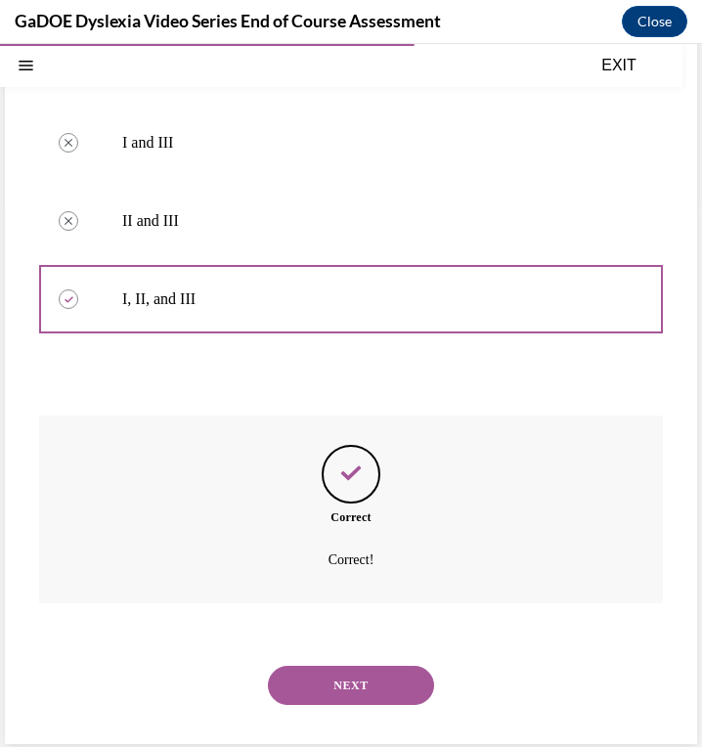
scroll to position [547, 0]
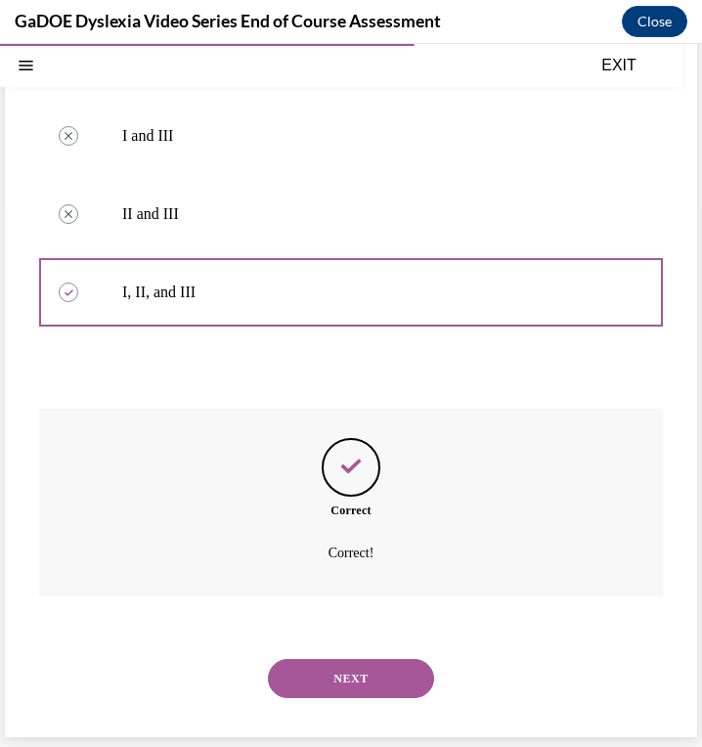
click at [354, 664] on button "NEXT" at bounding box center [351, 678] width 166 height 39
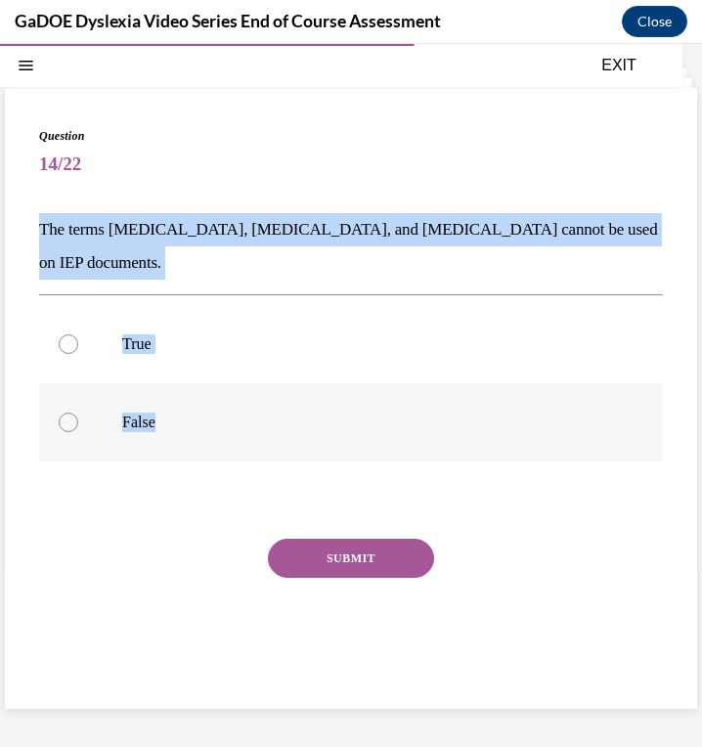
drag, startPoint x: 31, startPoint y: 225, endPoint x: 213, endPoint y: 387, distance: 243.7
click at [213, 387] on div "Question 14/22 The terms dyslexia, dyscalculia, and dysgraphia cannot be used o…" at bounding box center [351, 398] width 692 height 621
click at [145, 334] on p "True" at bounding box center [368, 344] width 492 height 20
click at [78, 334] on input "True" at bounding box center [69, 344] width 20 height 20
radio input "true"
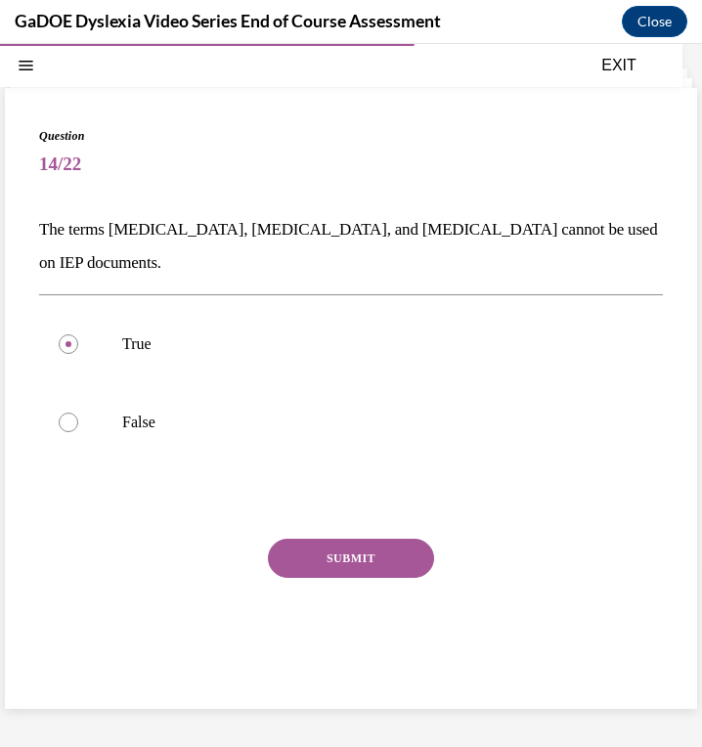
click at [366, 539] on button "SUBMIT" at bounding box center [351, 558] width 166 height 39
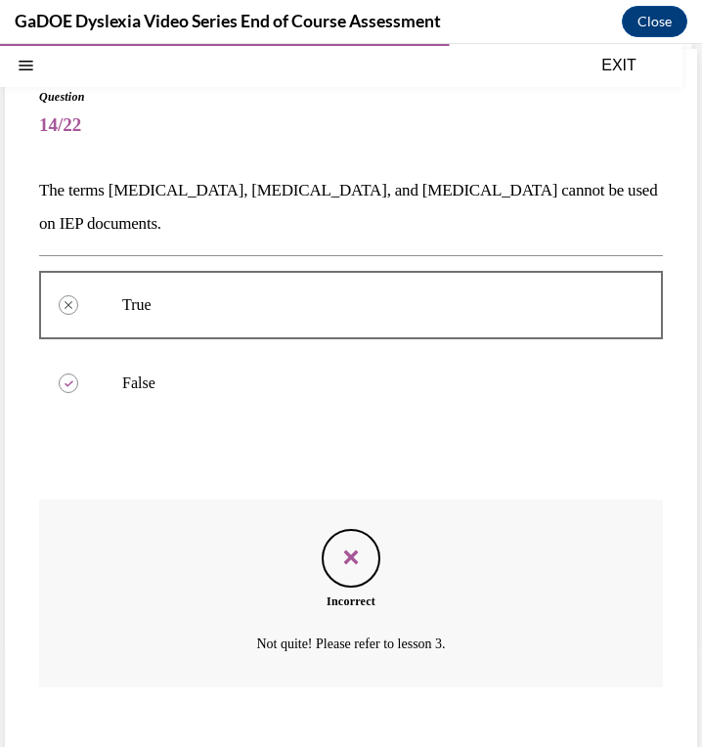
scroll to position [102, 0]
click at [192, 372] on p "False" at bounding box center [368, 382] width 492 height 20
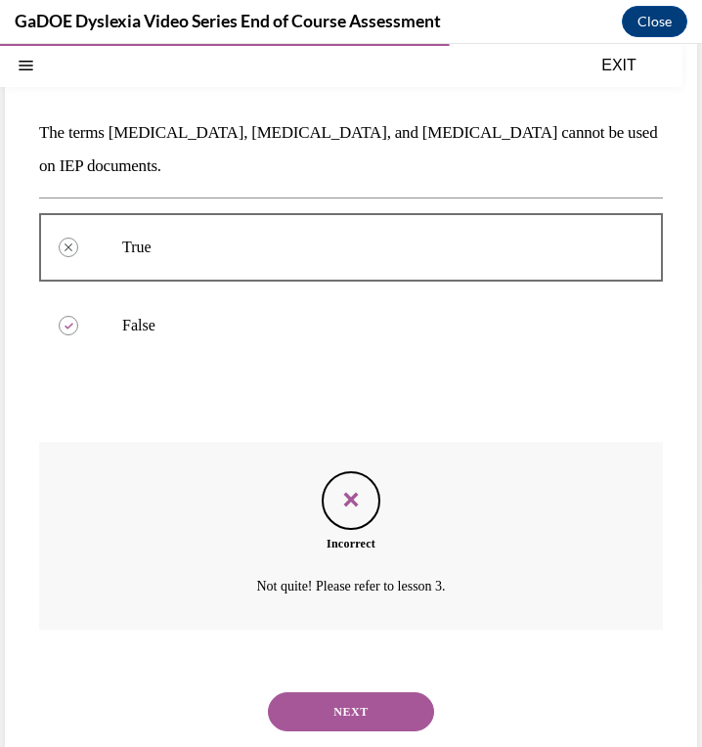
click at [368, 692] on button "NEXT" at bounding box center [351, 711] width 166 height 39
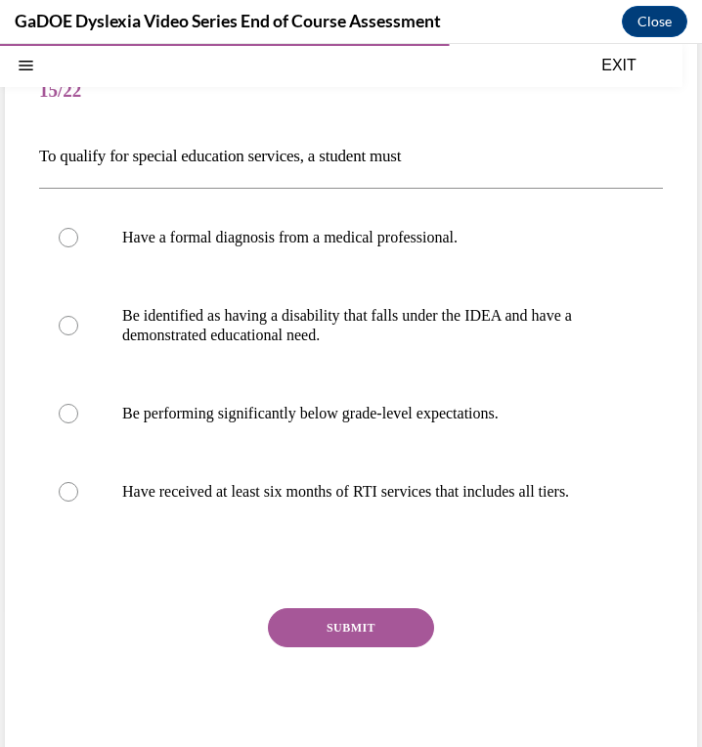
scroll to position [79, 0]
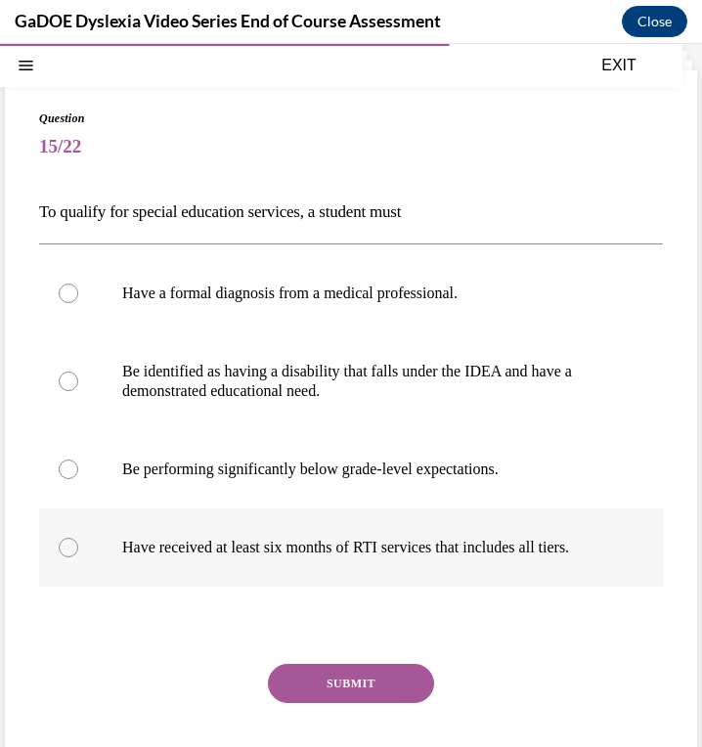
drag, startPoint x: 39, startPoint y: 205, endPoint x: 502, endPoint y: 575, distance: 592.6
click at [502, 575] on div "Question 15/22 To qualify for special education services, a student must Have a…" at bounding box center [351, 466] width 624 height 715
click at [528, 157] on span "15/22" at bounding box center [351, 146] width 624 height 39
click at [327, 373] on p "Be identified as having a disability that falls under the IDEA and have a demon…" at bounding box center [368, 381] width 492 height 39
click at [78, 373] on input "Be identified as having a disability that falls under the IDEA and have a demon…" at bounding box center [69, 381] width 20 height 20
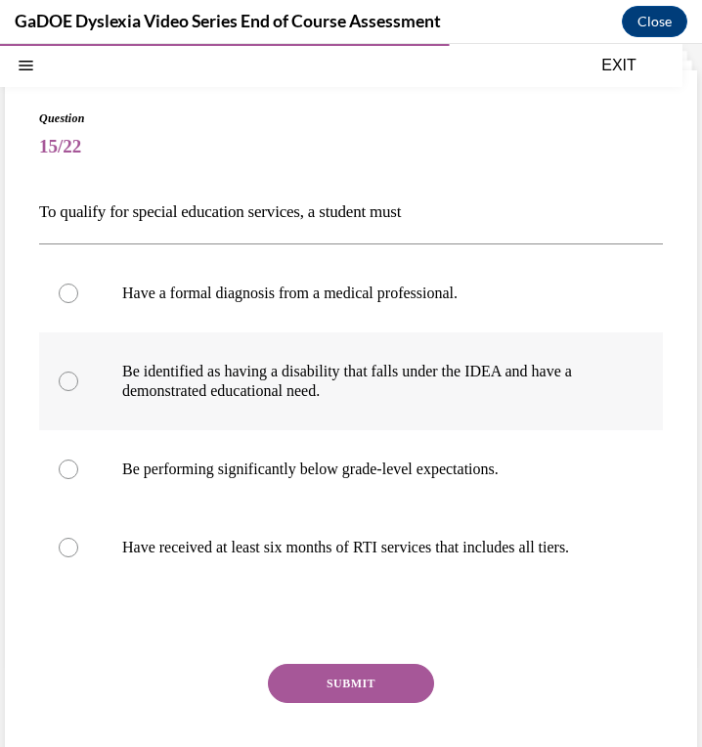
radio input "true"
click at [357, 699] on button "SUBMIT" at bounding box center [351, 683] width 166 height 39
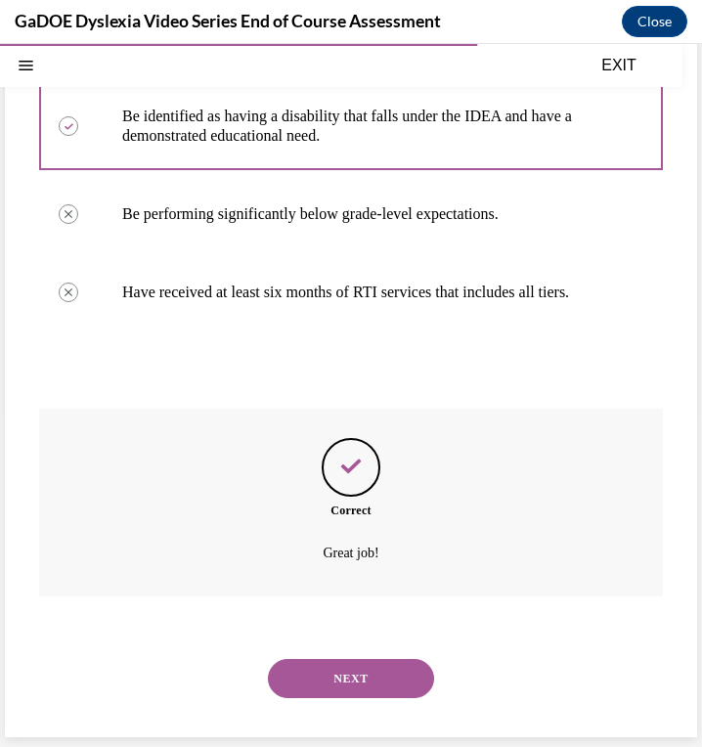
scroll to position [354, 0]
click at [356, 671] on button "NEXT" at bounding box center [351, 678] width 166 height 39
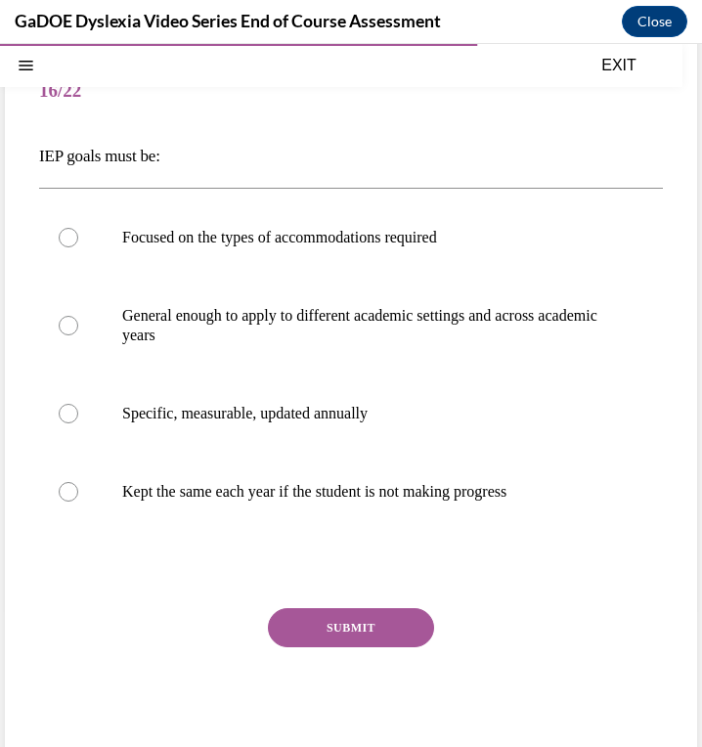
scroll to position [176, 0]
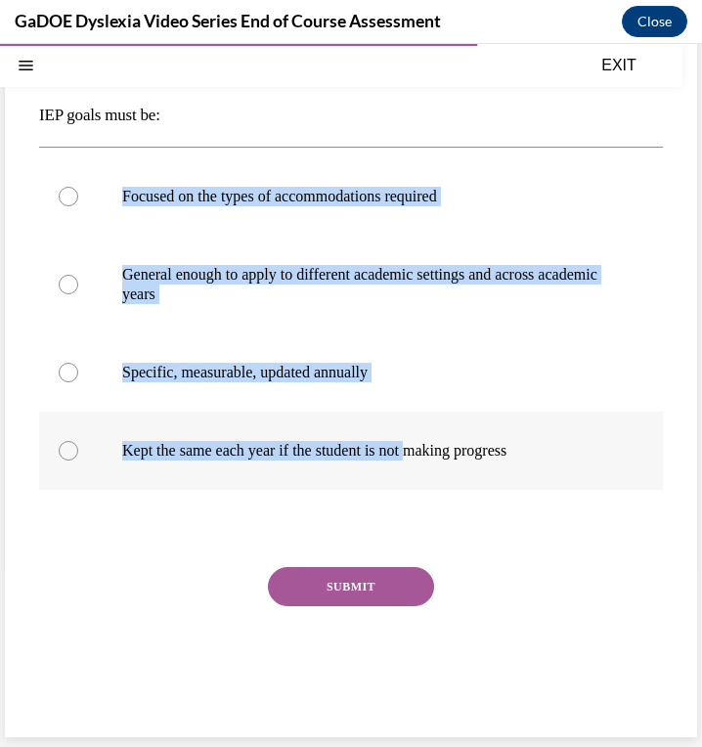
drag, startPoint x: 24, startPoint y: 151, endPoint x: 425, endPoint y: 448, distance: 498.9
click at [425, 448] on div "Question 16/22 IEP goals must be: Focused on the types of accommodations requir…" at bounding box center [351, 355] width 692 height 763
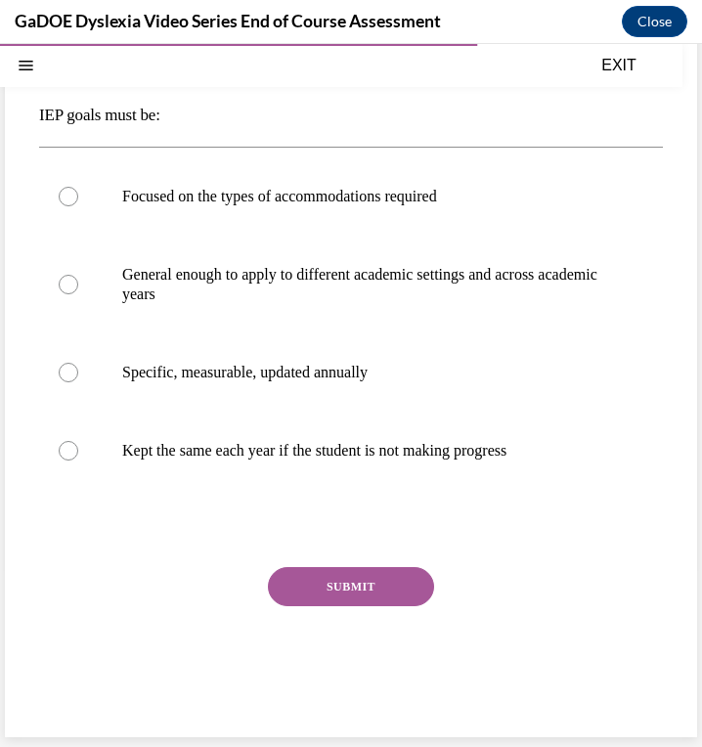
click at [37, 105] on div "Question 16/22 IEP goals must be: Focused on the types of accommodations requir…" at bounding box center [351, 355] width 692 height 763
drag, startPoint x: 37, startPoint y: 110, endPoint x: 609, endPoint y: 445, distance: 662.3
click at [609, 445] on div "Question 16/22 IEP goals must be: Focused on the types of accommodations requir…" at bounding box center [351, 355] width 692 height 763
click at [266, 367] on p "Specific, measurable, updated annually" at bounding box center [368, 373] width 492 height 20
click at [78, 367] on input "Specific, measurable, updated annually" at bounding box center [69, 373] width 20 height 20
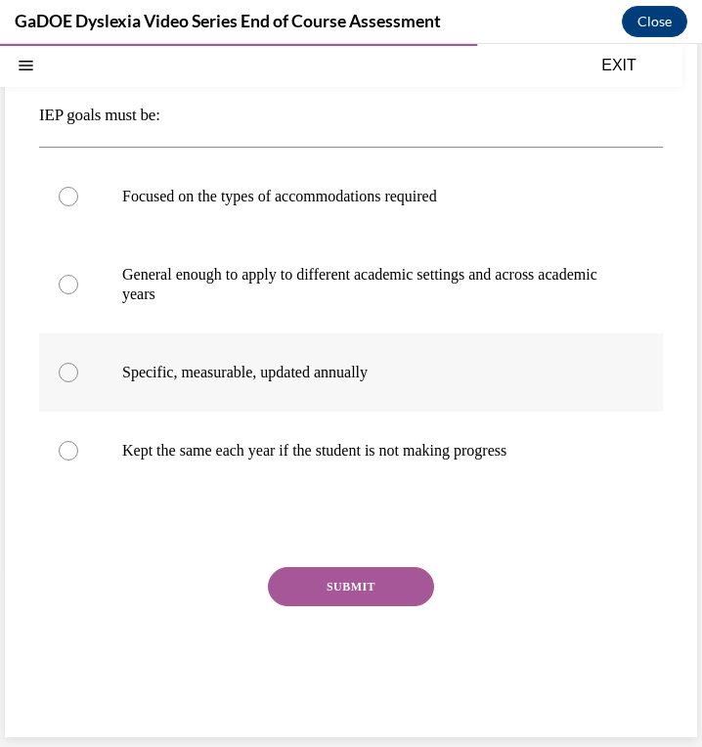
radio input "true"
click at [357, 577] on button "SUBMIT" at bounding box center [351, 586] width 166 height 39
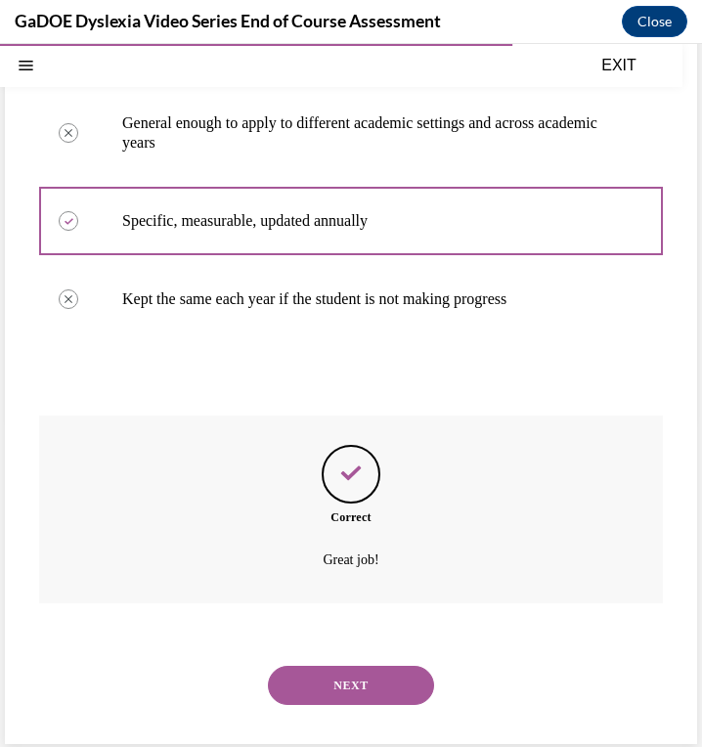
scroll to position [334, 0]
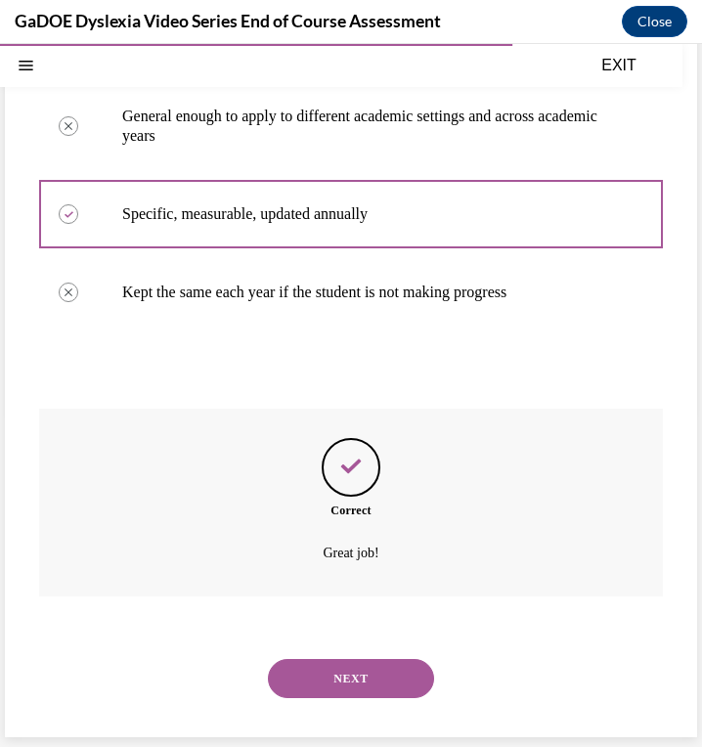
click at [346, 678] on button "NEXT" at bounding box center [351, 678] width 166 height 39
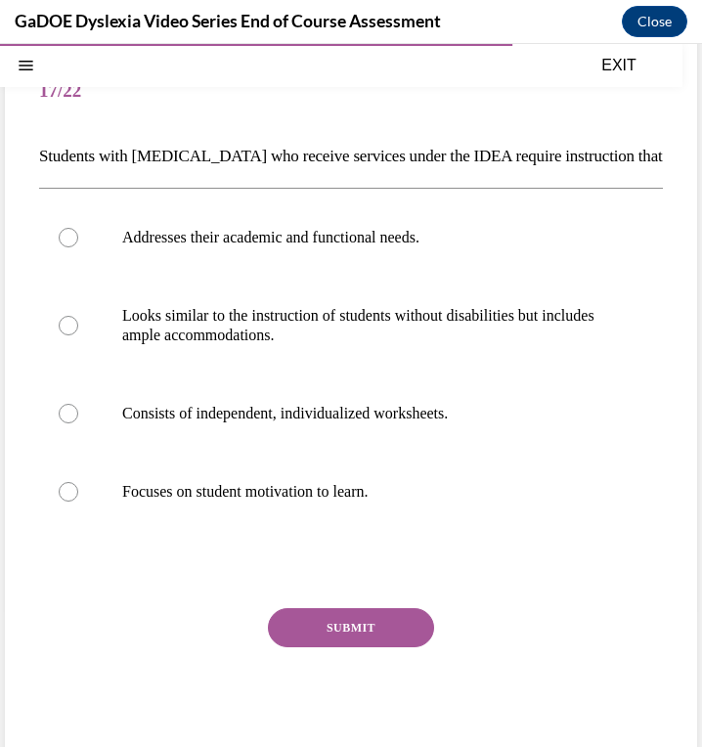
scroll to position [176, 0]
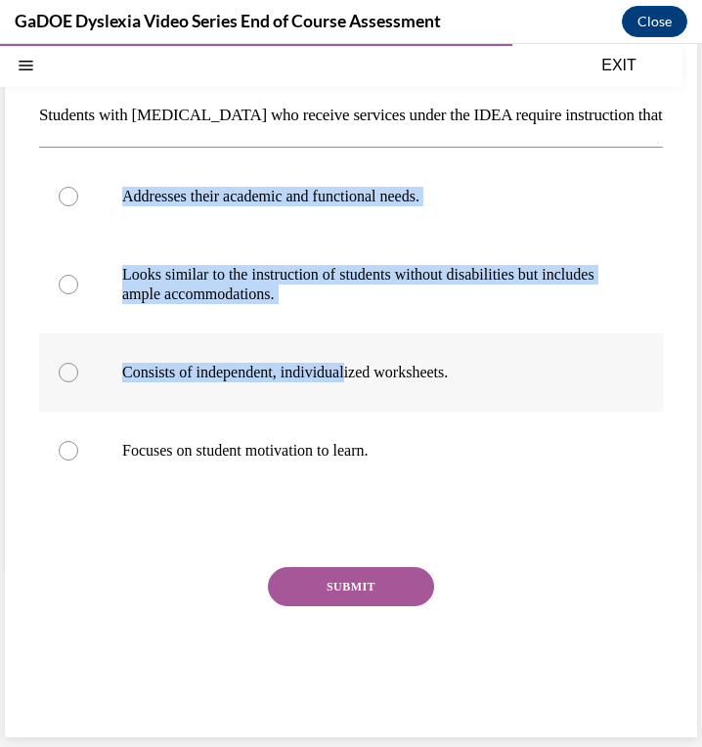
drag, startPoint x: 26, startPoint y: 161, endPoint x: 356, endPoint y: 335, distance: 372.5
click at [356, 335] on div "Question 17/22 Students with dyslexia who receive services under the IDEA requi…" at bounding box center [351, 355] width 692 height 763
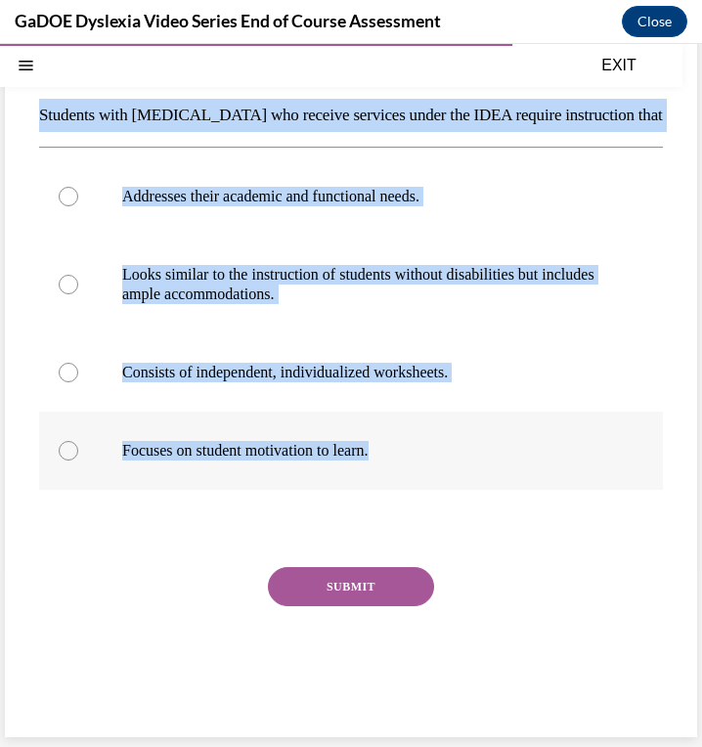
drag, startPoint x: 39, startPoint y: 108, endPoint x: 442, endPoint y: 448, distance: 526.5
click at [442, 448] on div "Question 17/22 Students with dyslexia who receive services under the IDEA requi…" at bounding box center [351, 370] width 624 height 715
click at [446, 195] on p "Addresses their academic and functional needs." at bounding box center [368, 197] width 492 height 20
click at [78, 195] on input "Addresses their academic and functional needs." at bounding box center [69, 197] width 20 height 20
radio input "true"
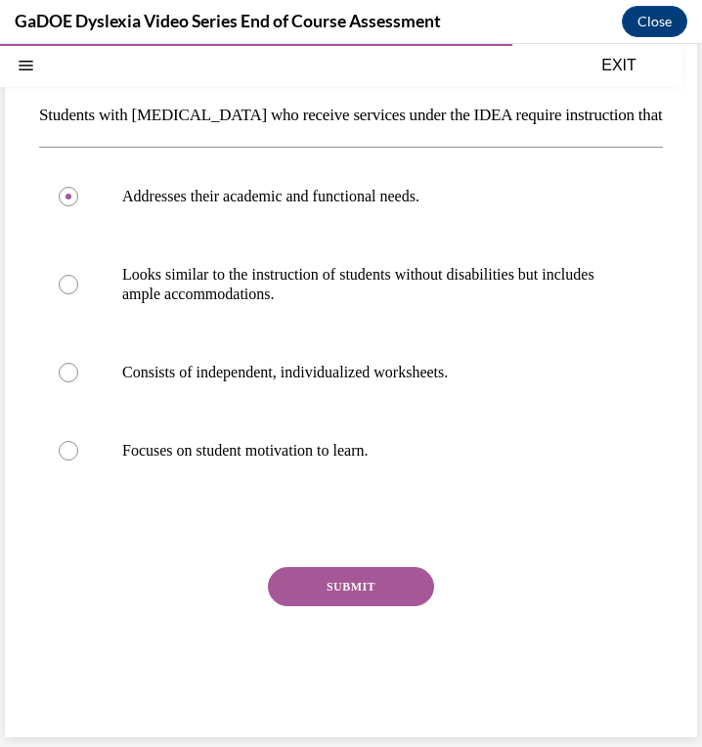
click at [338, 576] on button "SUBMIT" at bounding box center [351, 586] width 166 height 39
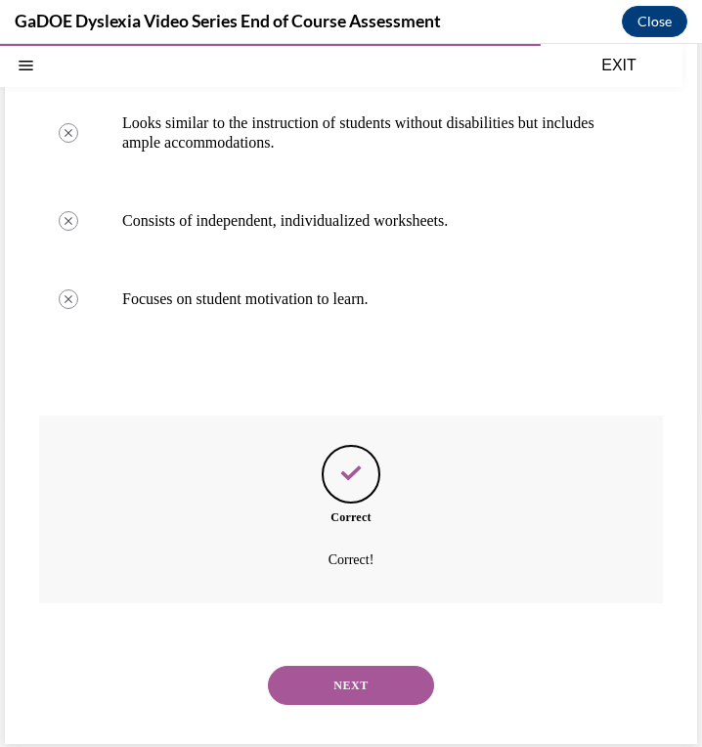
scroll to position [334, 0]
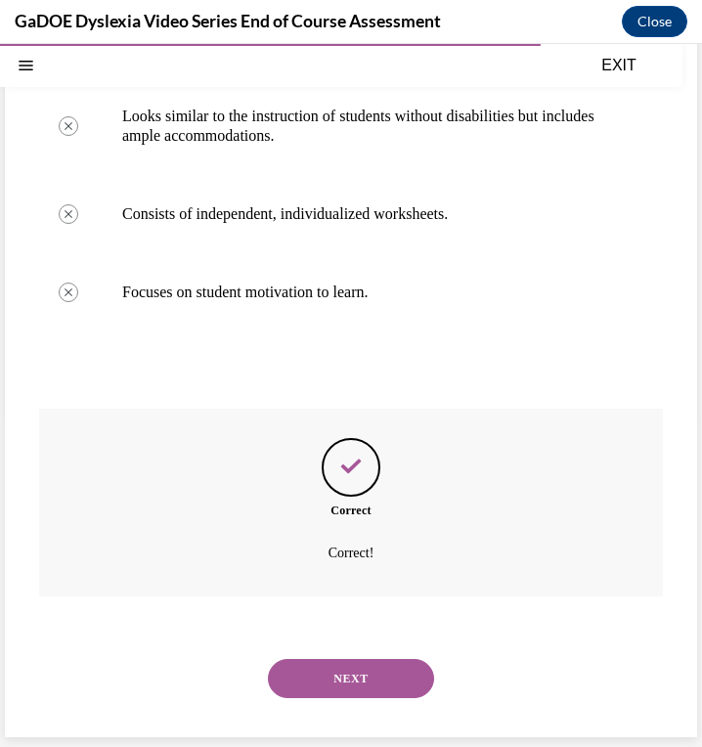
click at [365, 681] on button "NEXT" at bounding box center [351, 678] width 166 height 39
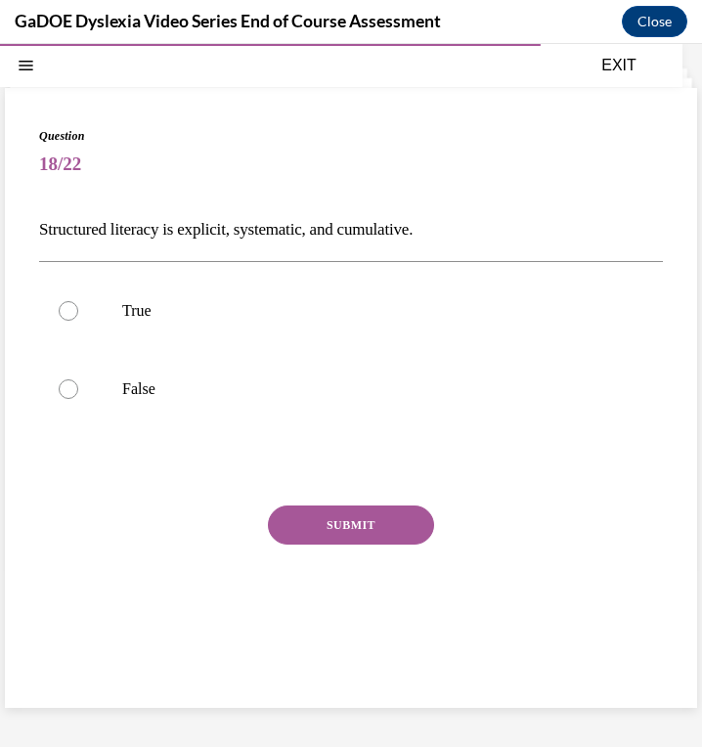
scroll to position [62, 0]
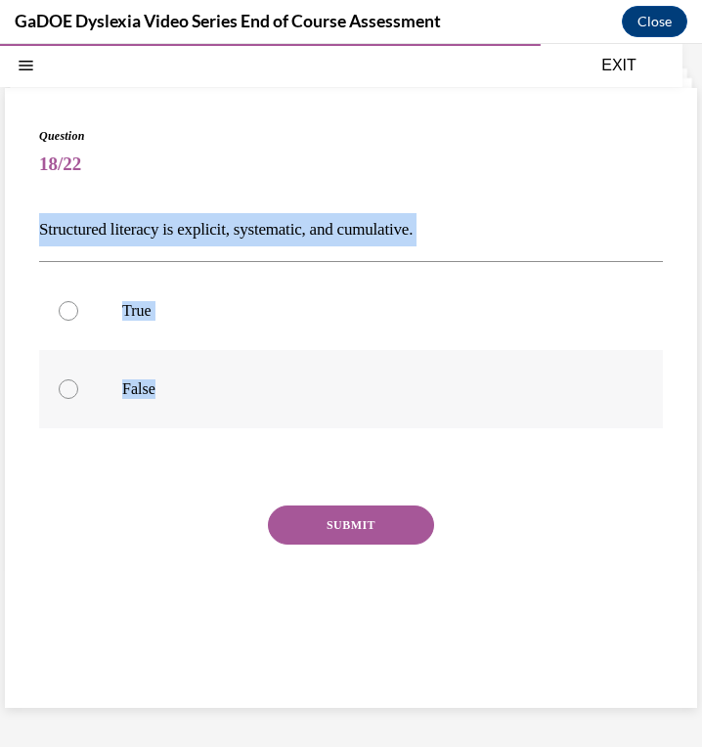
drag, startPoint x: 38, startPoint y: 219, endPoint x: 211, endPoint y: 403, distance: 252.4
click at [211, 403] on div "Question 18/22 Structured literacy is explicit, systematic, and cumulative. Tru…" at bounding box center [351, 398] width 692 height 620
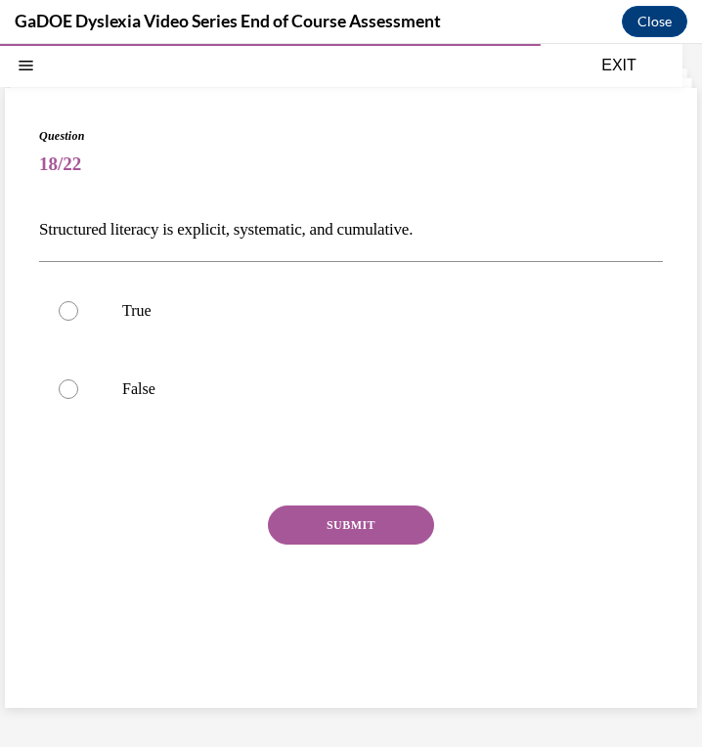
click at [195, 183] on span "18/22" at bounding box center [351, 164] width 624 height 39
click at [211, 306] on p "True" at bounding box center [368, 311] width 492 height 20
click at [78, 306] on input "True" at bounding box center [69, 311] width 20 height 20
radio input "true"
click at [357, 531] on button "SUBMIT" at bounding box center [351, 524] width 166 height 39
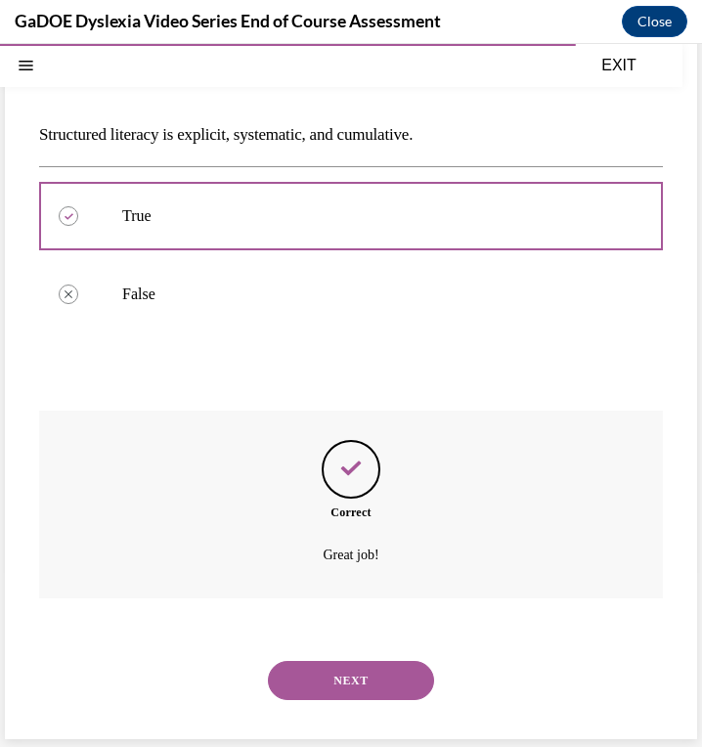
scroll to position [158, 0]
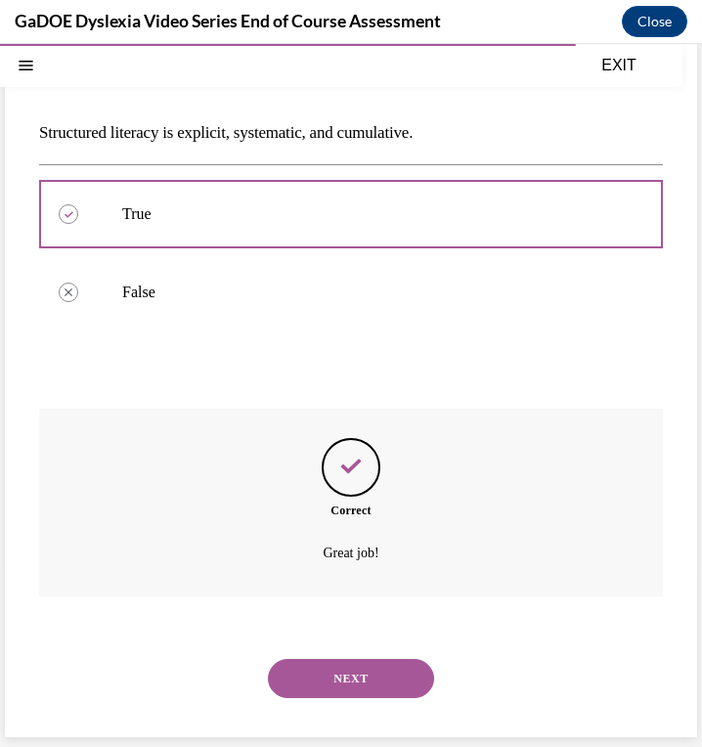
click at [359, 678] on button "NEXT" at bounding box center [351, 678] width 166 height 39
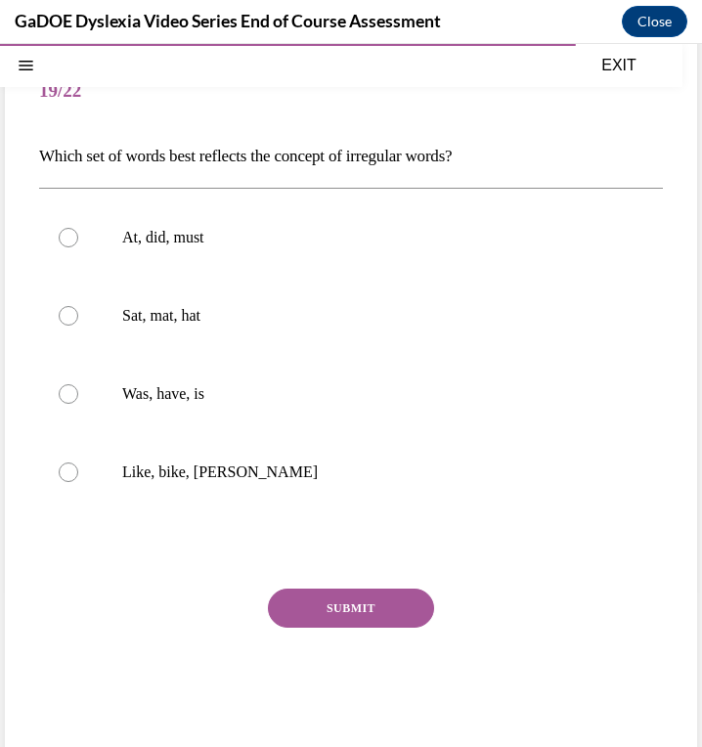
scroll to position [79, 0]
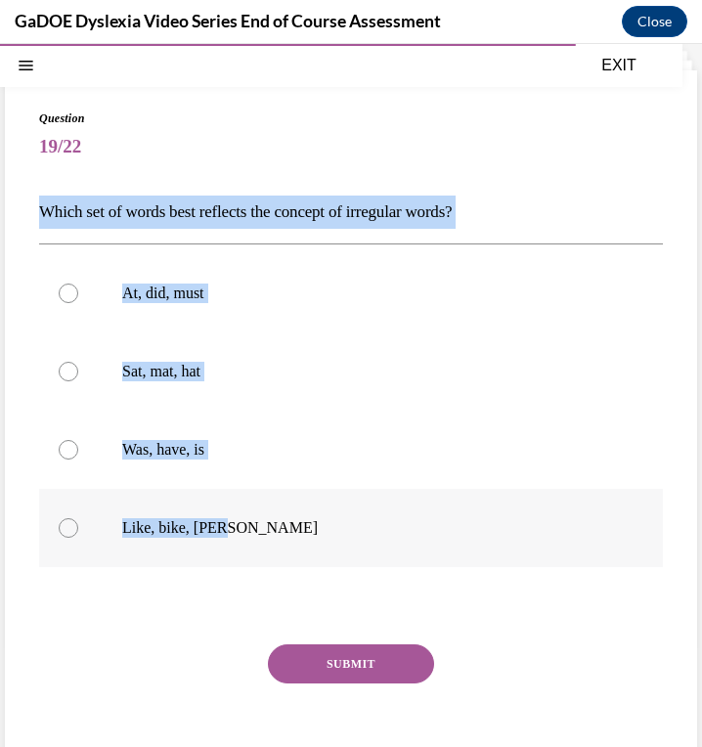
drag, startPoint x: 34, startPoint y: 206, endPoint x: 281, endPoint y: 519, distance: 398.1
click at [281, 519] on div "Question 19/22 Which set of words best reflects the concept of irregular words?…" at bounding box center [351, 442] width 692 height 744
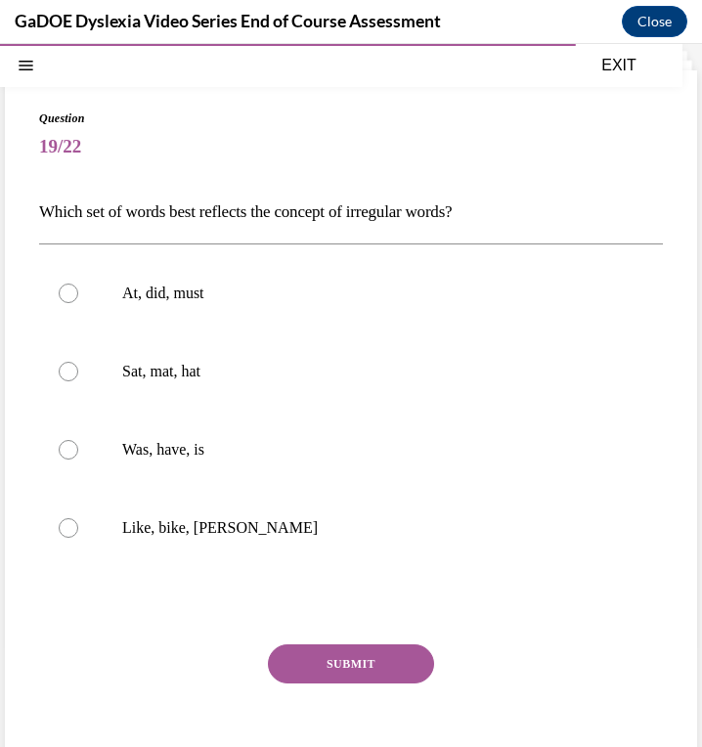
click at [323, 134] on span "19/22" at bounding box center [351, 146] width 624 height 39
click at [196, 435] on label "Was, have, is" at bounding box center [351, 450] width 624 height 78
click at [78, 440] on input "Was, have, is" at bounding box center [69, 450] width 20 height 20
radio input "true"
click at [364, 667] on button "SUBMIT" at bounding box center [351, 663] width 166 height 39
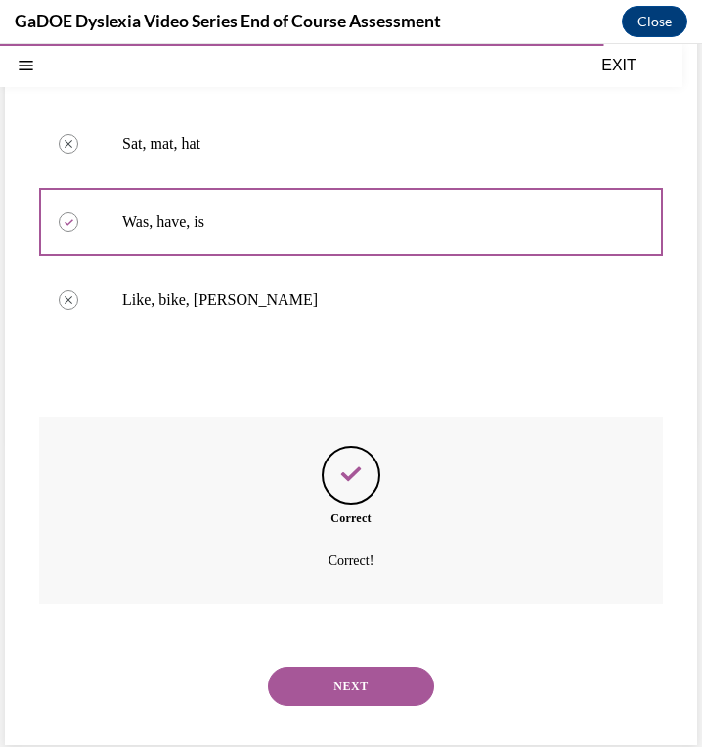
scroll to position [315, 0]
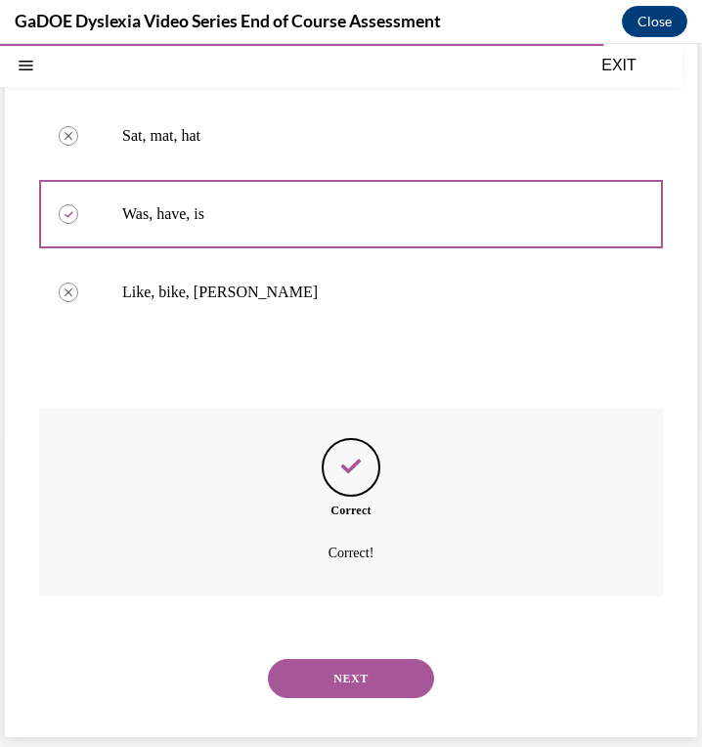
click at [368, 680] on button "NEXT" at bounding box center [351, 678] width 166 height 39
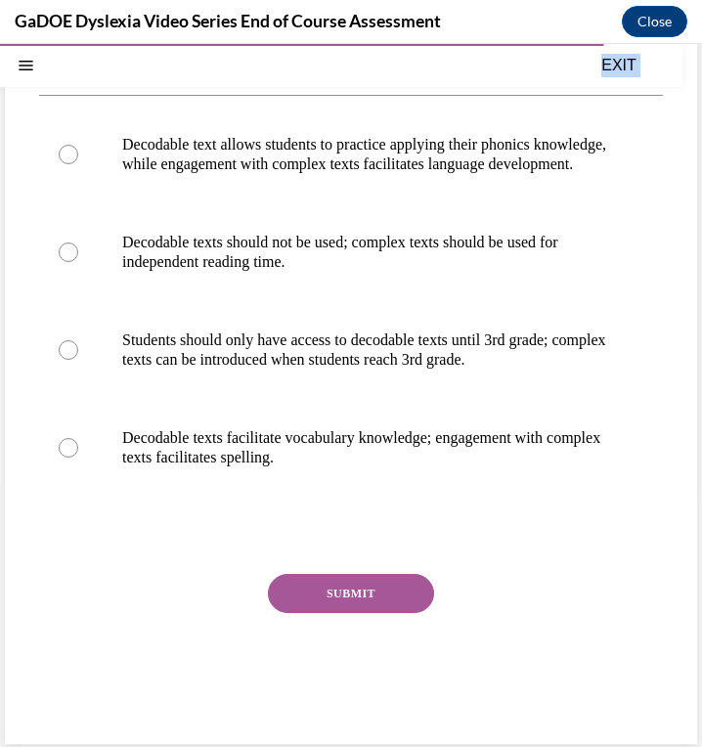
scroll to position [287, 0]
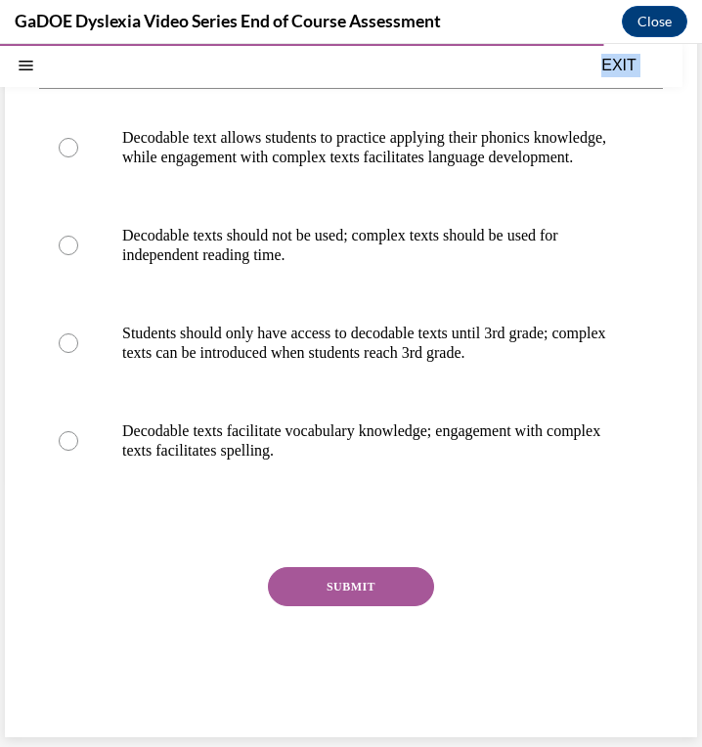
drag, startPoint x: 39, startPoint y: 283, endPoint x: 511, endPoint y: 492, distance: 516.0
click at [511, 492] on div "Question 20/22 What is the relationship between decodable texts and more comple…" at bounding box center [351, 324] width 624 height 806
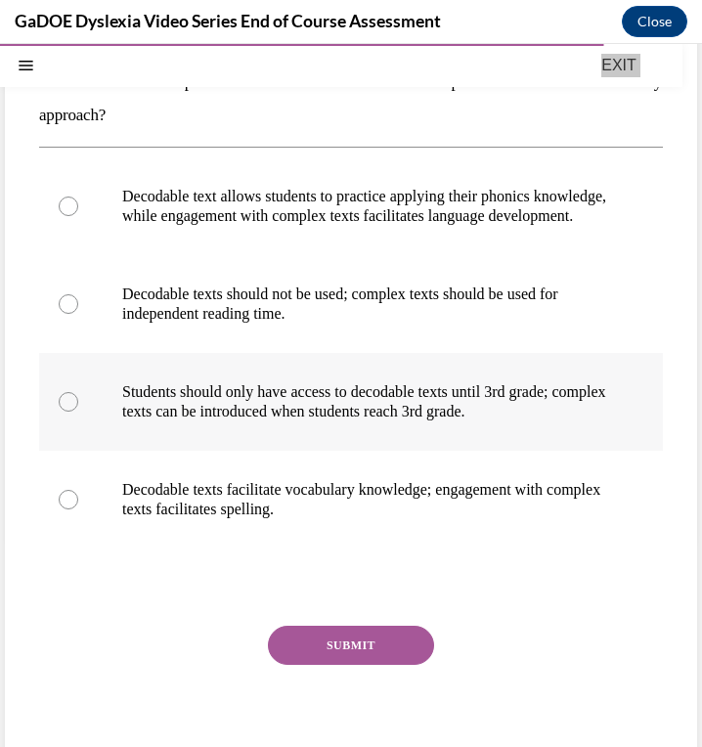
scroll to position [208, 0]
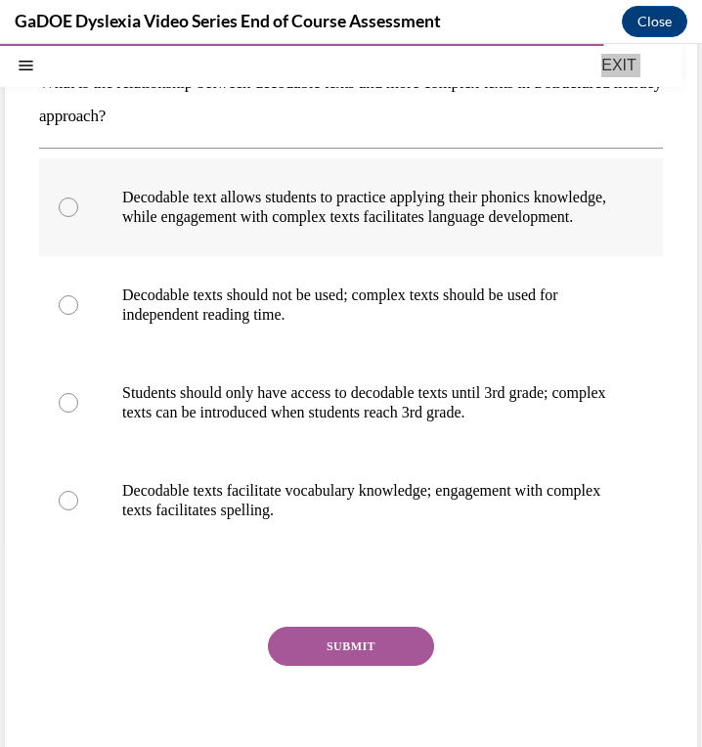
click at [432, 203] on p "Decodable text allows students to practice applying their phonics knowledge, wh…" at bounding box center [368, 207] width 492 height 39
click at [78, 203] on input "Decodable text allows students to practice applying their phonics knowledge, wh…" at bounding box center [69, 207] width 20 height 20
radio input "true"
click at [330, 666] on button "SUBMIT" at bounding box center [351, 646] width 166 height 39
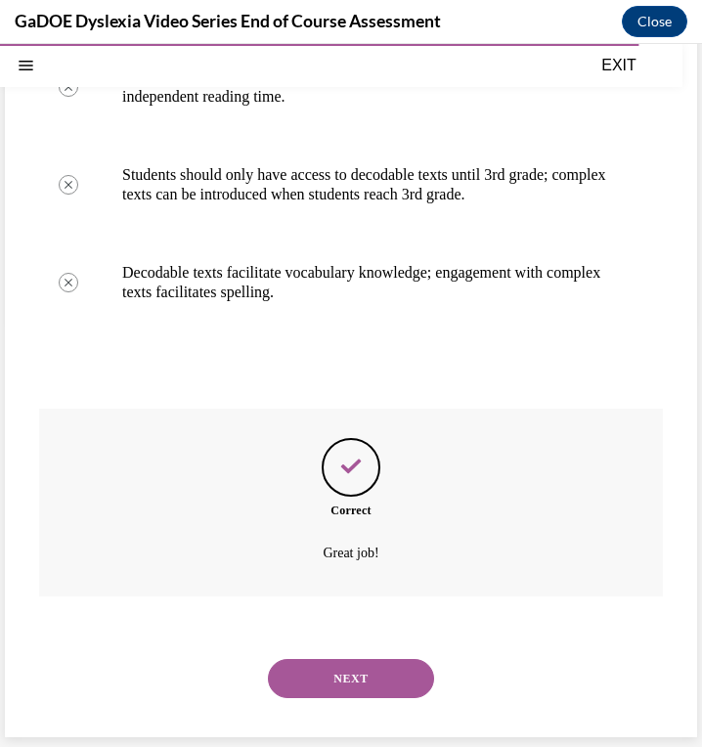
scroll to position [446, 0]
click at [369, 685] on button "NEXT" at bounding box center [351, 678] width 166 height 39
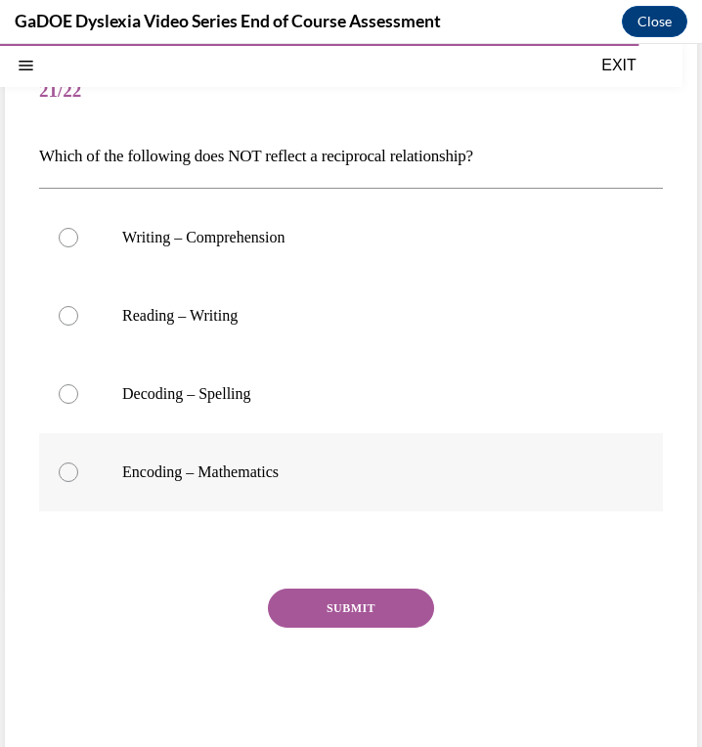
drag, startPoint x: 36, startPoint y: 150, endPoint x: 310, endPoint y: 474, distance: 424.5
click at [310, 474] on div "Question 21/22 Which of the following does NOT reflect a reciprocal relationshi…" at bounding box center [351, 387] width 692 height 744
click at [414, 108] on span "21/22" at bounding box center [351, 90] width 624 height 39
click at [220, 478] on p "Encoding – Mathematics" at bounding box center [368, 472] width 492 height 20
click at [78, 478] on input "Encoding – Mathematics" at bounding box center [69, 472] width 20 height 20
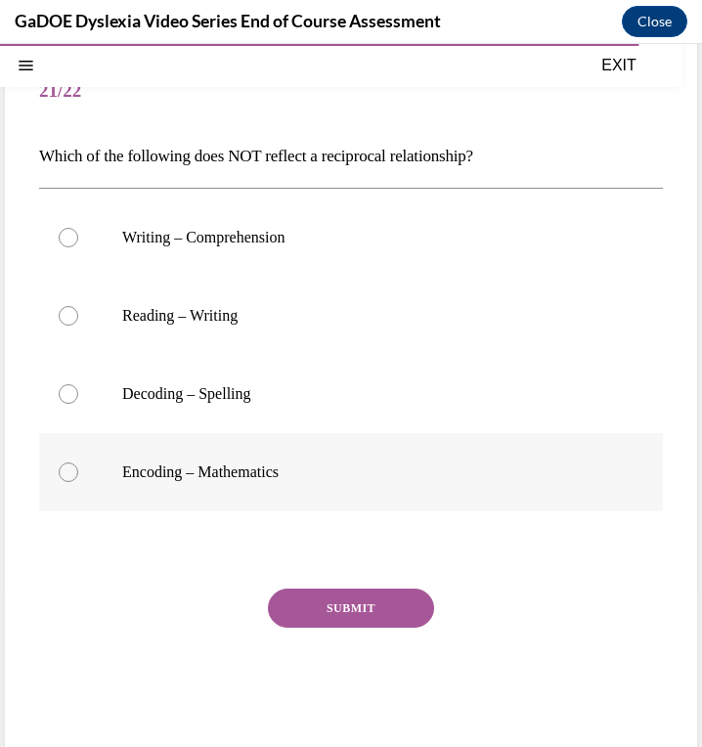
radio input "true"
click at [321, 598] on button "SUBMIT" at bounding box center [351, 607] width 166 height 39
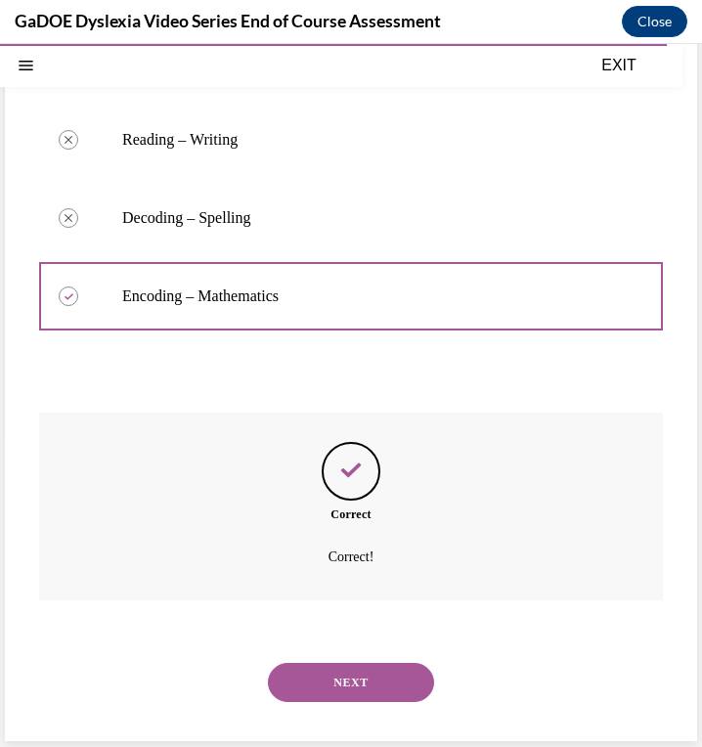
scroll to position [315, 0]
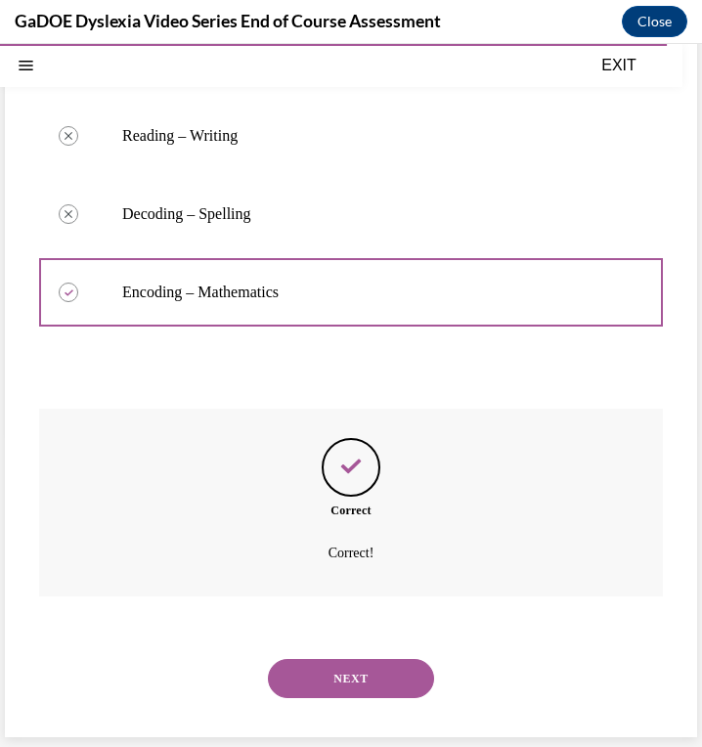
click at [345, 683] on button "NEXT" at bounding box center [351, 678] width 166 height 39
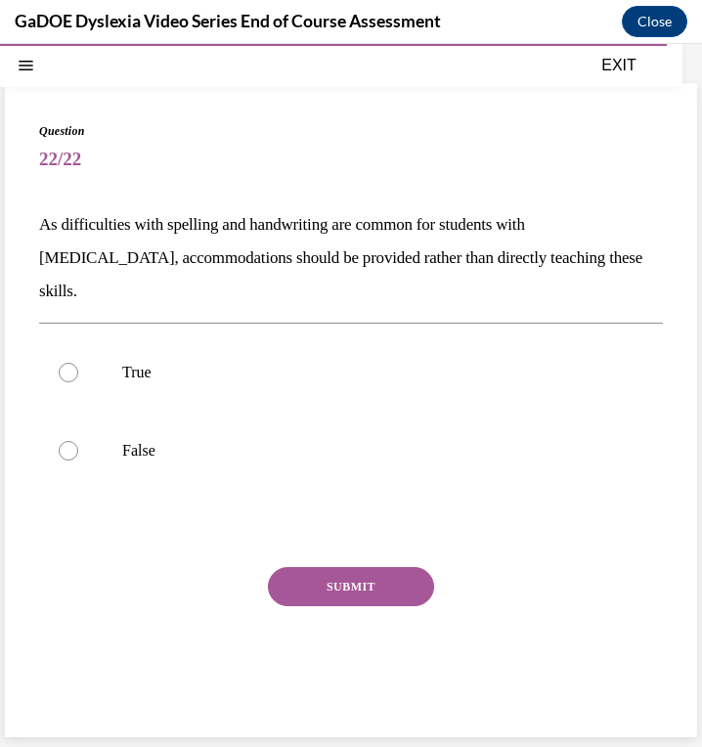
scroll to position [62, 0]
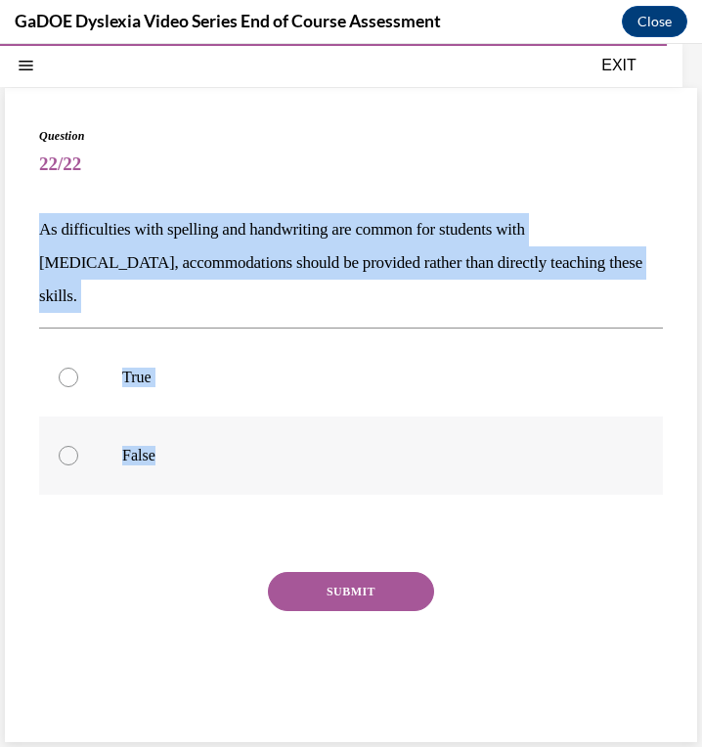
drag, startPoint x: 37, startPoint y: 218, endPoint x: 233, endPoint y: 428, distance: 287.0
click at [233, 428] on div "Question 22/22 As difficulties with spelling and handwriting are common for stu…" at bounding box center [351, 415] width 692 height 654
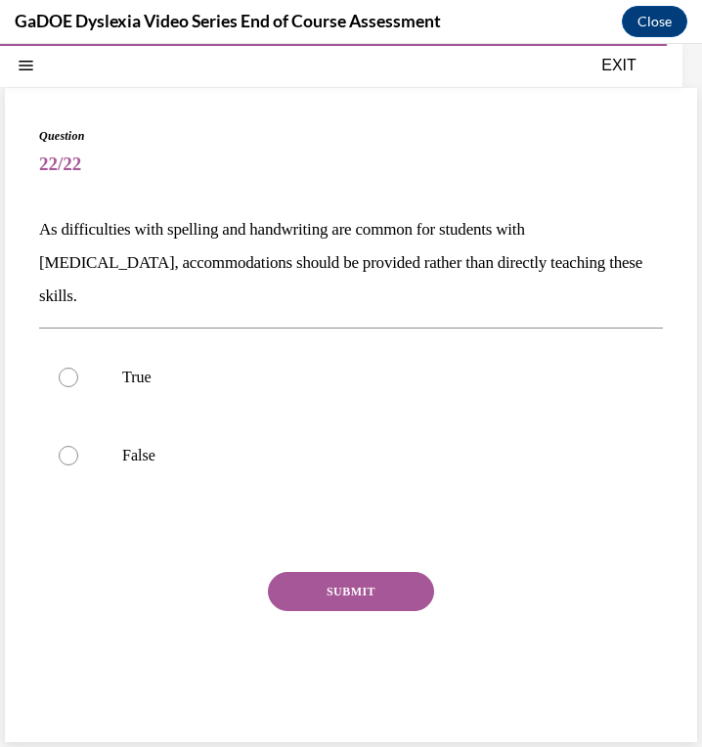
click at [310, 164] on span "22/22" at bounding box center [351, 164] width 624 height 39
click at [123, 446] on p "False" at bounding box center [368, 456] width 492 height 20
click at [78, 446] on input "False" at bounding box center [69, 456] width 20 height 20
radio input "true"
click at [366, 572] on button "SUBMIT" at bounding box center [351, 591] width 166 height 39
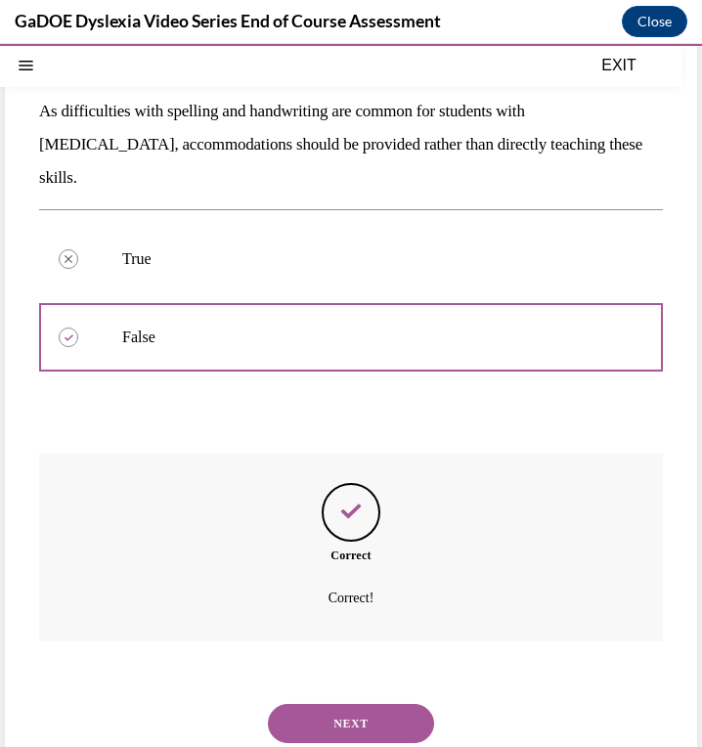
scroll to position [192, 0]
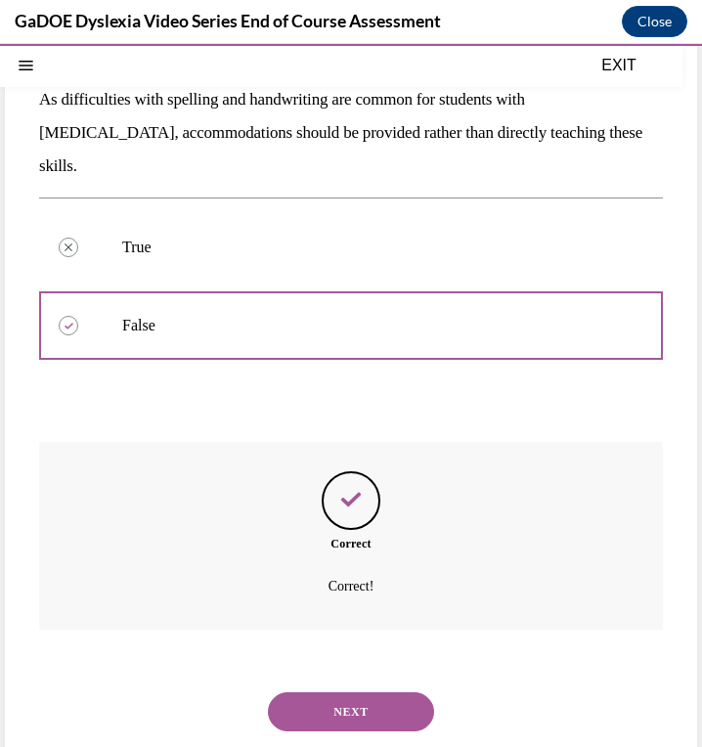
click at [376, 692] on button "NEXT" at bounding box center [351, 711] width 166 height 39
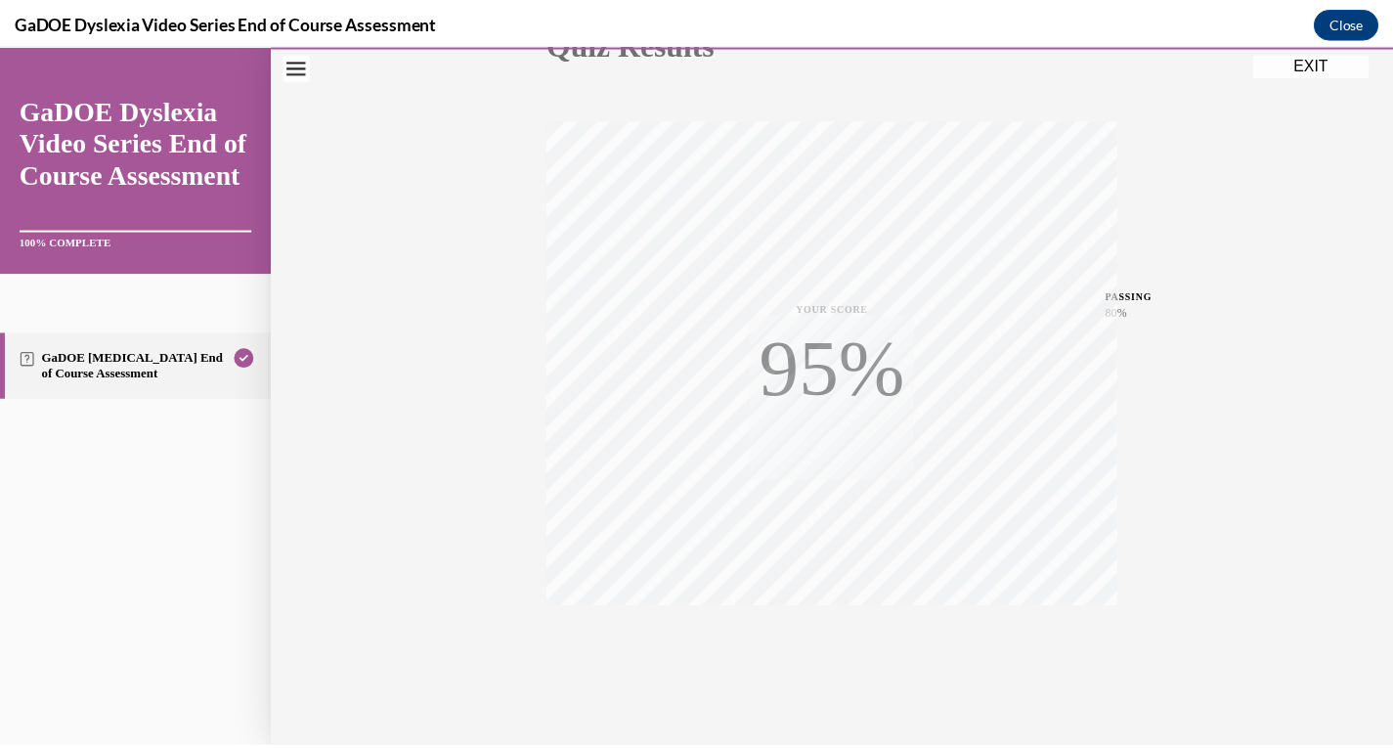
scroll to position [298, 0]
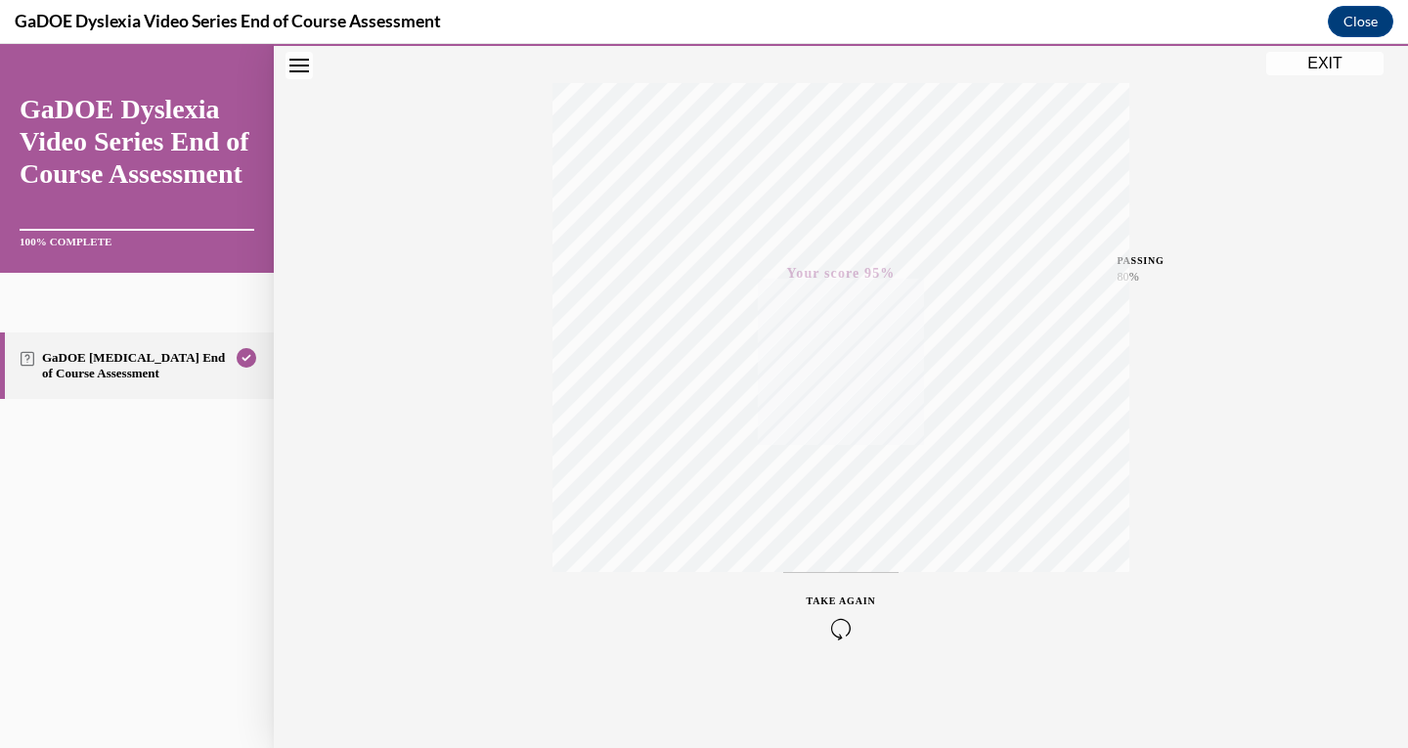
click at [1330, 65] on button "EXIT" at bounding box center [1324, 63] width 117 height 23
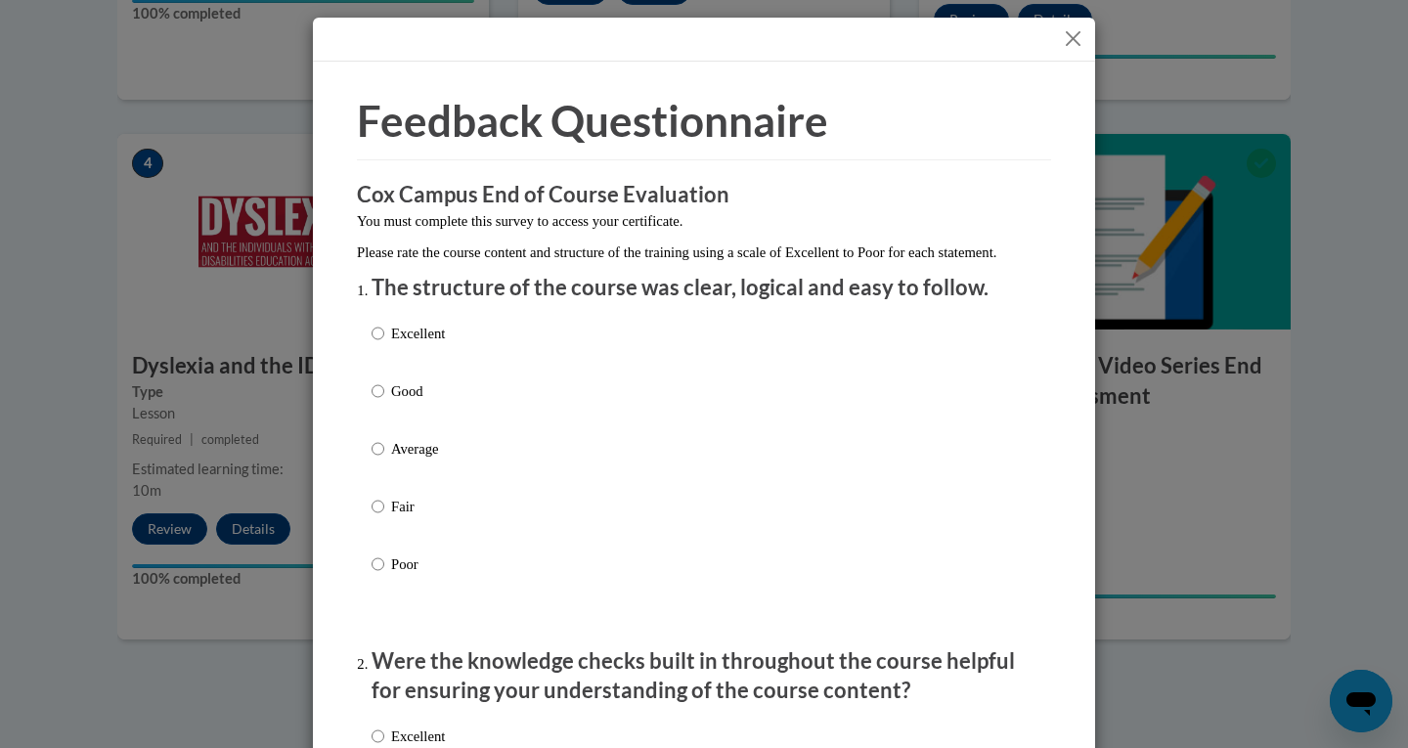
click at [1061, 34] on button "Close" at bounding box center [1073, 38] width 24 height 24
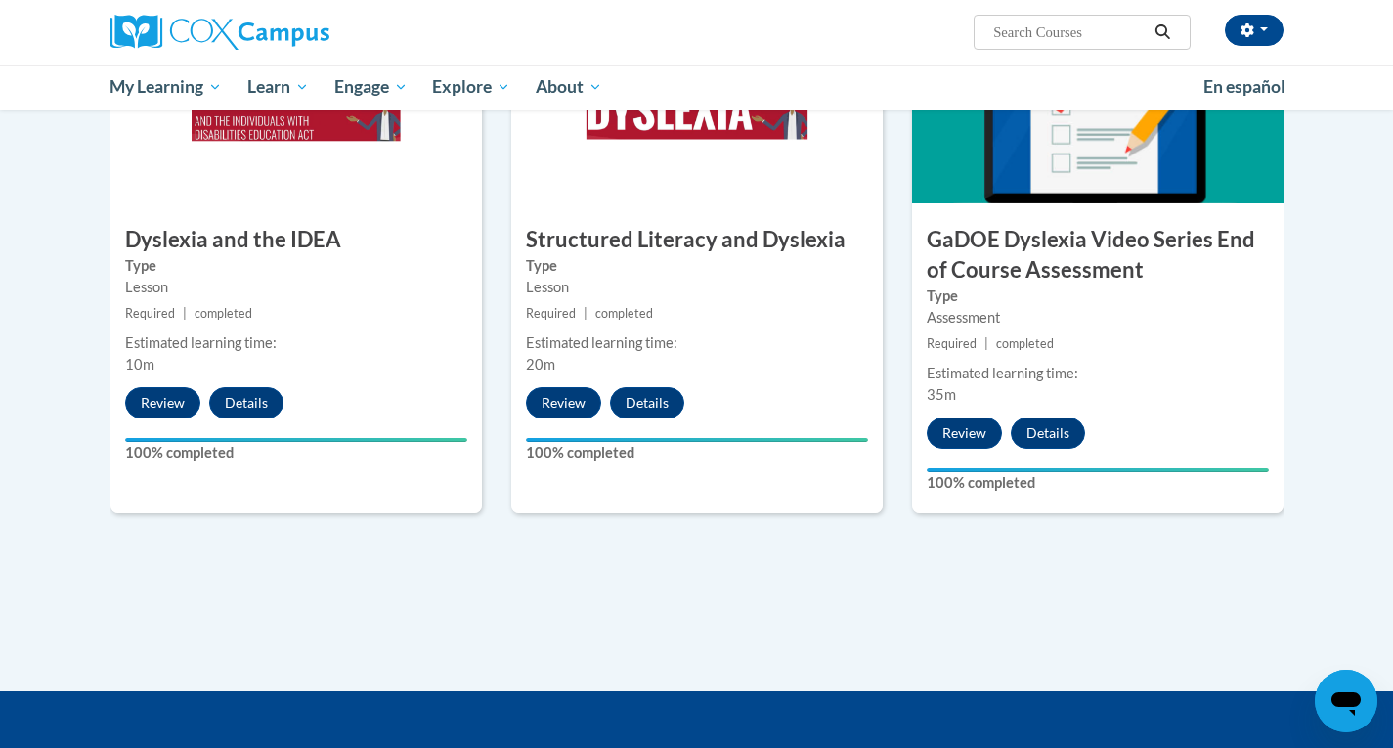
scroll to position [1064, 0]
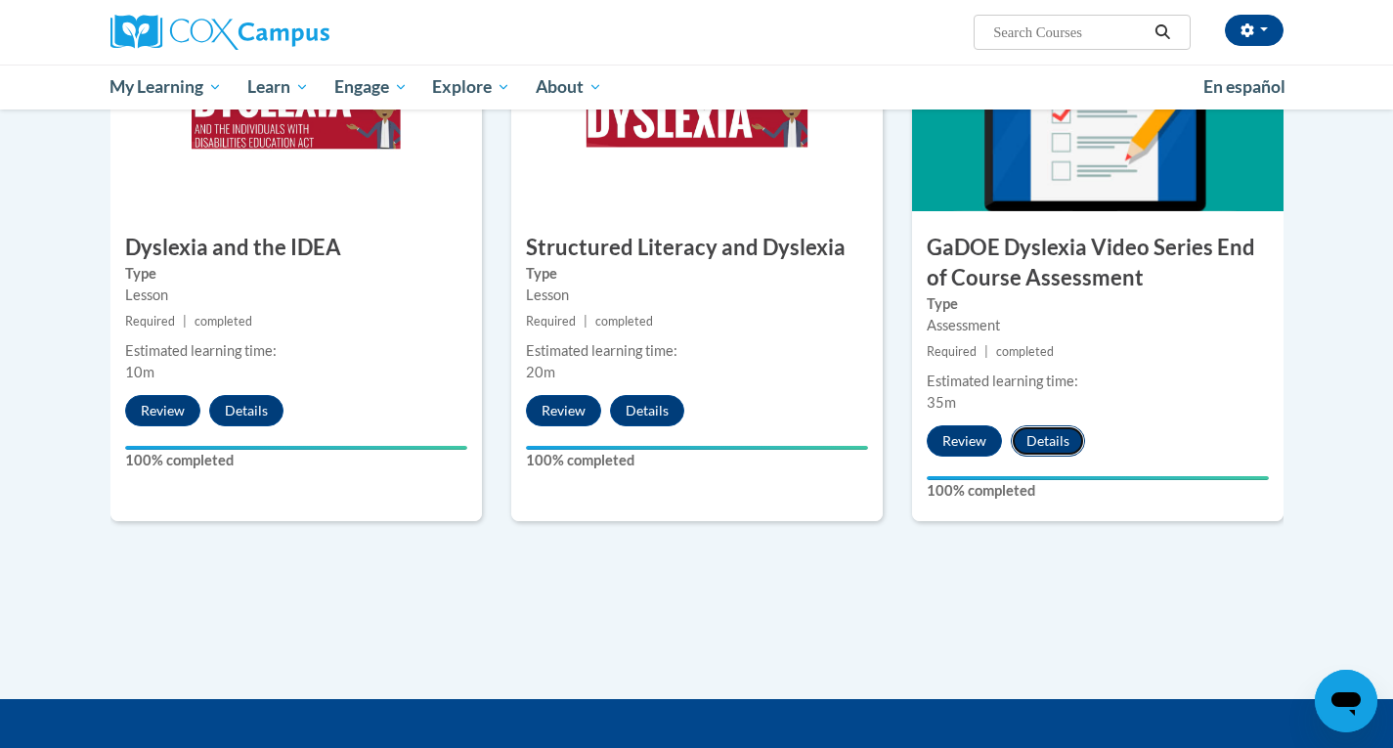
click at [1055, 425] on button "Details" at bounding box center [1048, 440] width 74 height 31
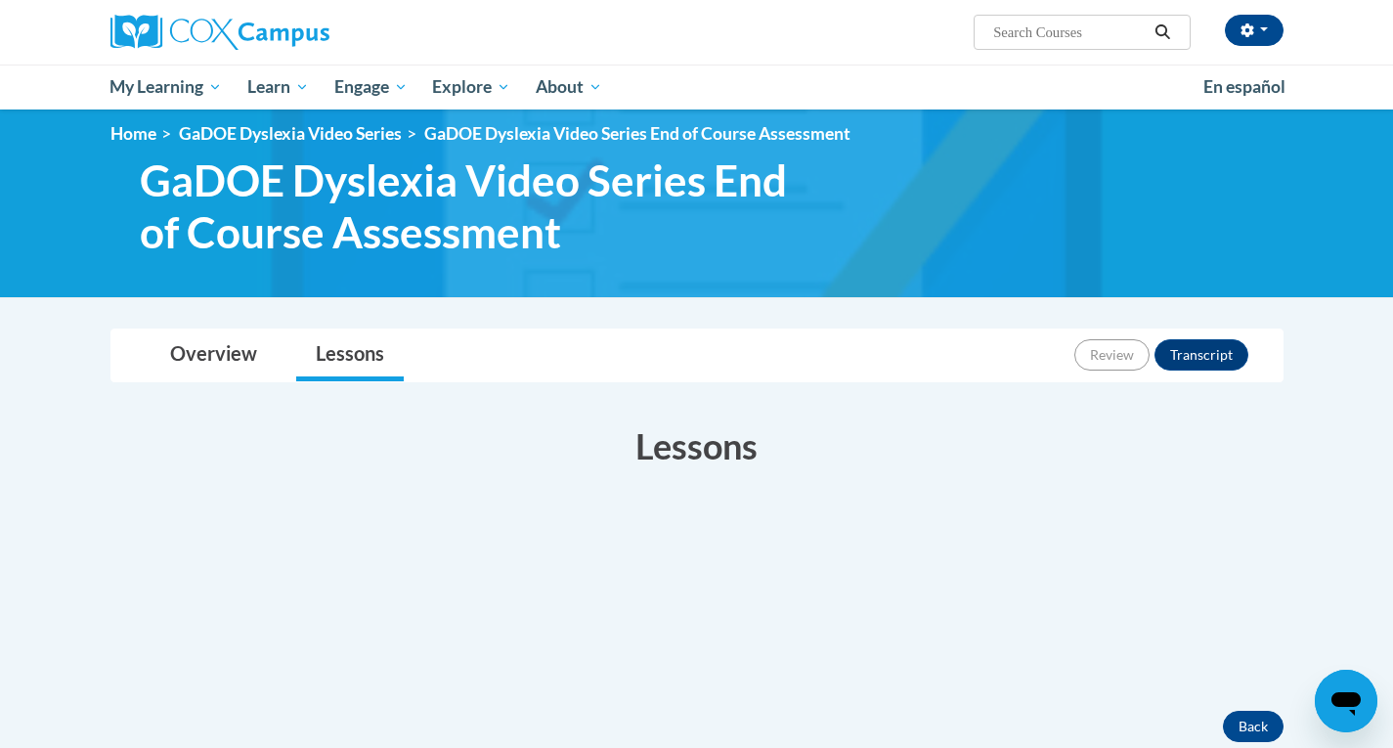
scroll to position [9, 0]
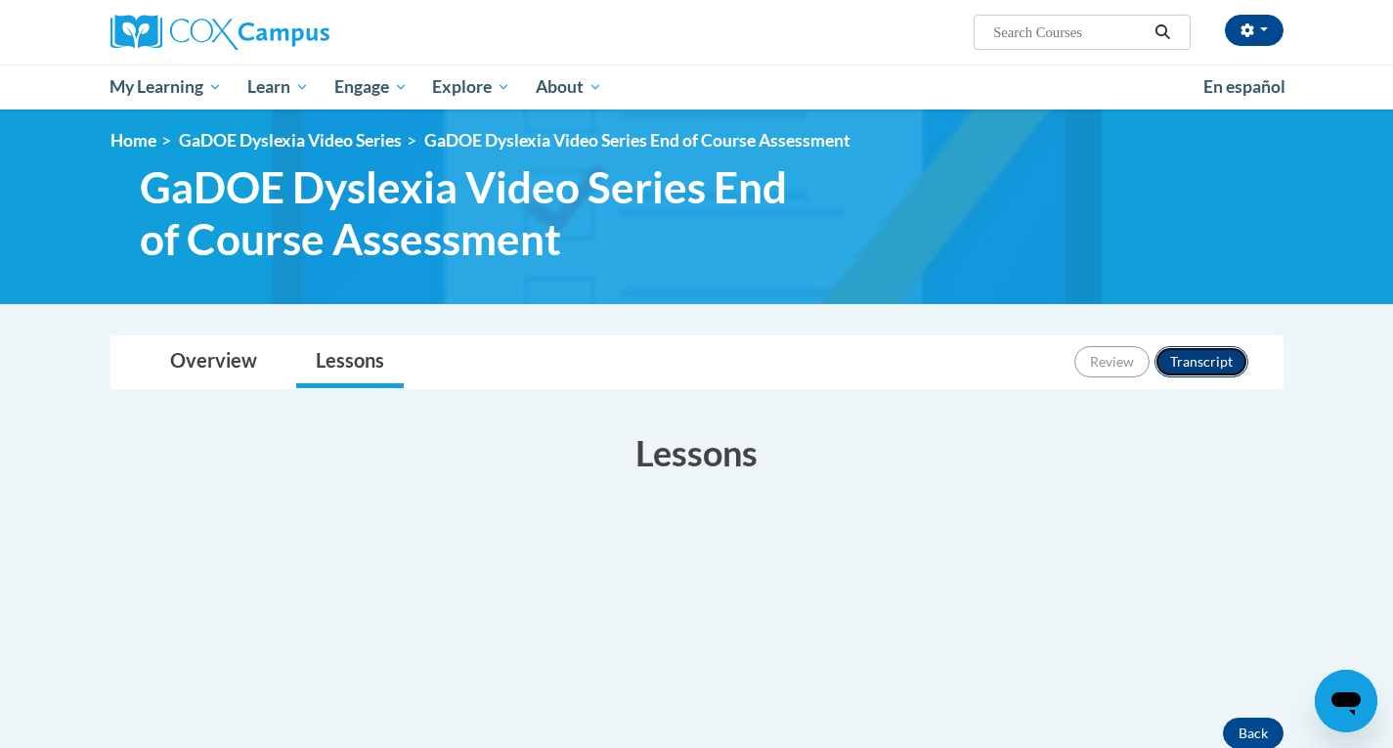
click at [1199, 364] on button "Transcript" at bounding box center [1201, 361] width 94 height 31
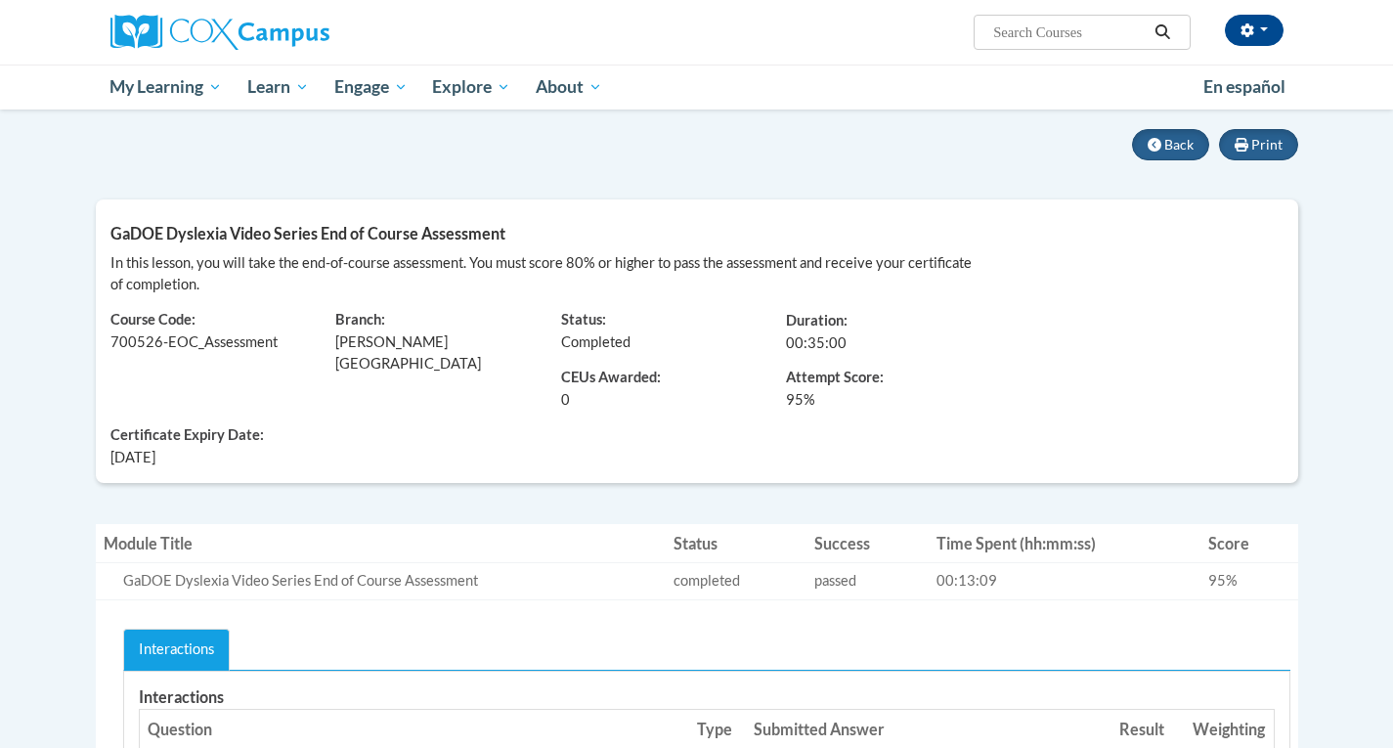
scroll to position [156, 0]
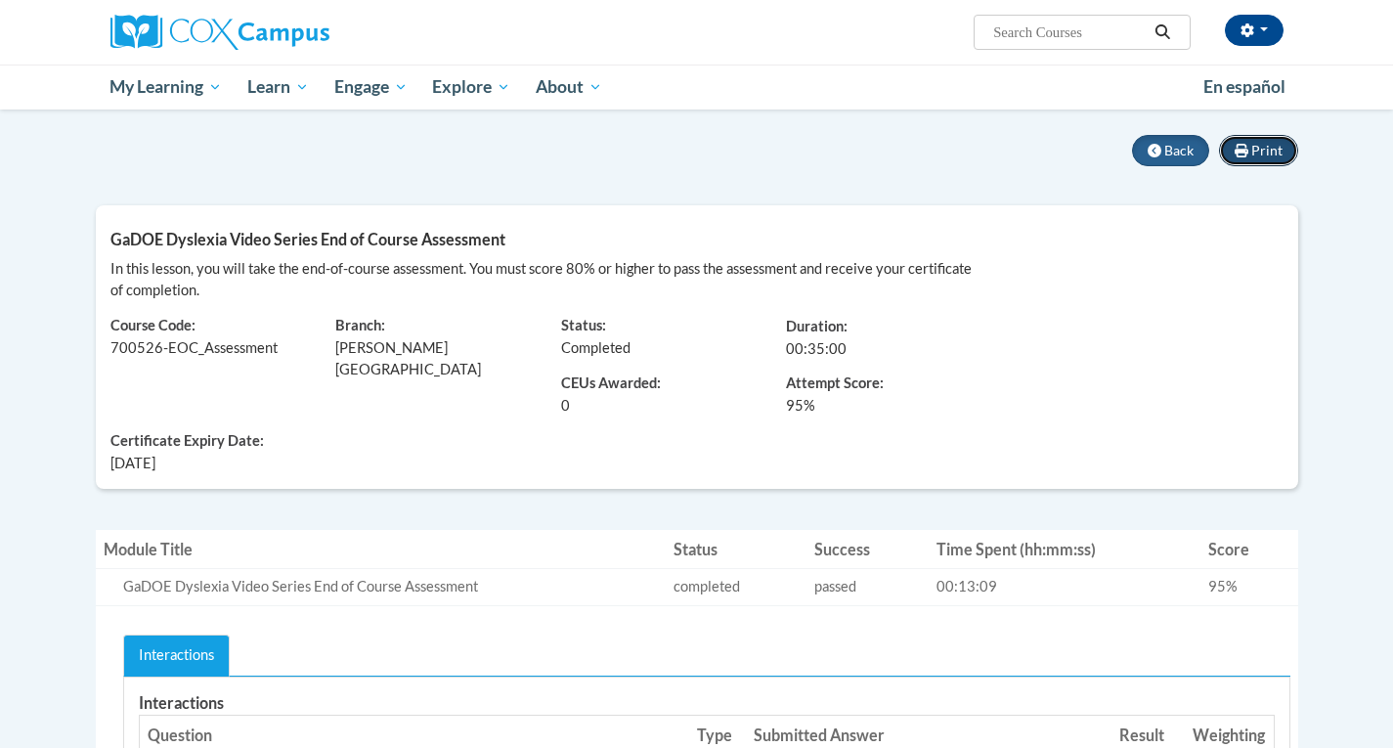
drag, startPoint x: 1243, startPoint y: 147, endPoint x: 535, endPoint y: 348, distance: 736.7
click at [1243, 147] on icon at bounding box center [1241, 151] width 14 height 14
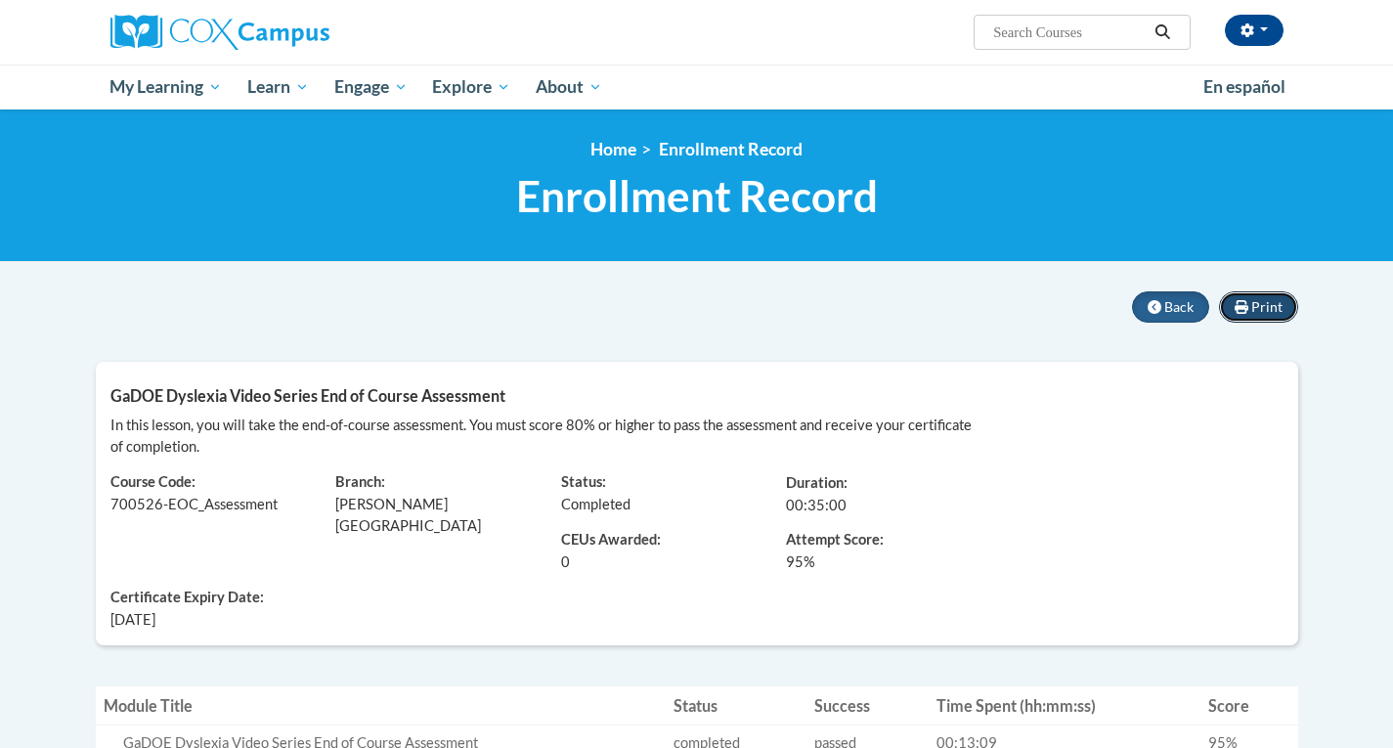
scroll to position [1, 0]
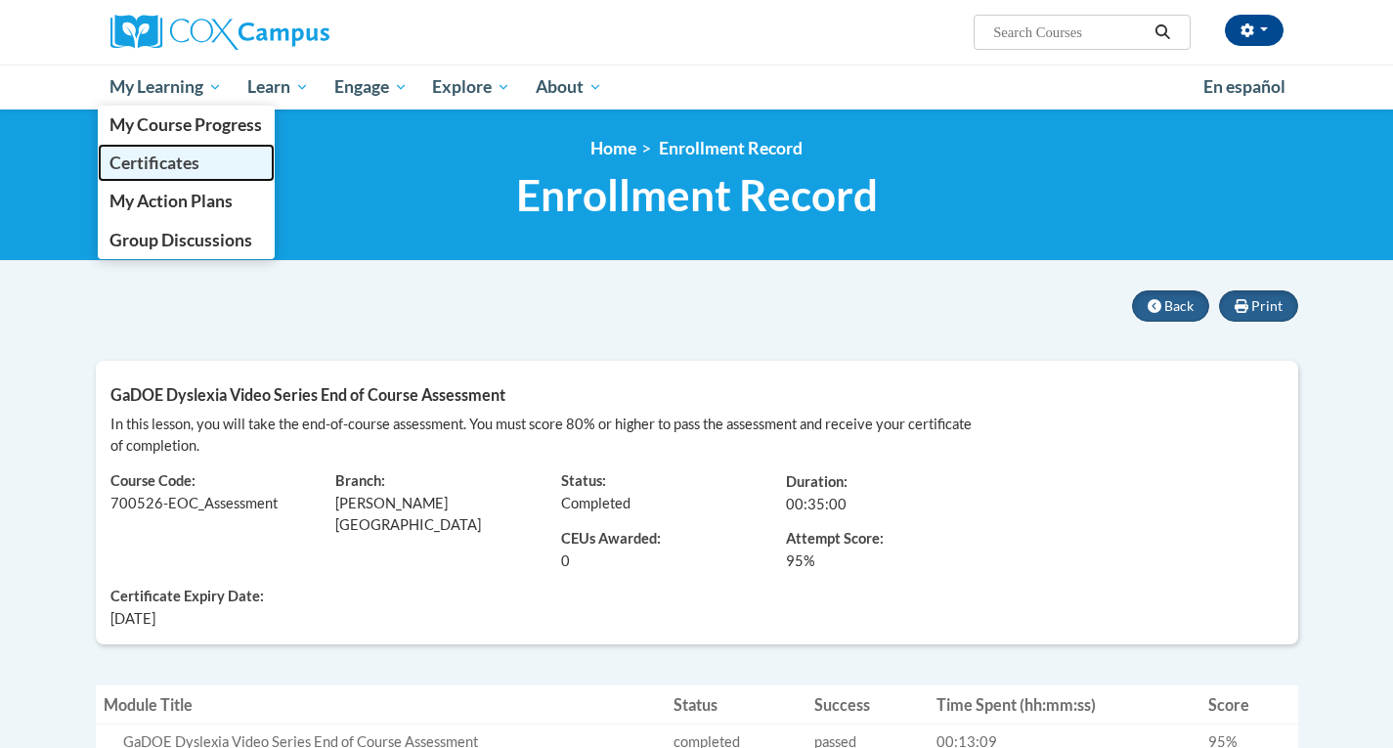
click at [178, 169] on span "Certificates" at bounding box center [154, 162] width 90 height 21
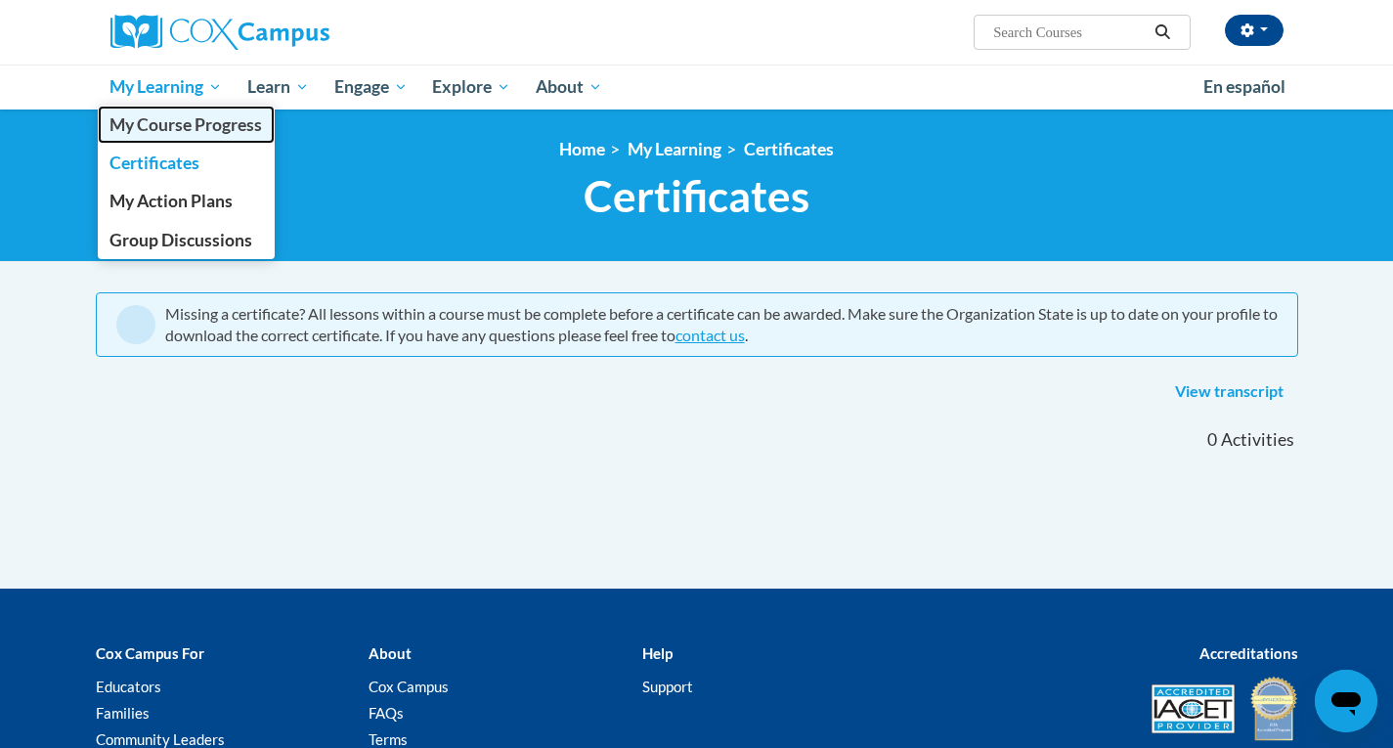
click at [204, 128] on span "My Course Progress" at bounding box center [185, 124] width 152 height 21
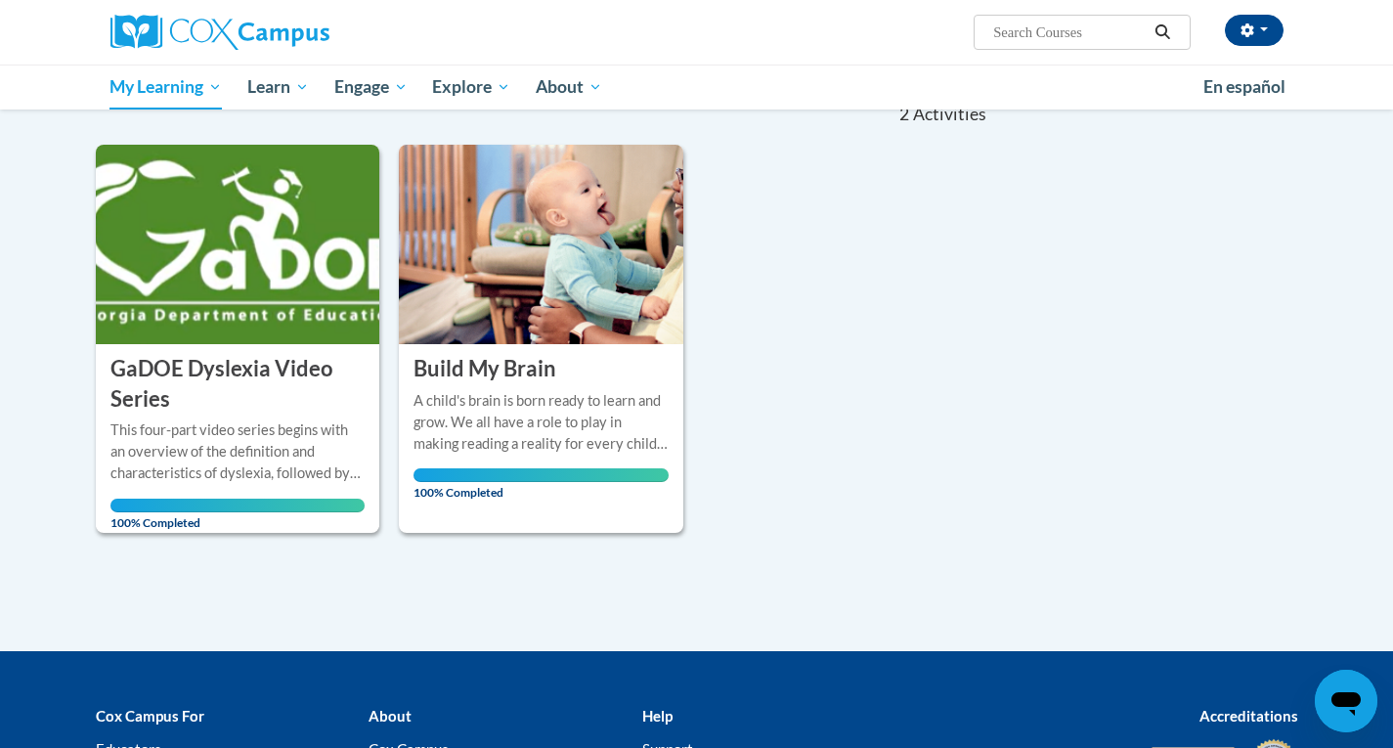
scroll to position [204, 0]
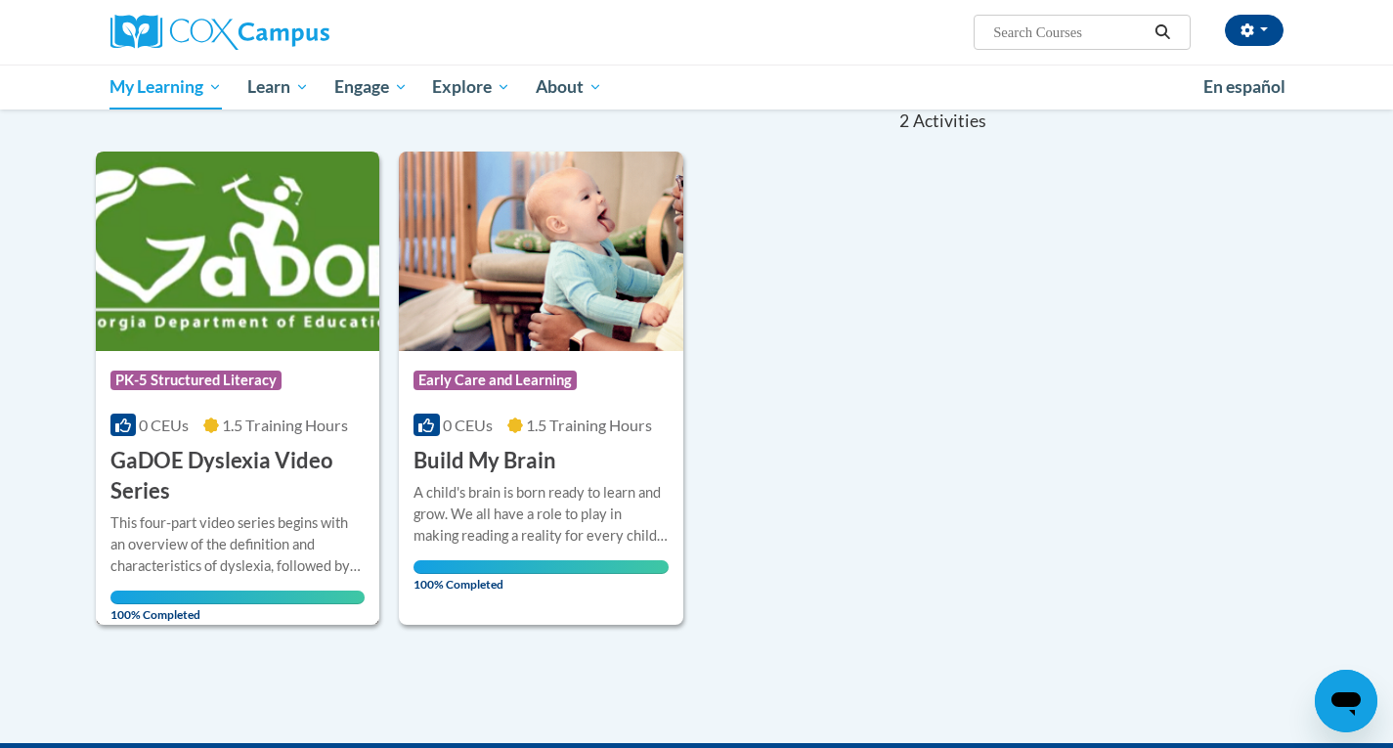
click at [303, 390] on div "Course Category: PK-5 Structured Literacy" at bounding box center [237, 383] width 255 height 44
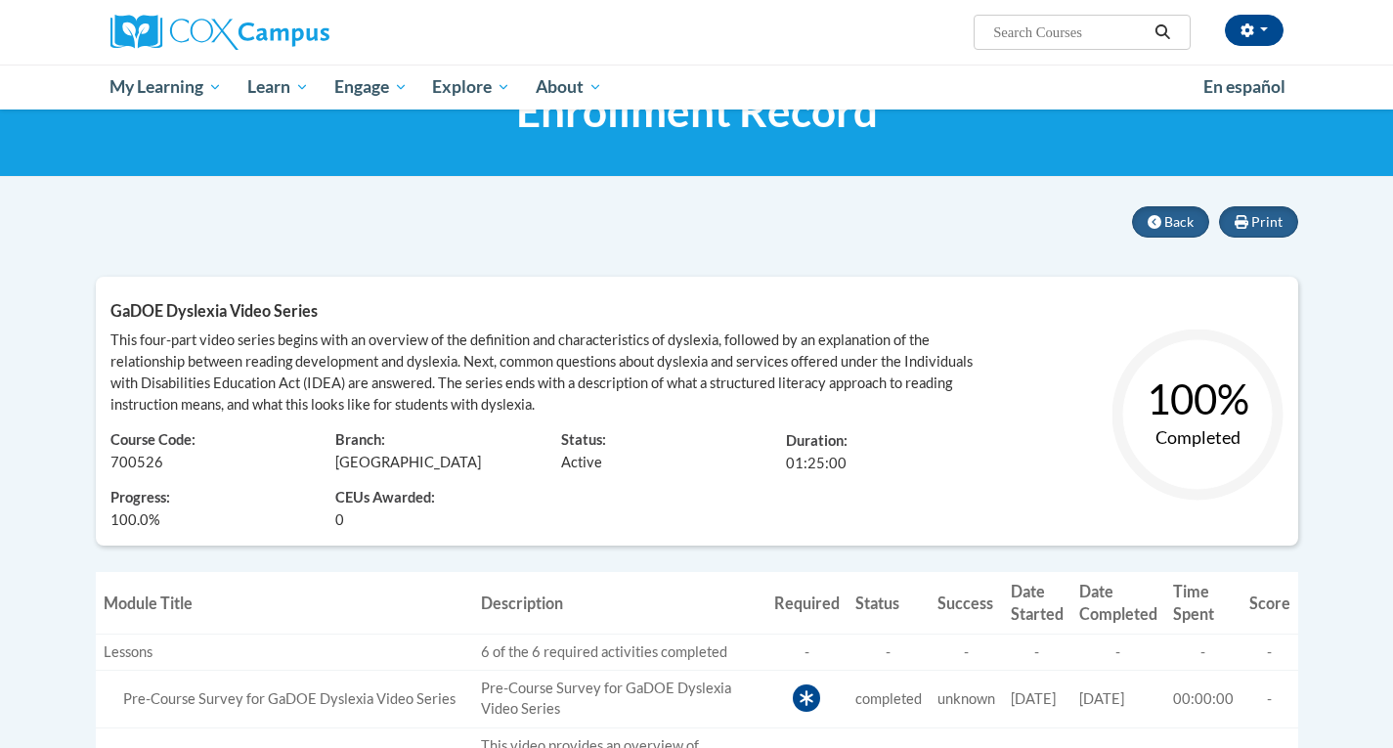
scroll to position [84, 0]
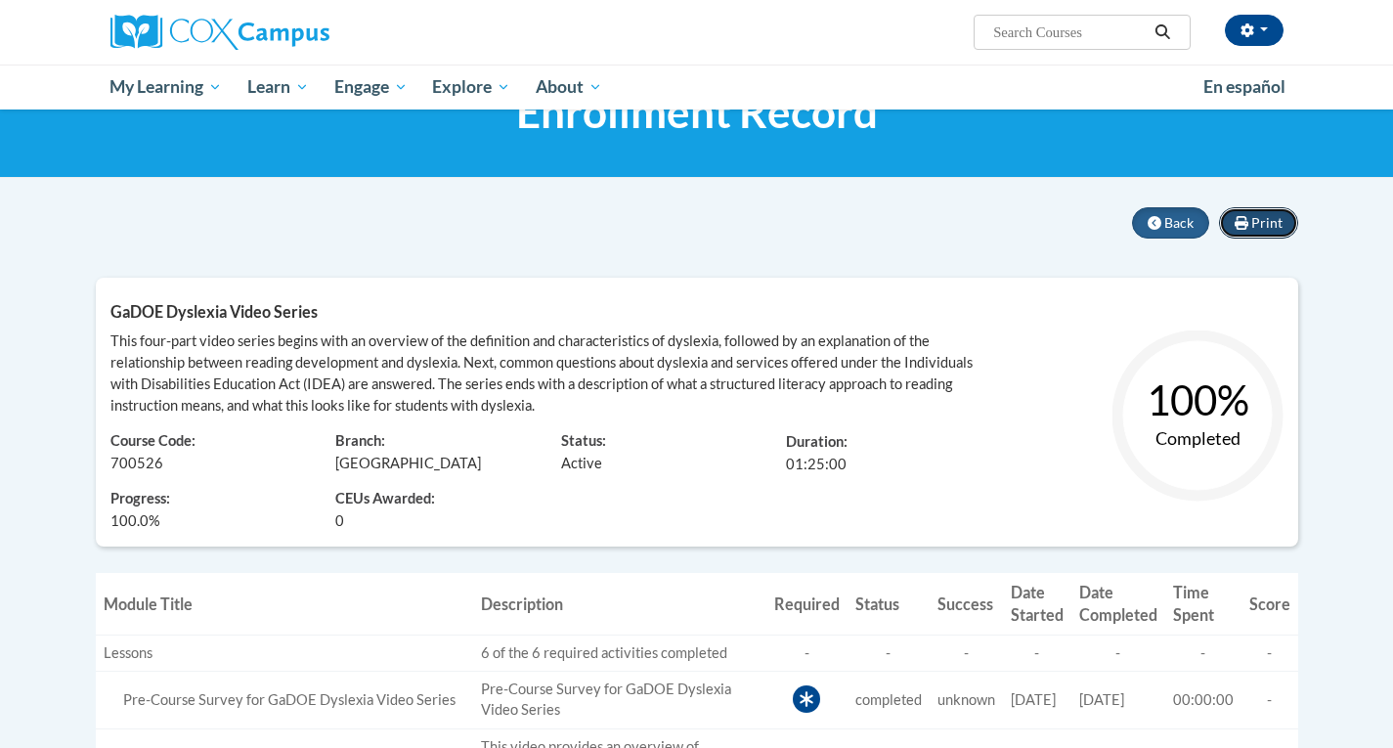
click at [1264, 215] on span "Print" at bounding box center [1266, 222] width 31 height 17
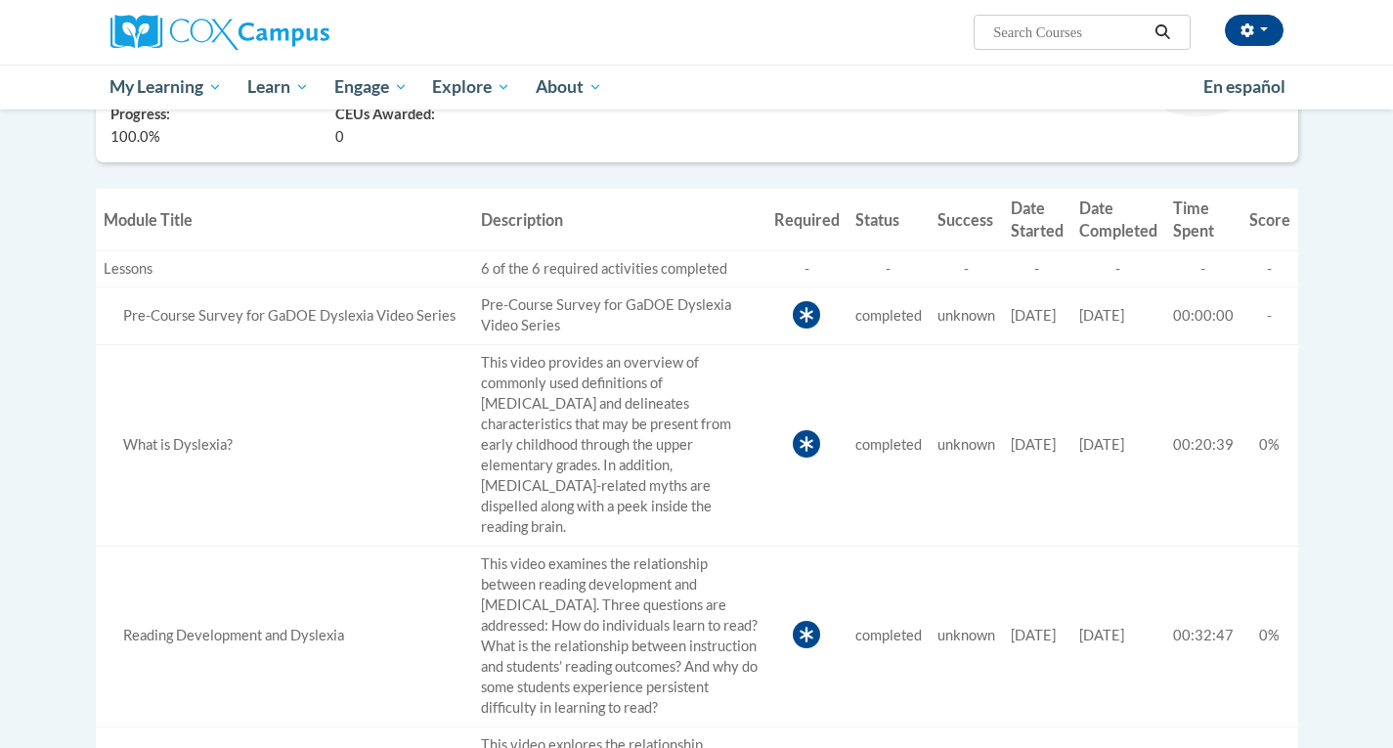
scroll to position [408, 0]
